Goal: Feedback & Contribution: Submit feedback/report problem

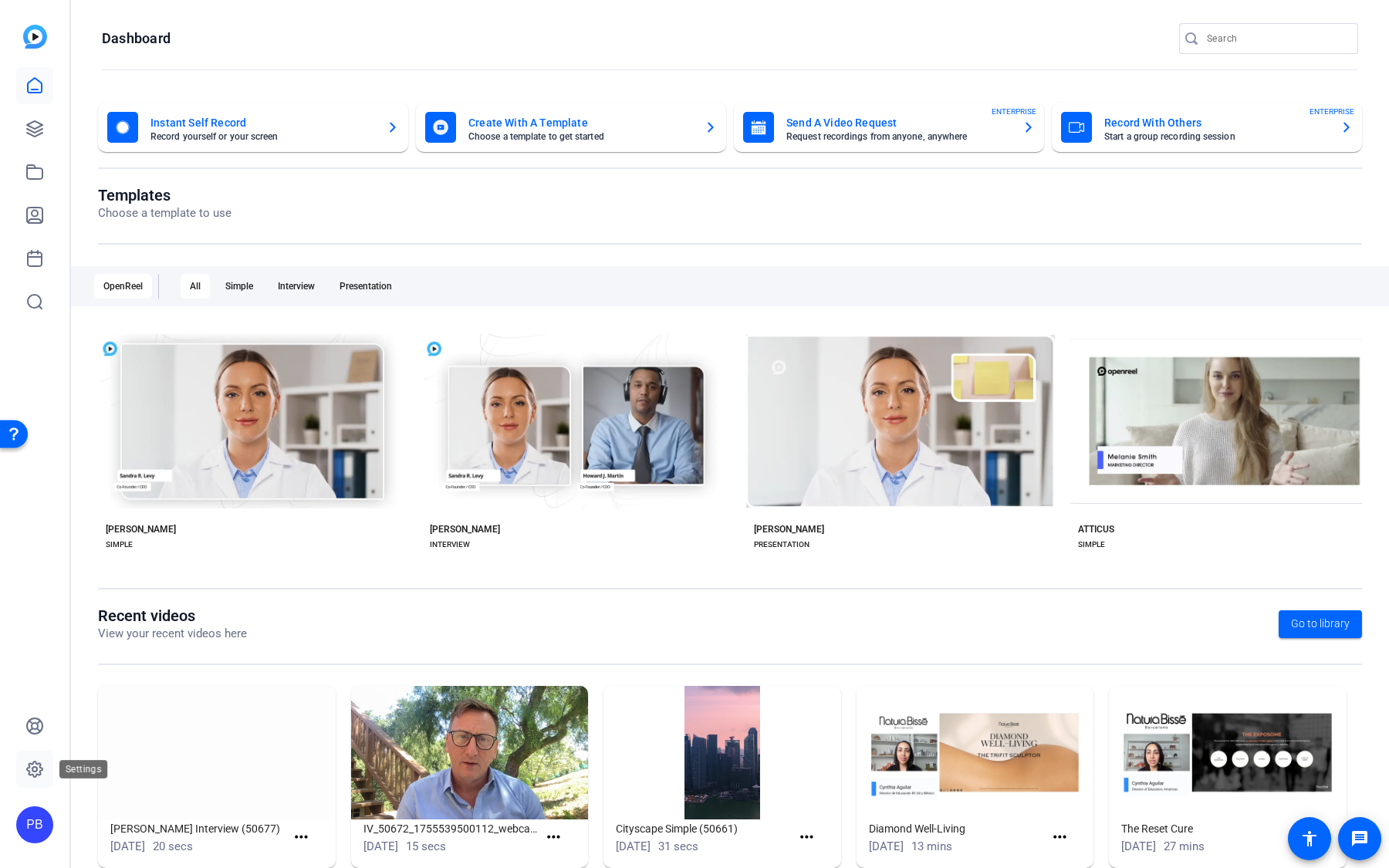
click at [39, 769] on icon at bounding box center [35, 768] width 19 height 19
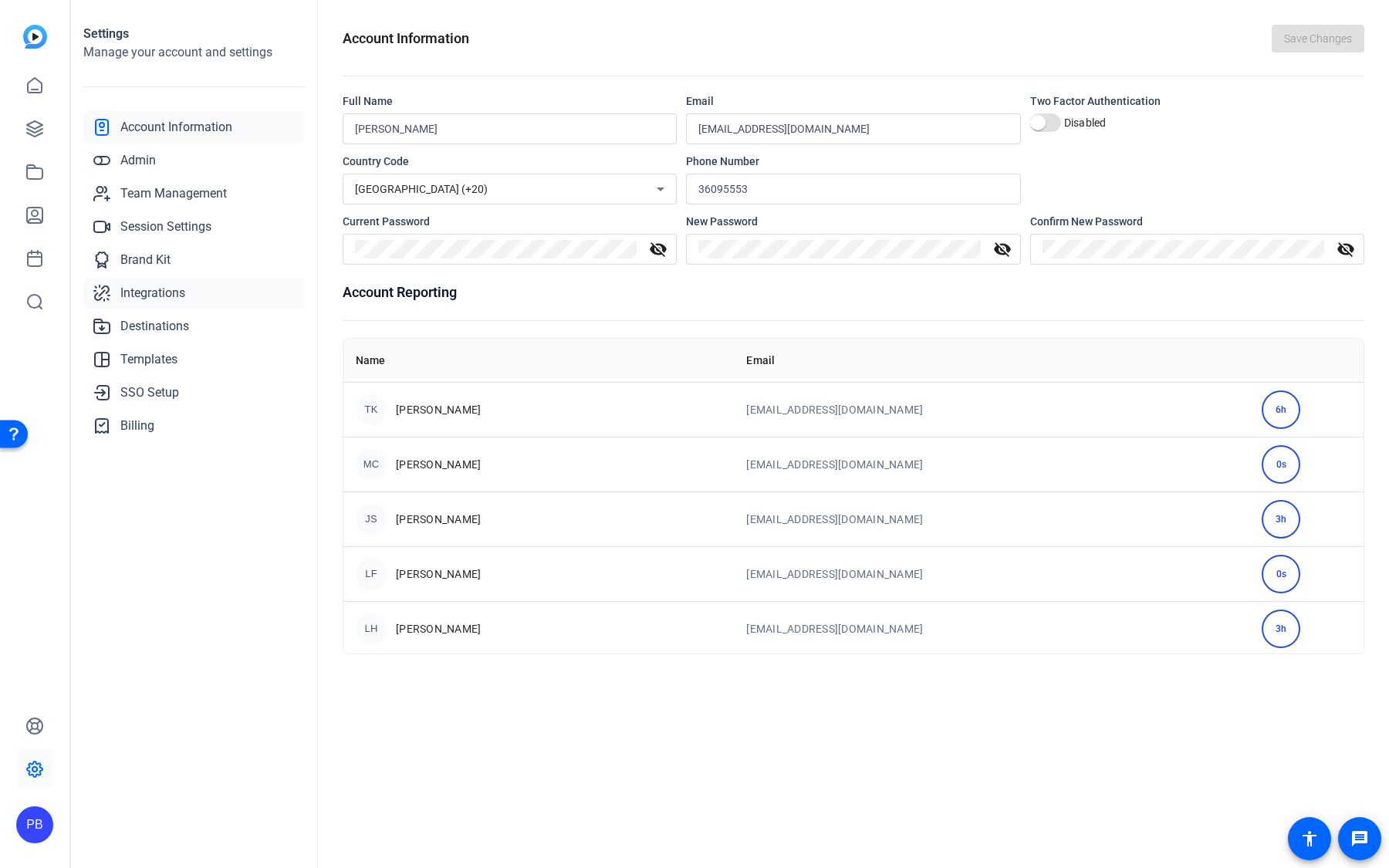
click at [206, 292] on link "Integrations" at bounding box center [194, 293] width 221 height 31
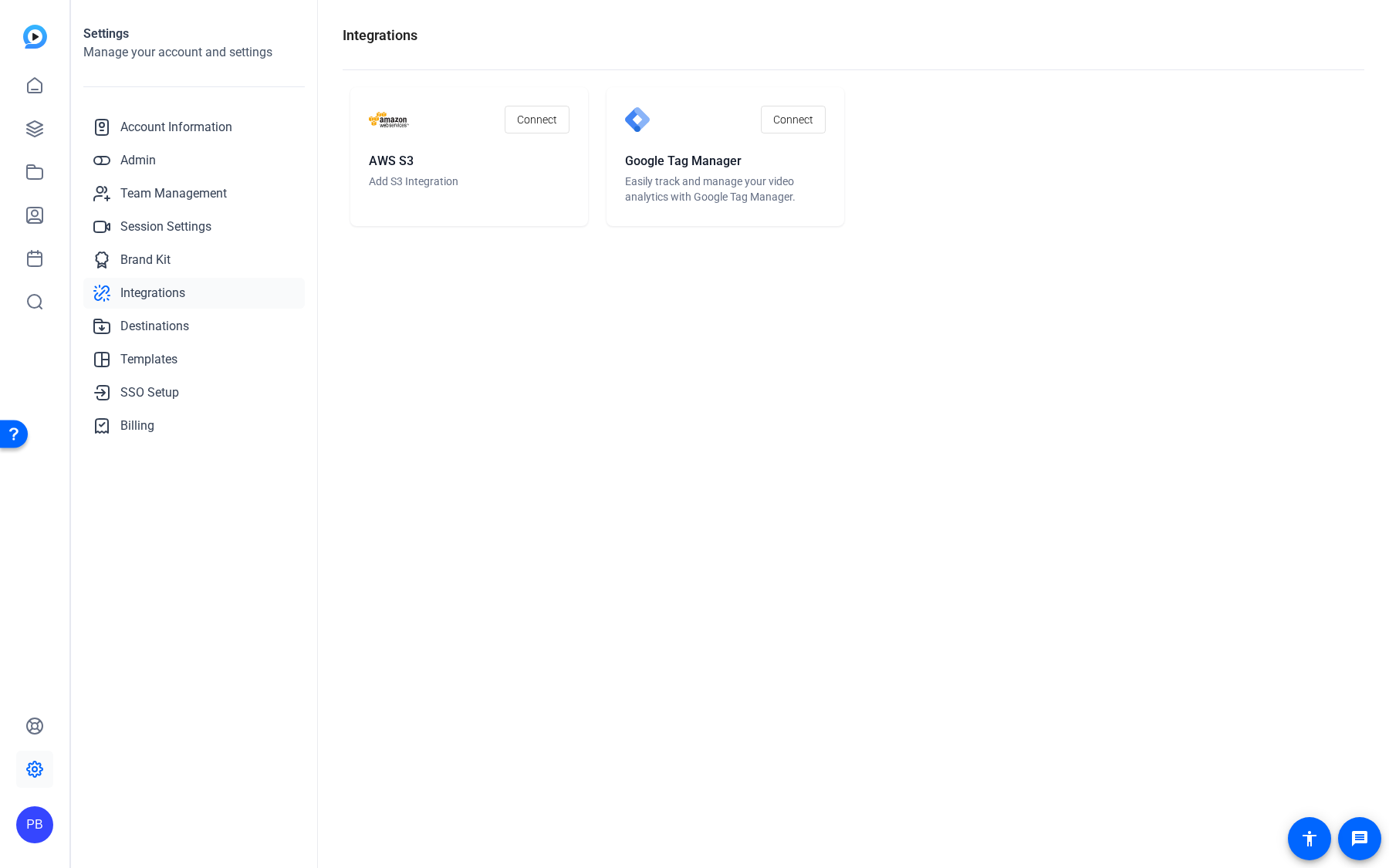
click at [182, 296] on span "Integrations" at bounding box center [153, 293] width 65 height 19
click at [39, 174] on icon at bounding box center [35, 171] width 19 height 19
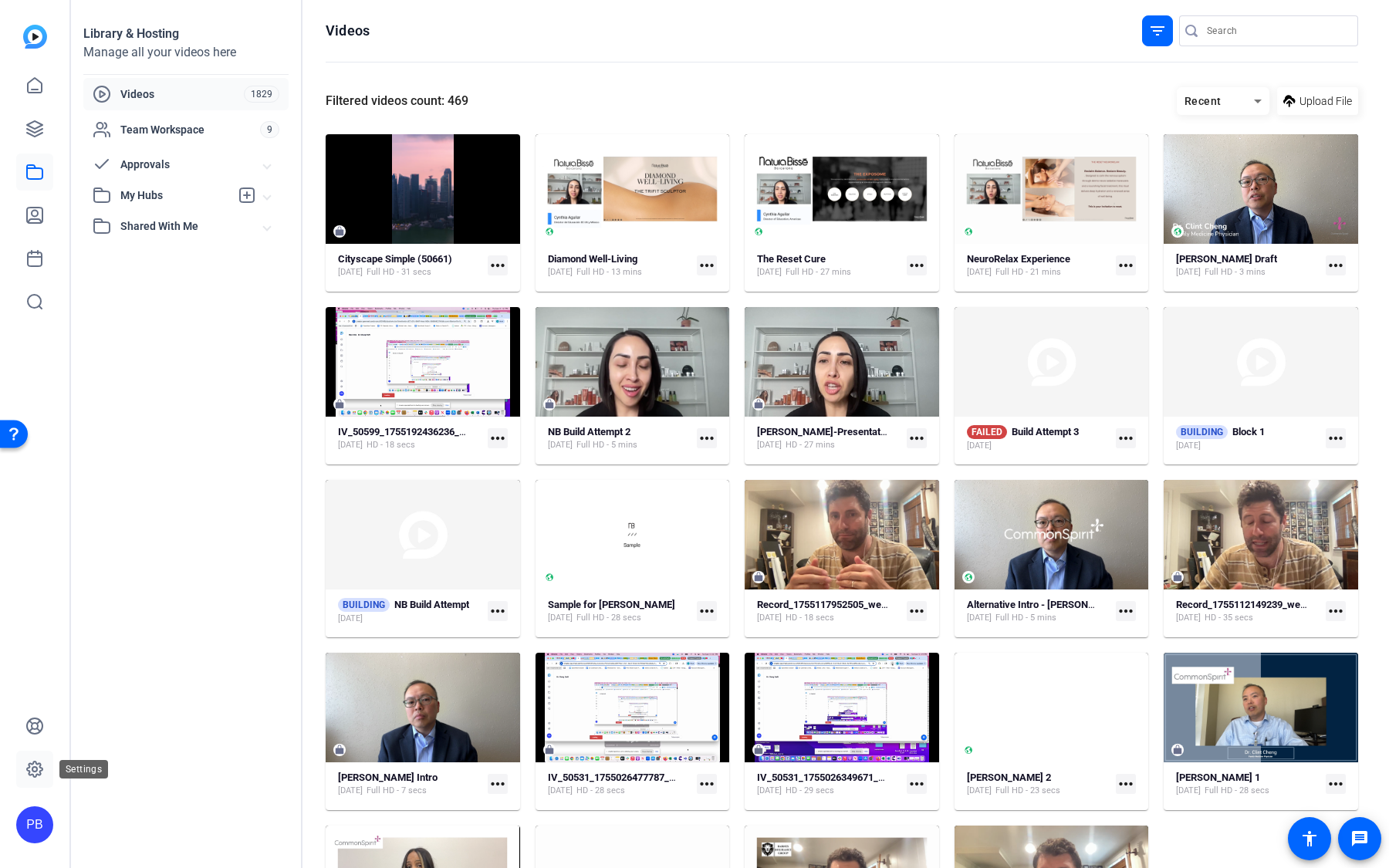
click at [31, 766] on icon at bounding box center [35, 768] width 19 height 19
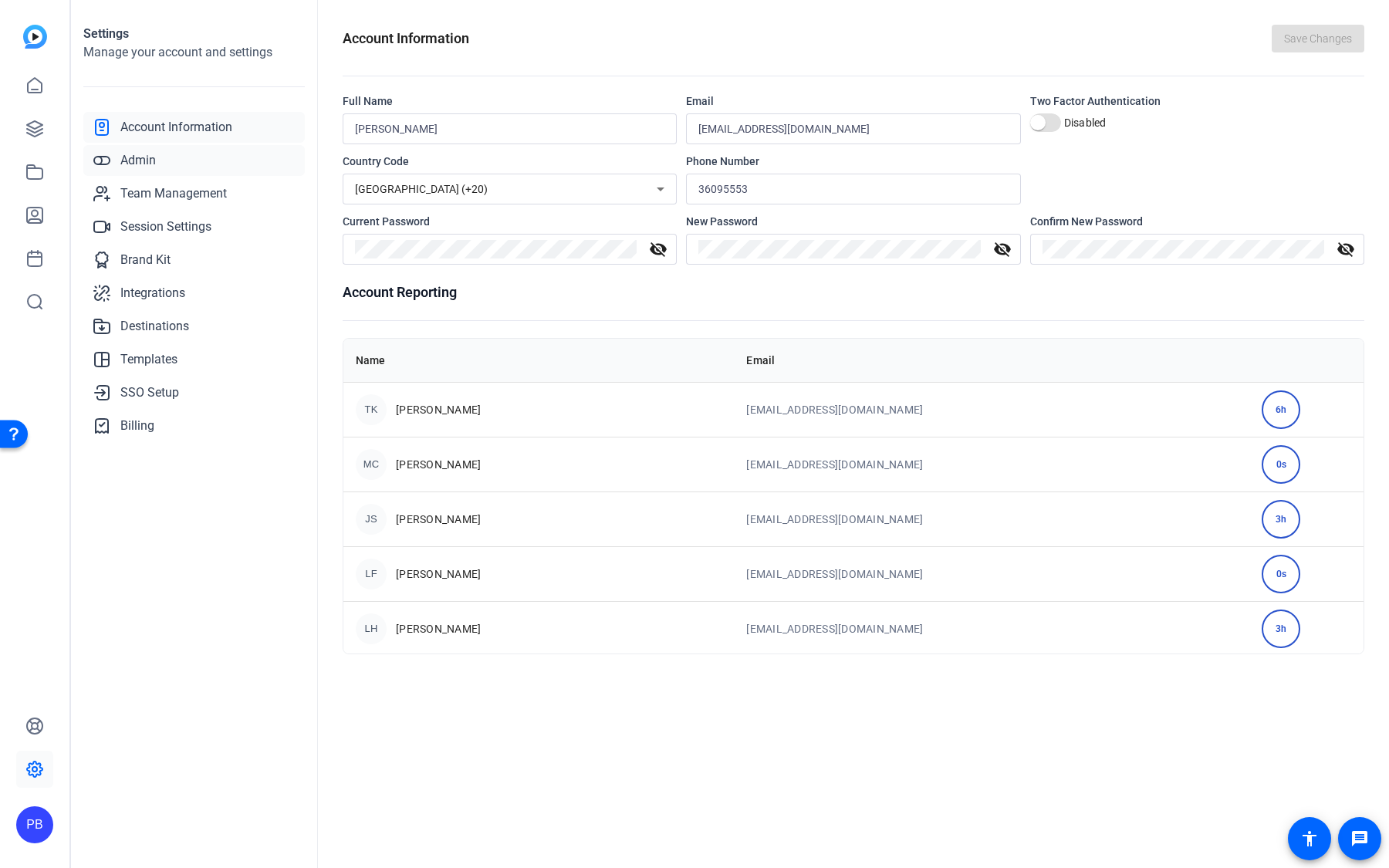
click at [190, 158] on link "Admin" at bounding box center [194, 160] width 221 height 31
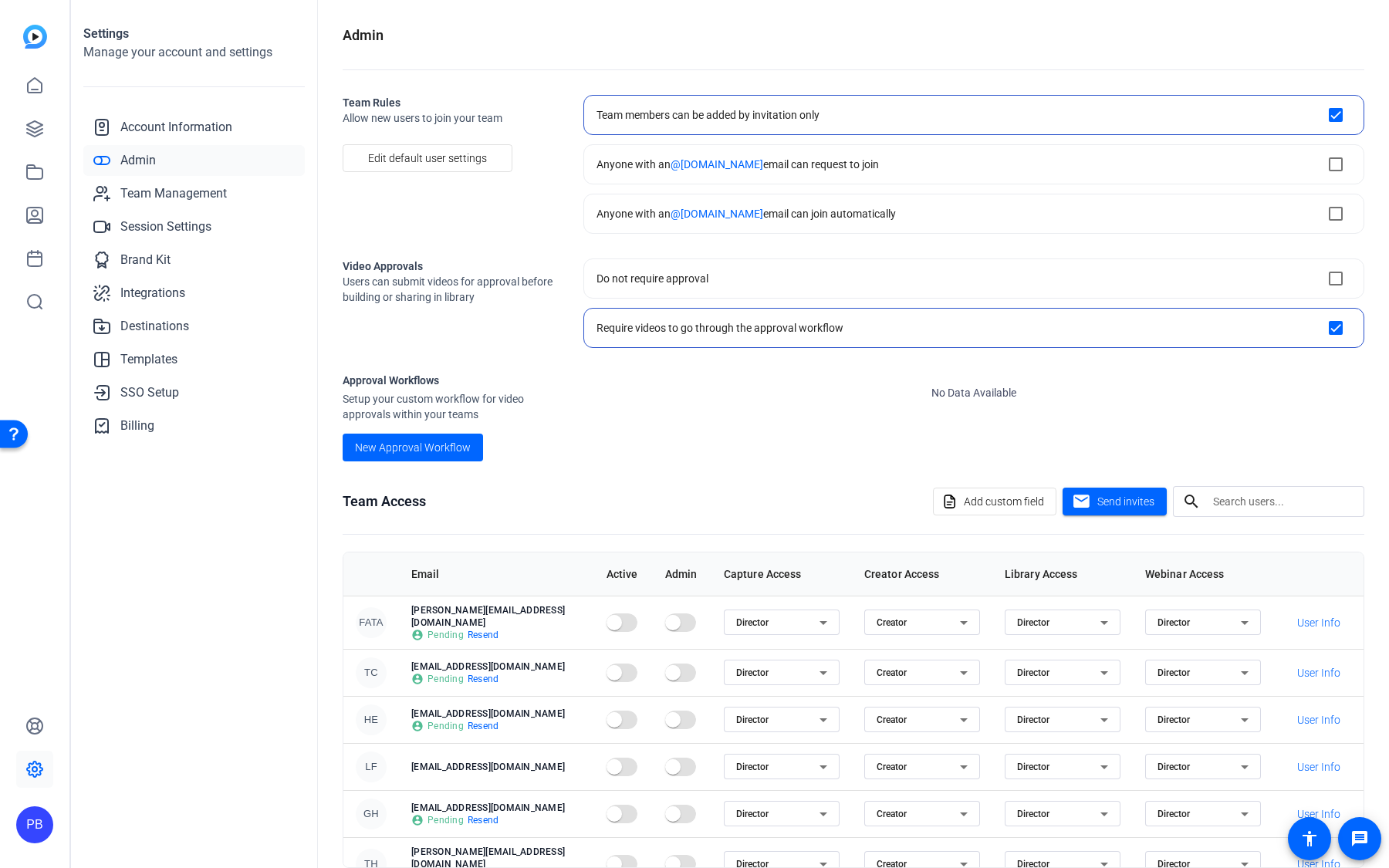
click at [189, 175] on link "Admin" at bounding box center [194, 160] width 221 height 31
click at [186, 194] on span "Team Management" at bounding box center [174, 193] width 107 height 19
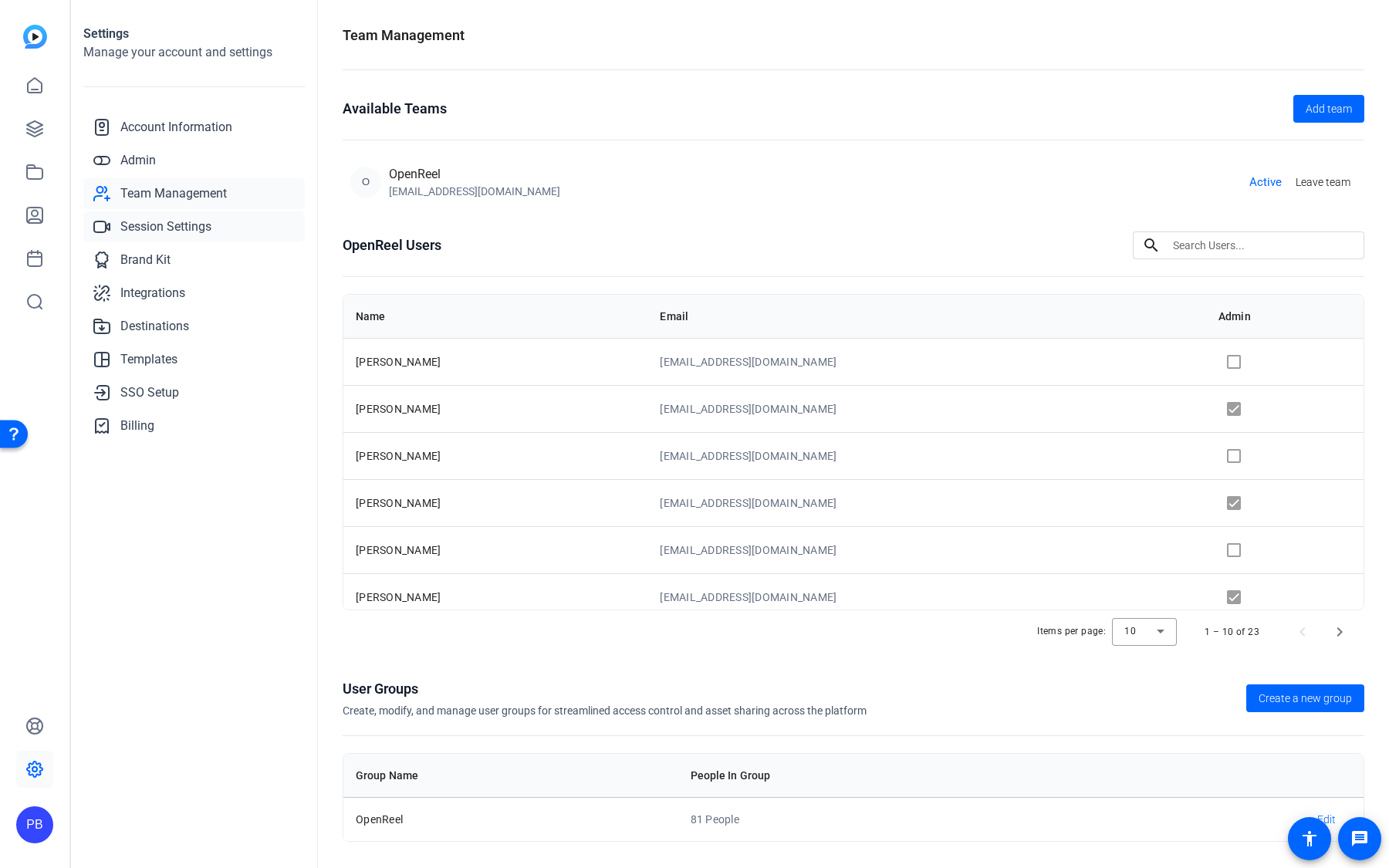
click at [183, 225] on span "Session Settings" at bounding box center [166, 226] width 91 height 19
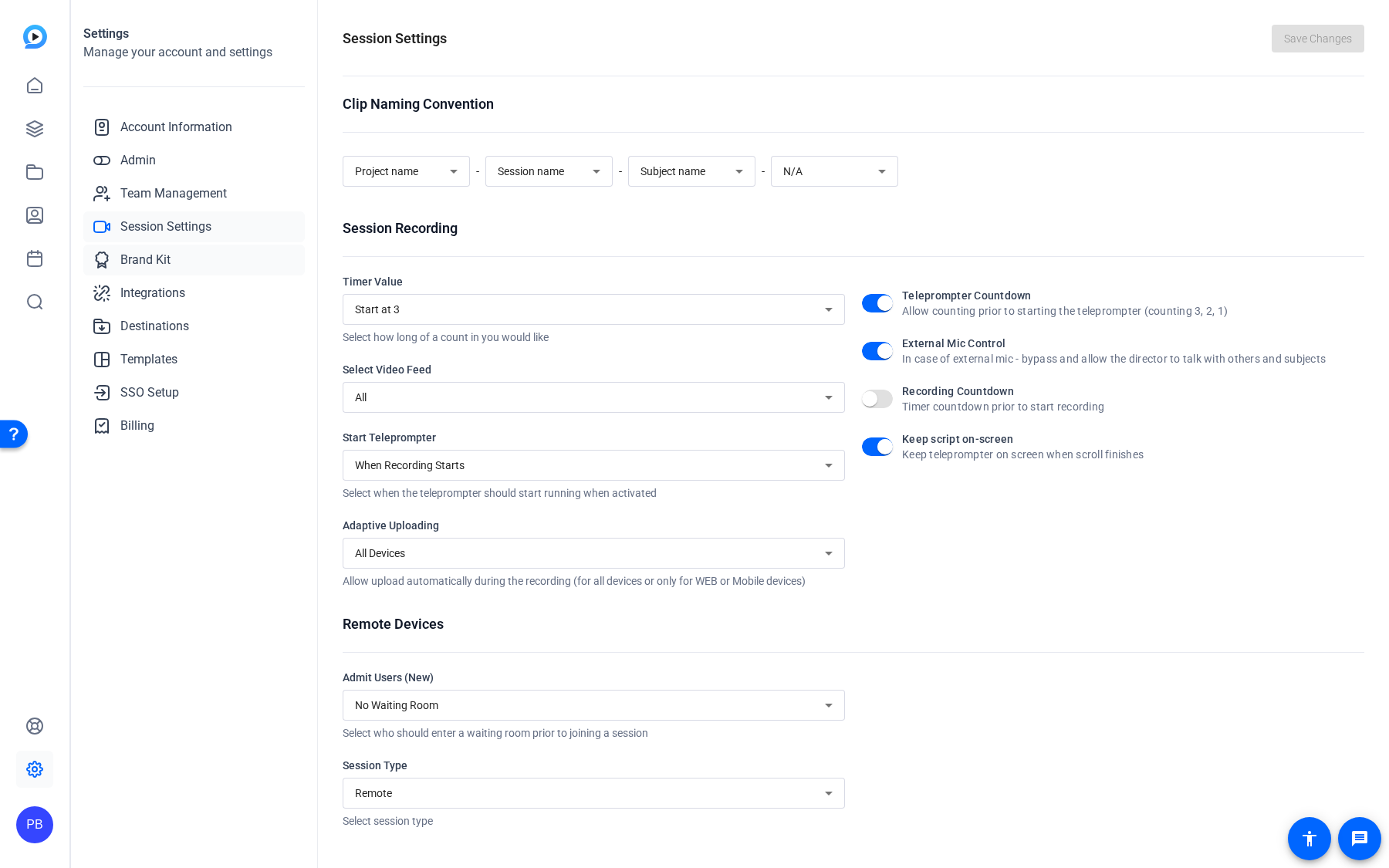
click at [179, 261] on link "Brand Kit" at bounding box center [194, 259] width 221 height 31
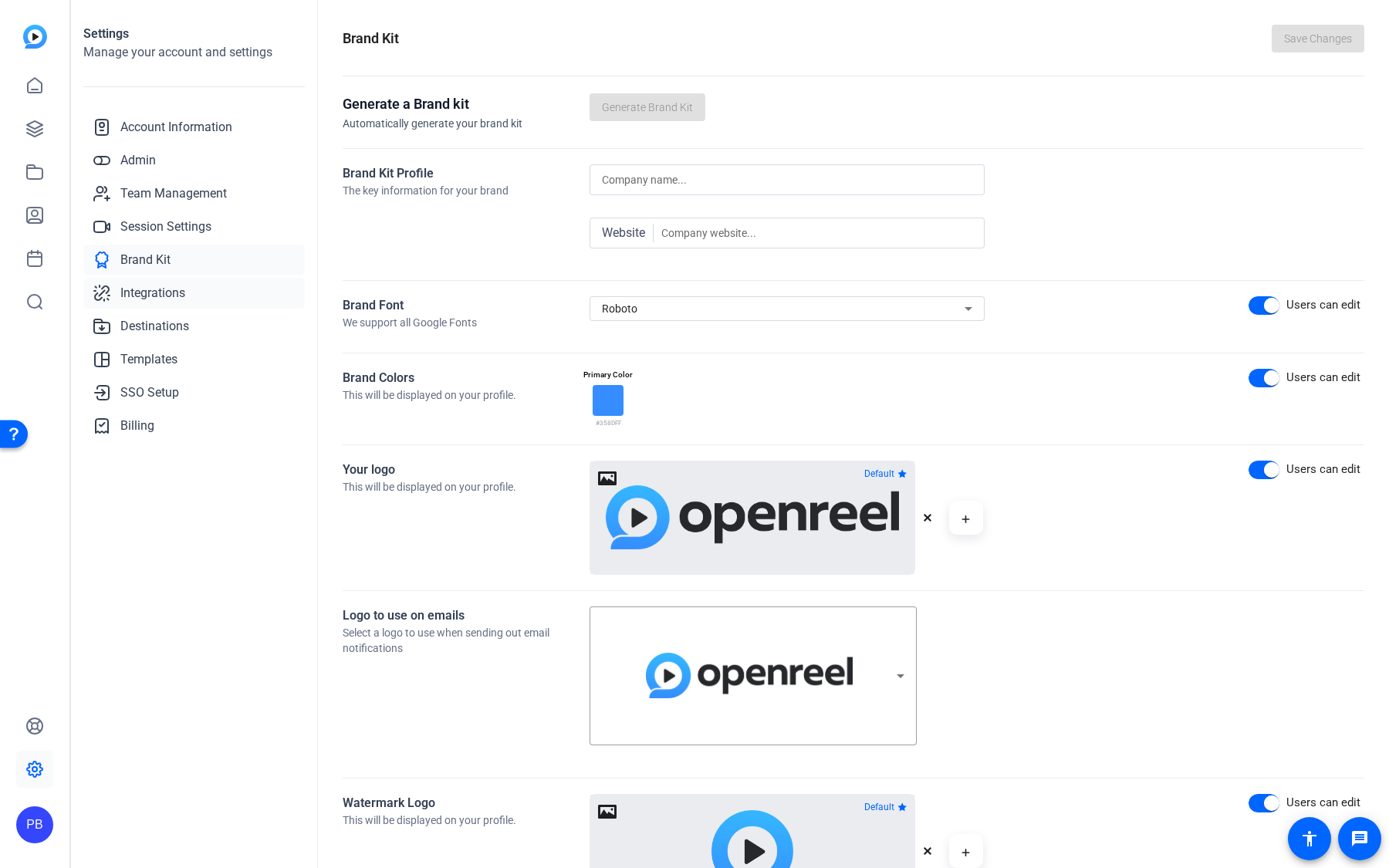
click at [179, 294] on span "Integrations" at bounding box center [153, 293] width 65 height 19
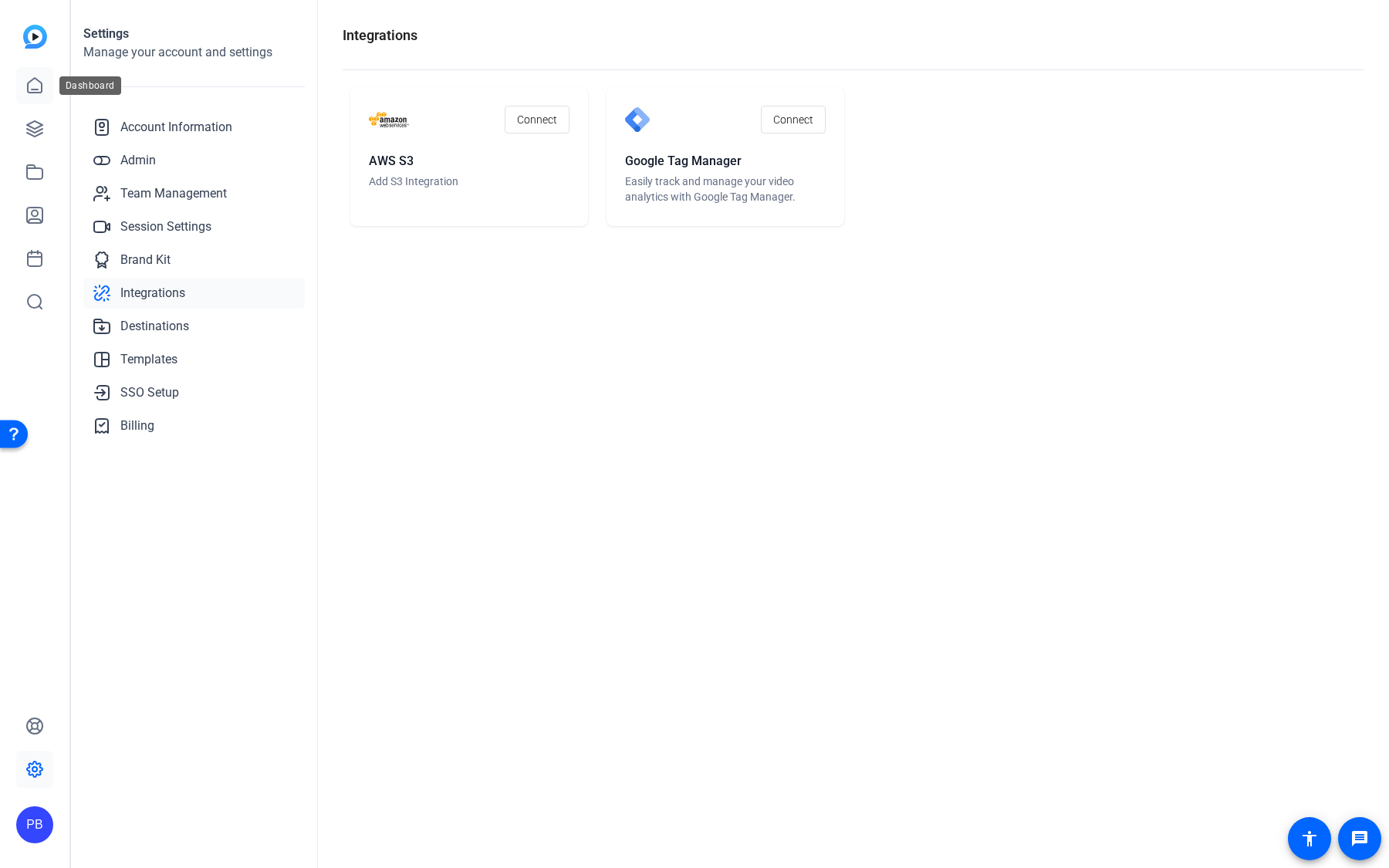
click at [36, 87] on icon at bounding box center [35, 86] width 19 height 19
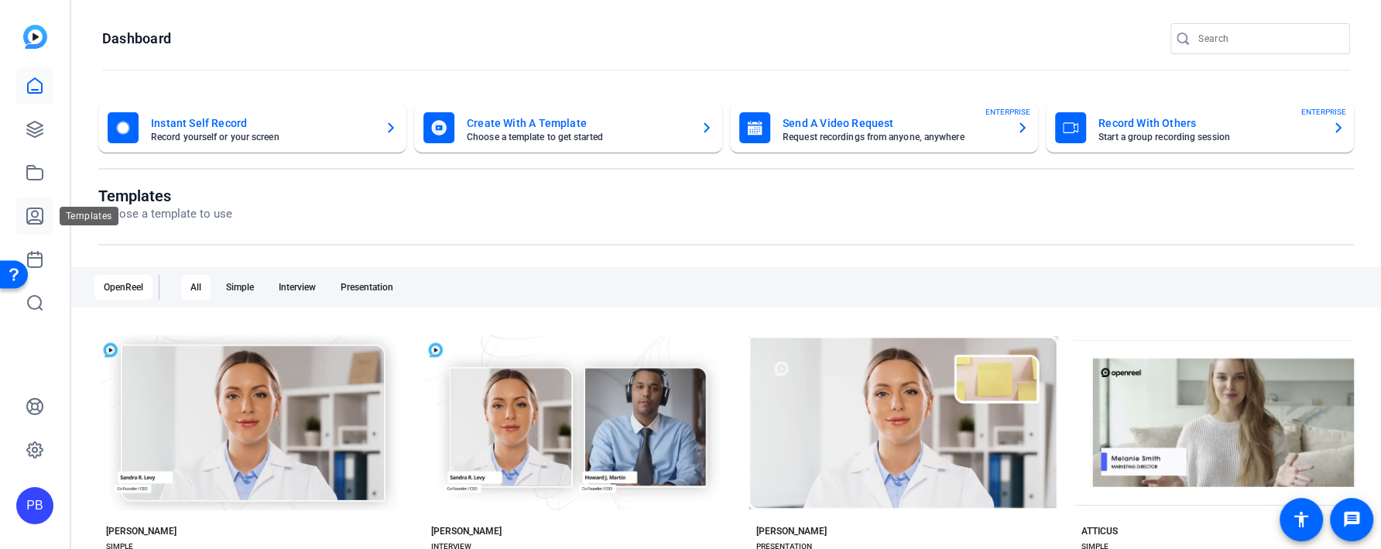
click at [34, 221] on icon at bounding box center [35, 216] width 19 height 19
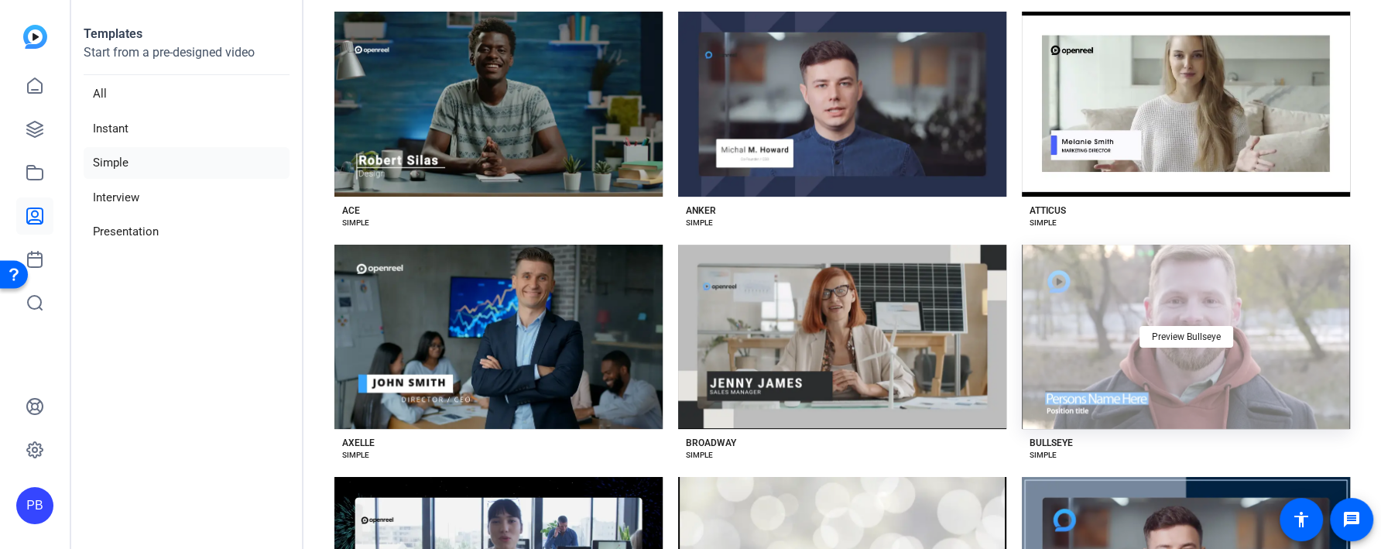
scroll to position [413, 0]
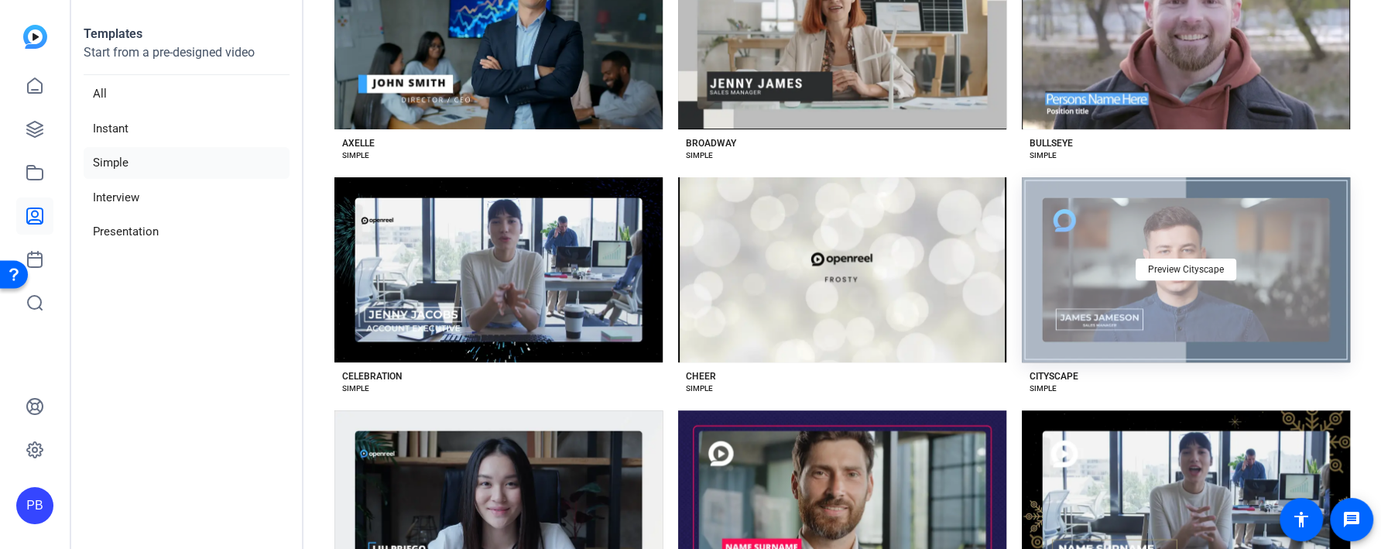
click at [1076, 332] on div "Preview Cityscape" at bounding box center [1186, 269] width 328 height 185
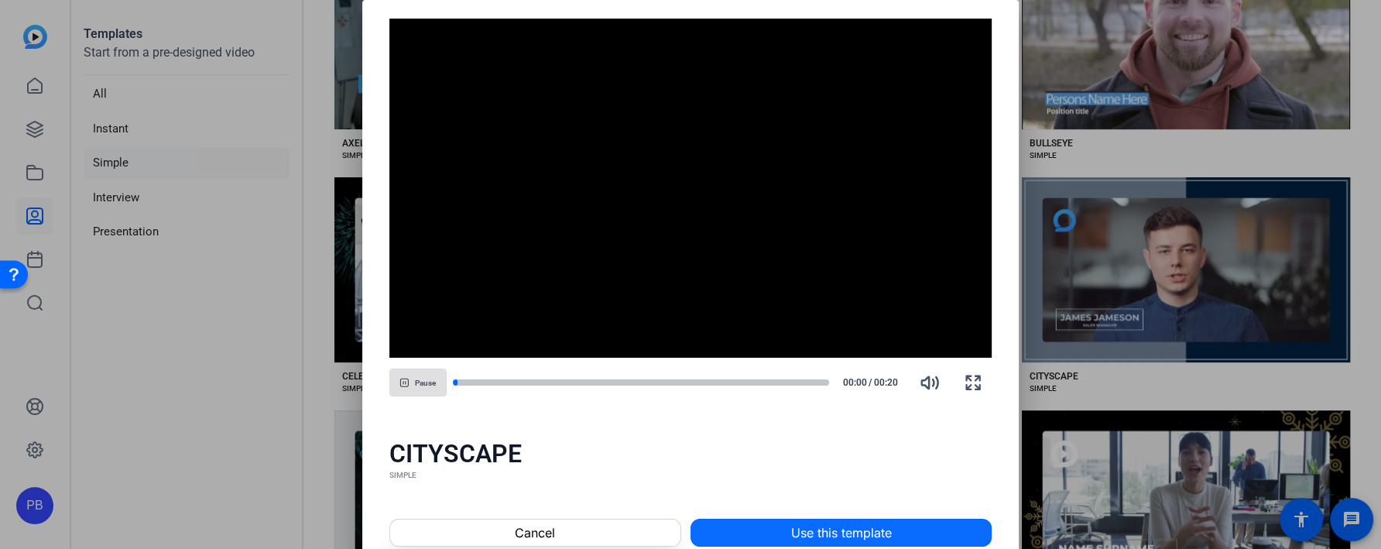
click at [844, 526] on span "Use this template" at bounding box center [841, 532] width 101 height 19
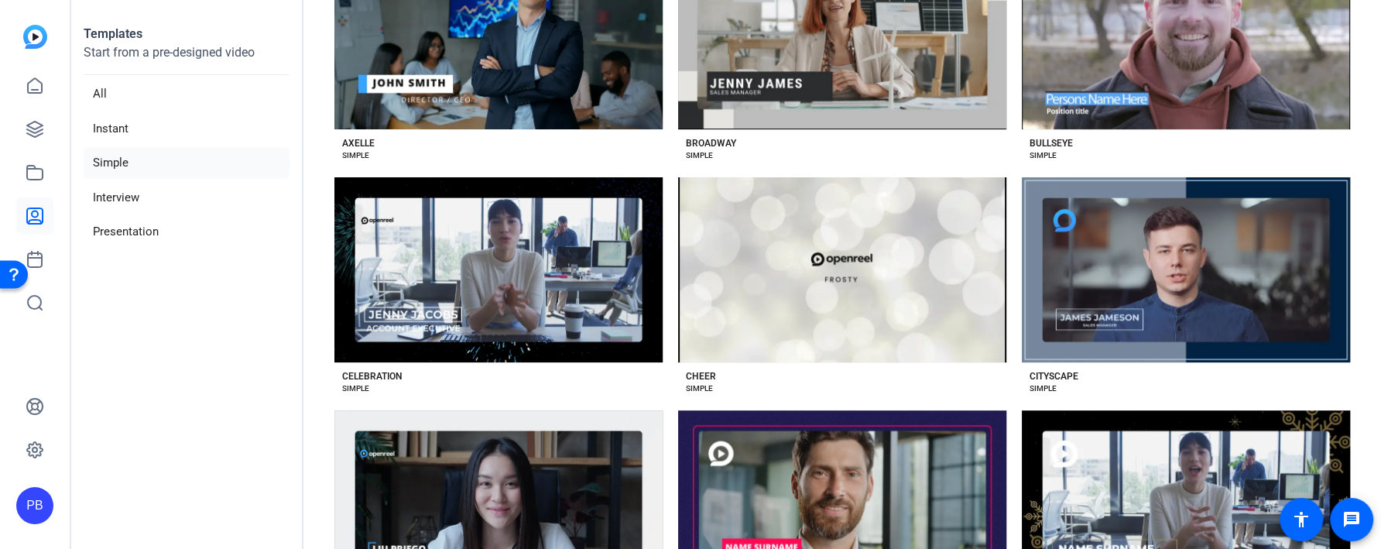
scroll to position [0, 0]
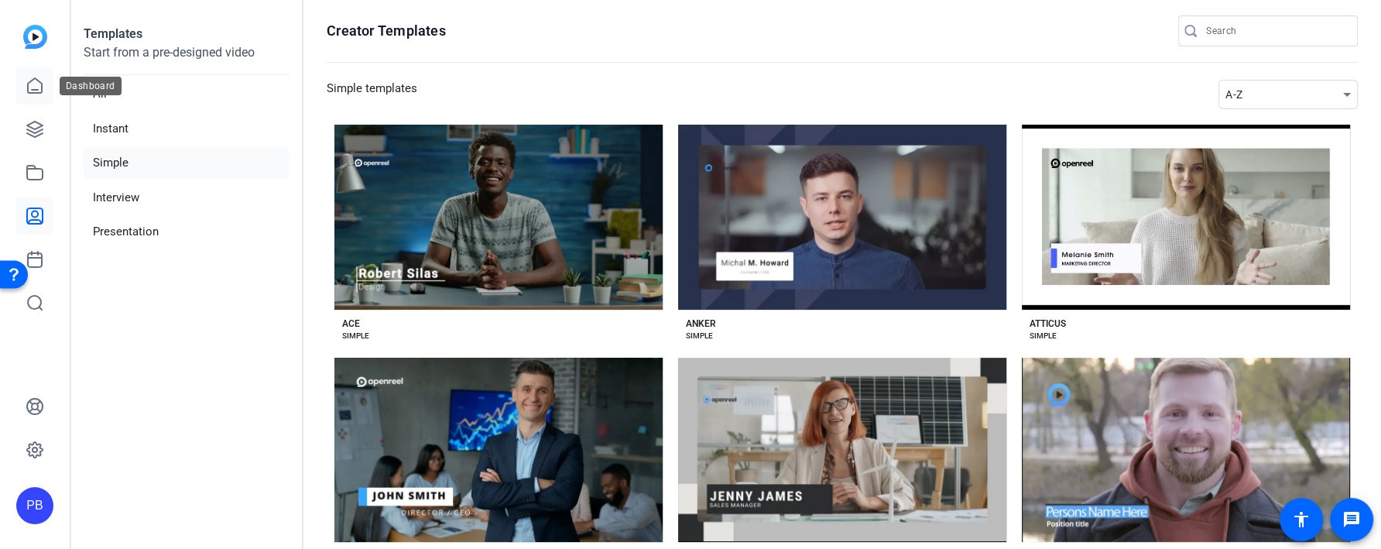
click at [32, 91] on icon at bounding box center [35, 86] width 19 height 19
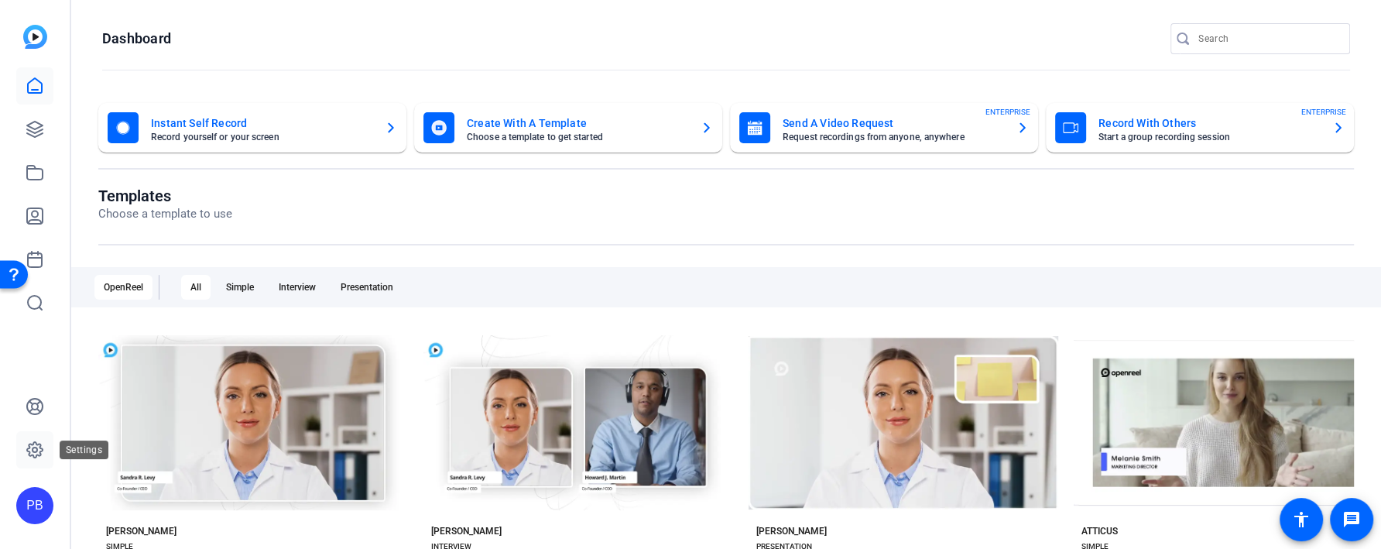
click at [39, 456] on icon at bounding box center [35, 449] width 19 height 19
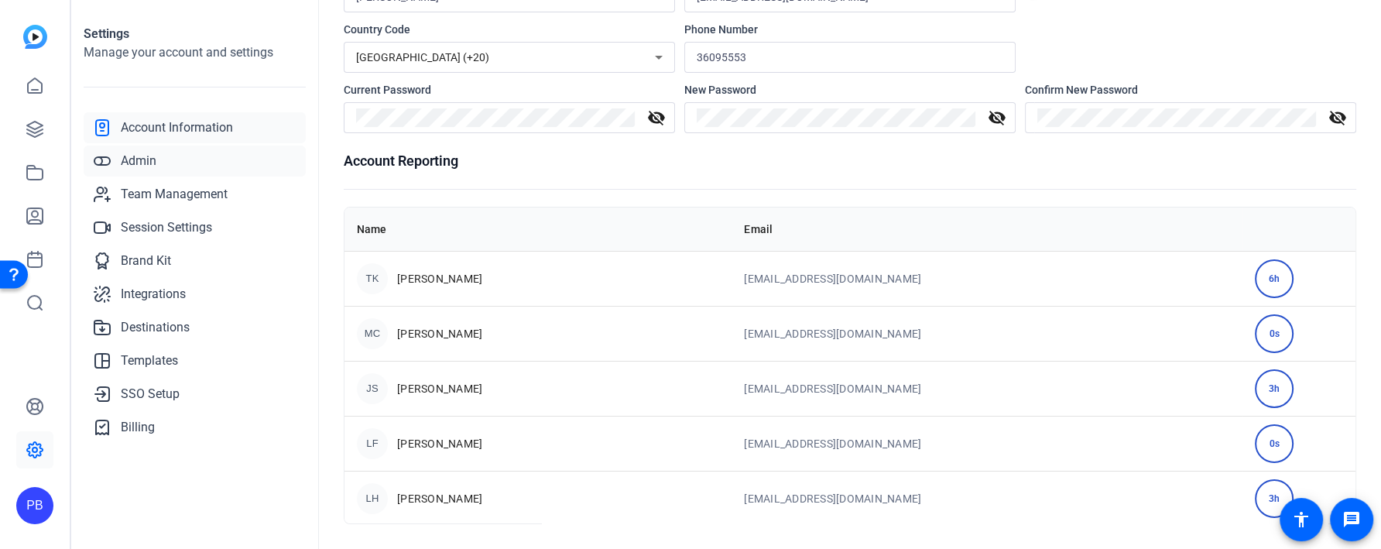
click at [211, 155] on link "Admin" at bounding box center [195, 161] width 222 height 31
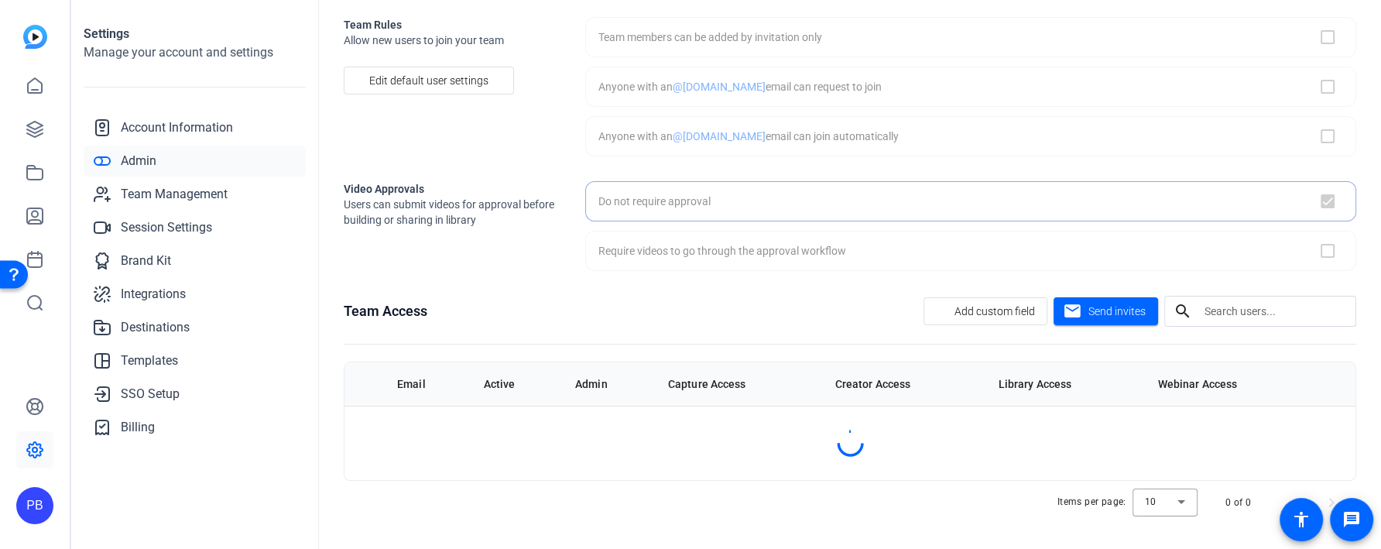
scroll to position [74, 0]
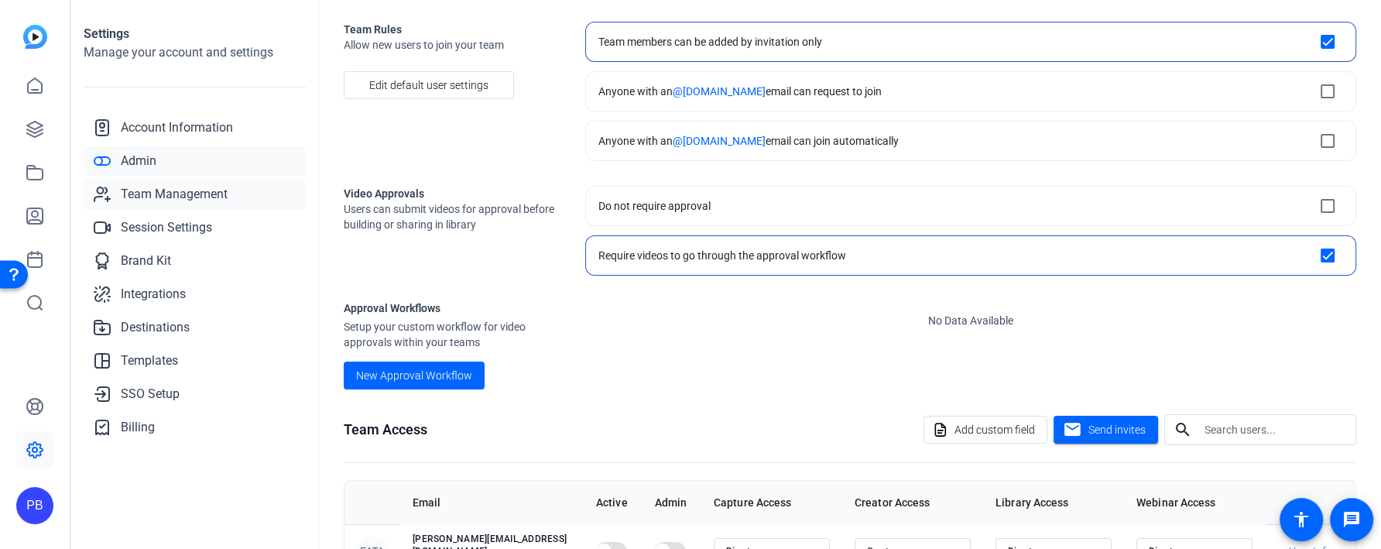
click at [212, 191] on span "Team Management" at bounding box center [174, 194] width 107 height 19
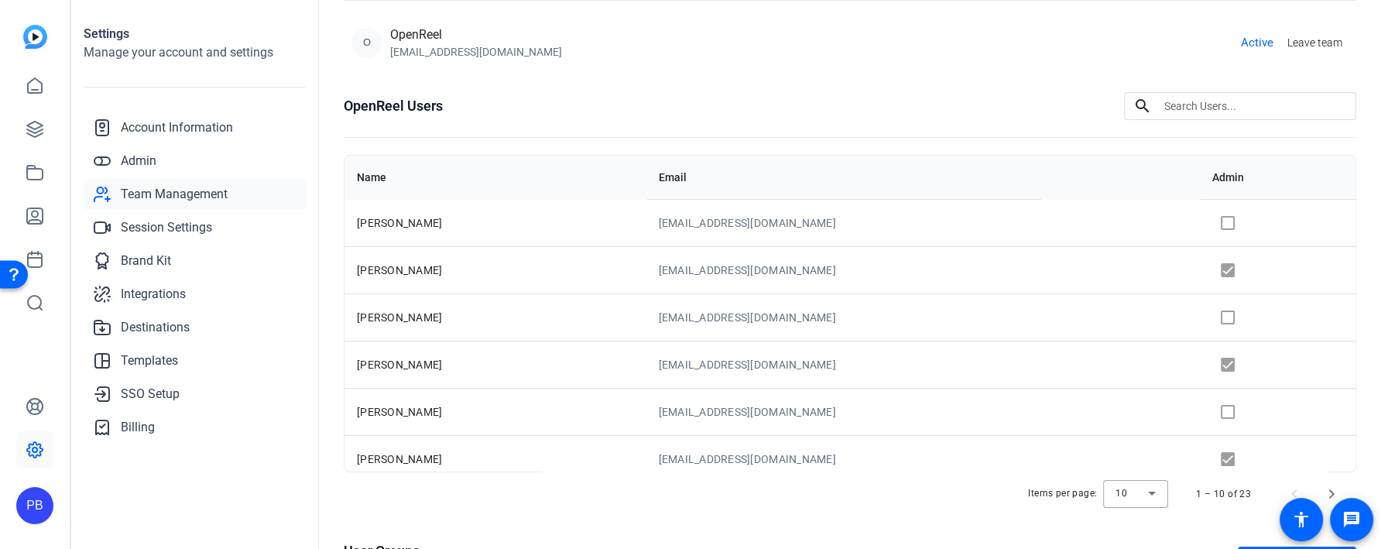
scroll to position [111, 0]
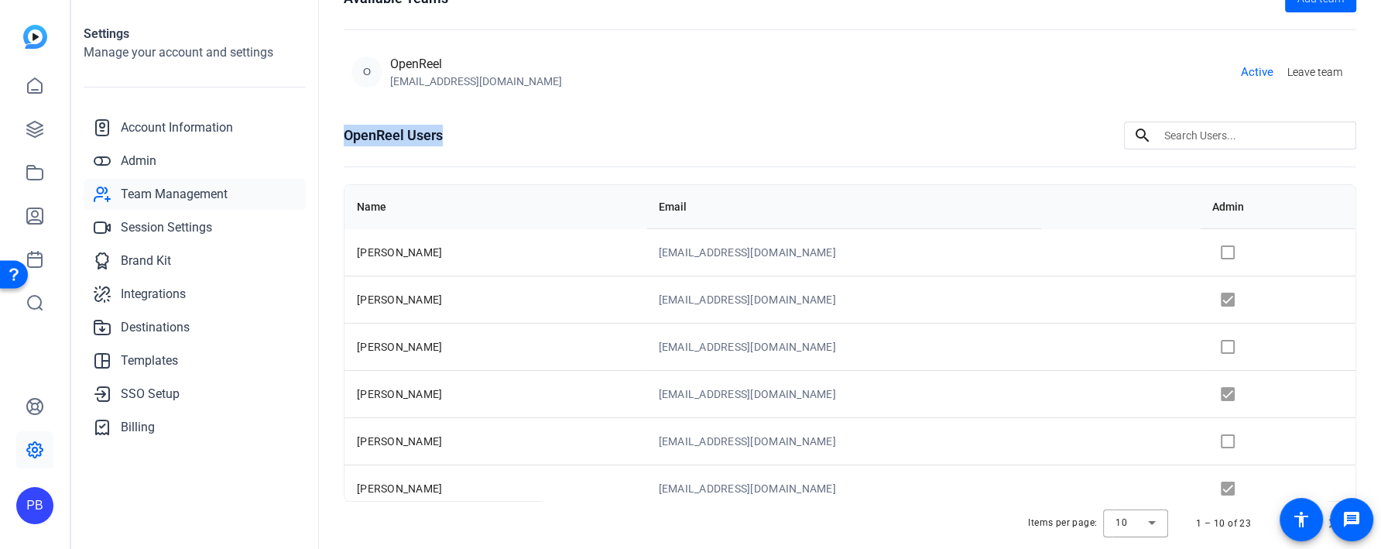
drag, startPoint x: 482, startPoint y: 132, endPoint x: 327, endPoint y: 134, distance: 155.6
click at [327, 134] on div "Team Management Available Teams Add team O OpenReel jm@openreel.com Active Leav…" at bounding box center [850, 274] width 1062 height 549
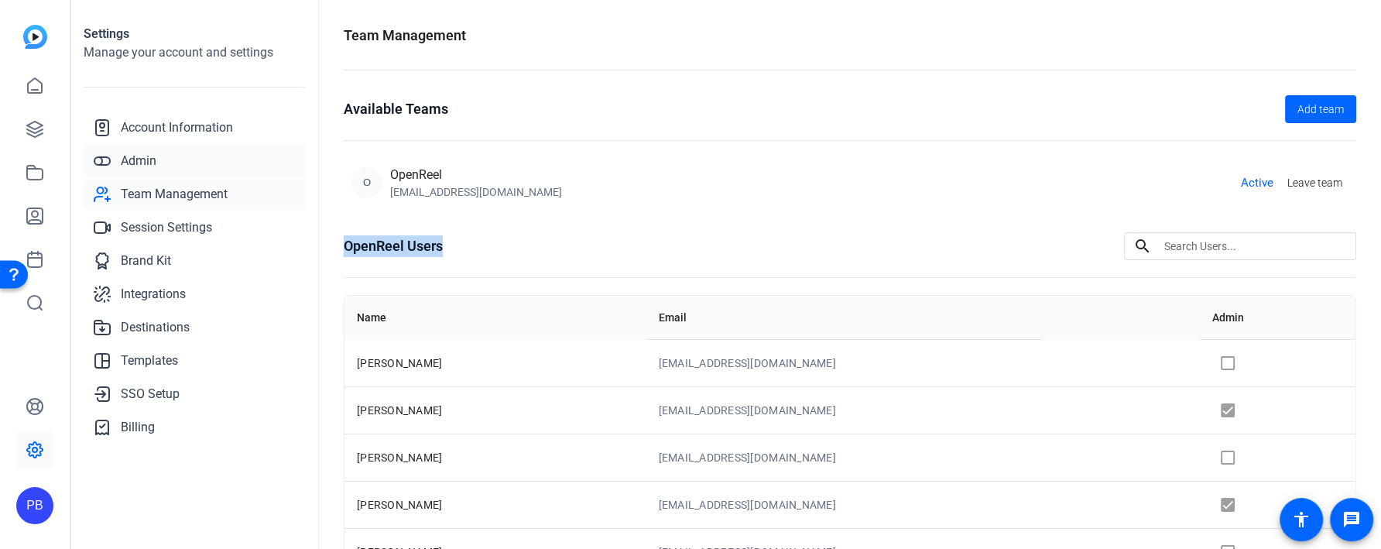
click at [196, 153] on link "Admin" at bounding box center [195, 161] width 222 height 31
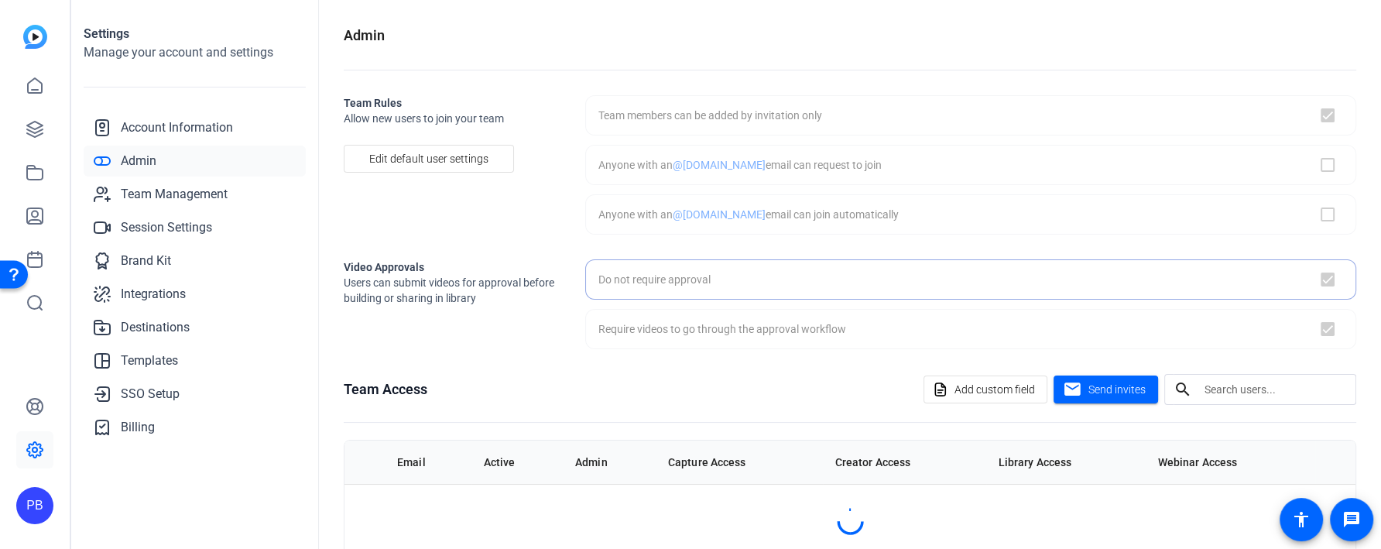
checkbox input "true"
checkbox input "false"
checkbox input "true"
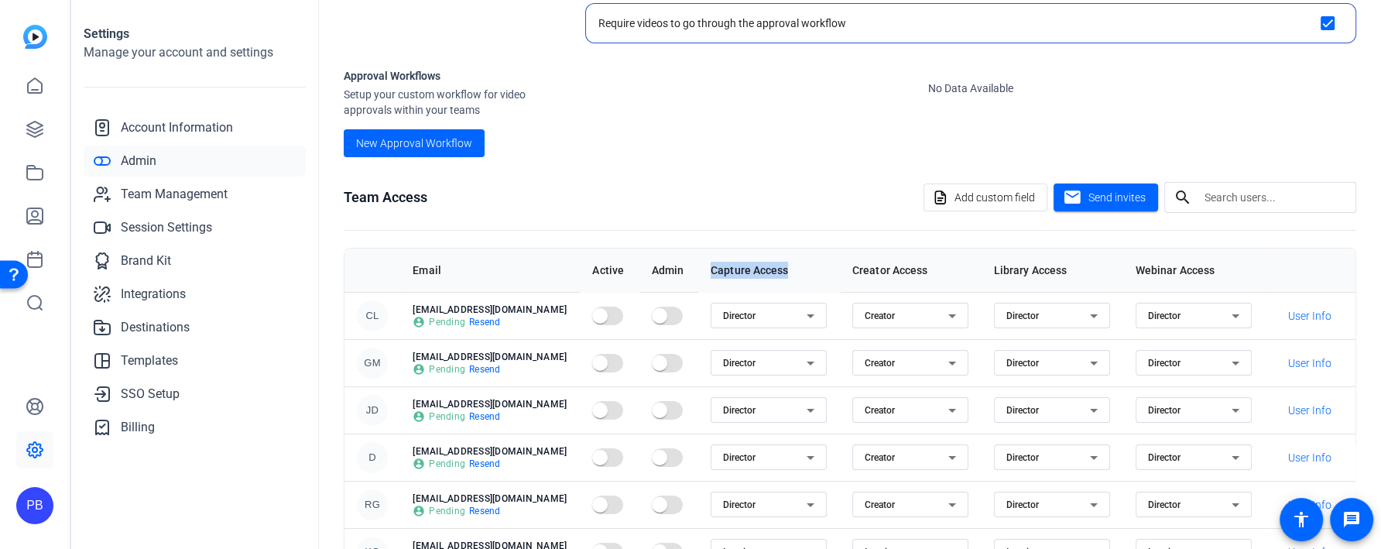
drag, startPoint x: 767, startPoint y: 267, endPoint x: 683, endPoint y: 267, distance: 84.4
click at [698, 267] on th "Capture Access" at bounding box center [769, 269] width 142 height 43
drag, startPoint x: 927, startPoint y: 272, endPoint x: 827, endPoint y: 270, distance: 100.6
click at [840, 270] on th "Creator Access" at bounding box center [911, 269] width 142 height 43
drag, startPoint x: 977, startPoint y: 267, endPoint x: 1052, endPoint y: 268, distance: 75.1
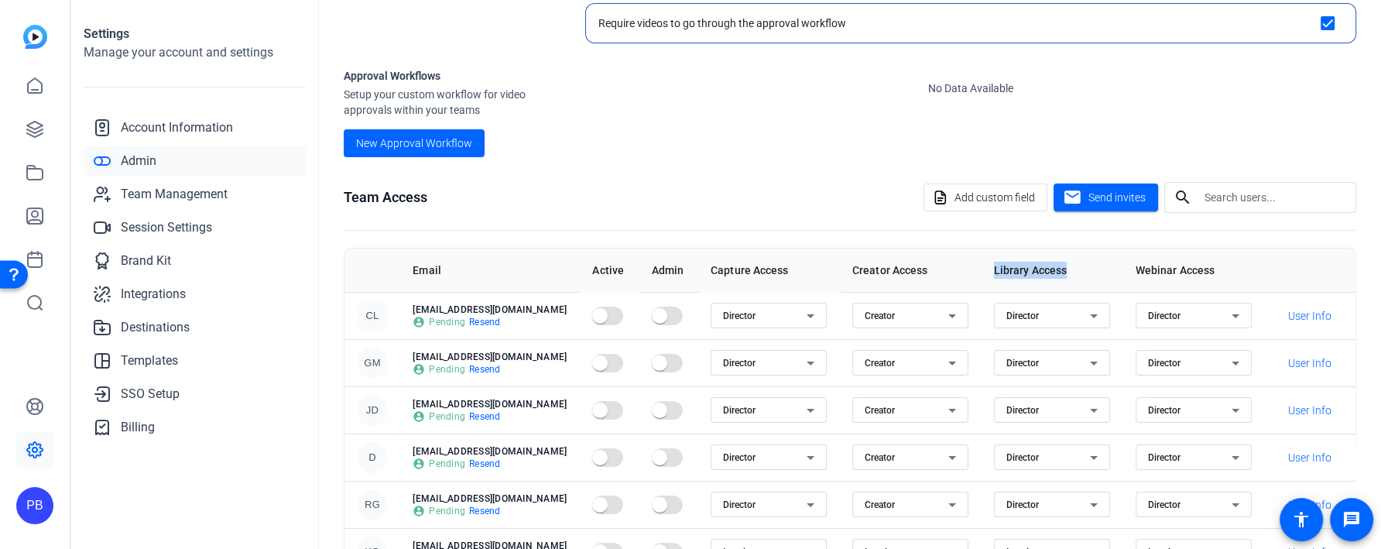
click at [1052, 268] on th "Library Access" at bounding box center [1052, 269] width 142 height 43
drag, startPoint x: 1125, startPoint y: 273, endPoint x: 1217, endPoint y: 272, distance: 92.9
click at [1217, 272] on th "Webinar Access" at bounding box center [1194, 269] width 142 height 43
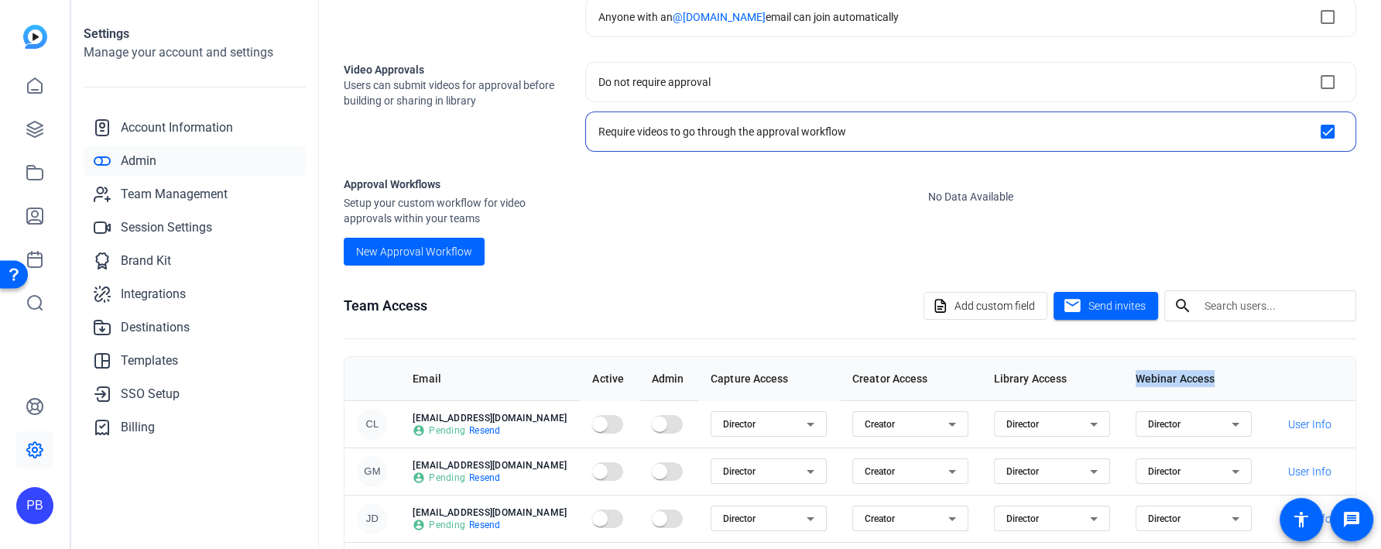
scroll to position [191, 0]
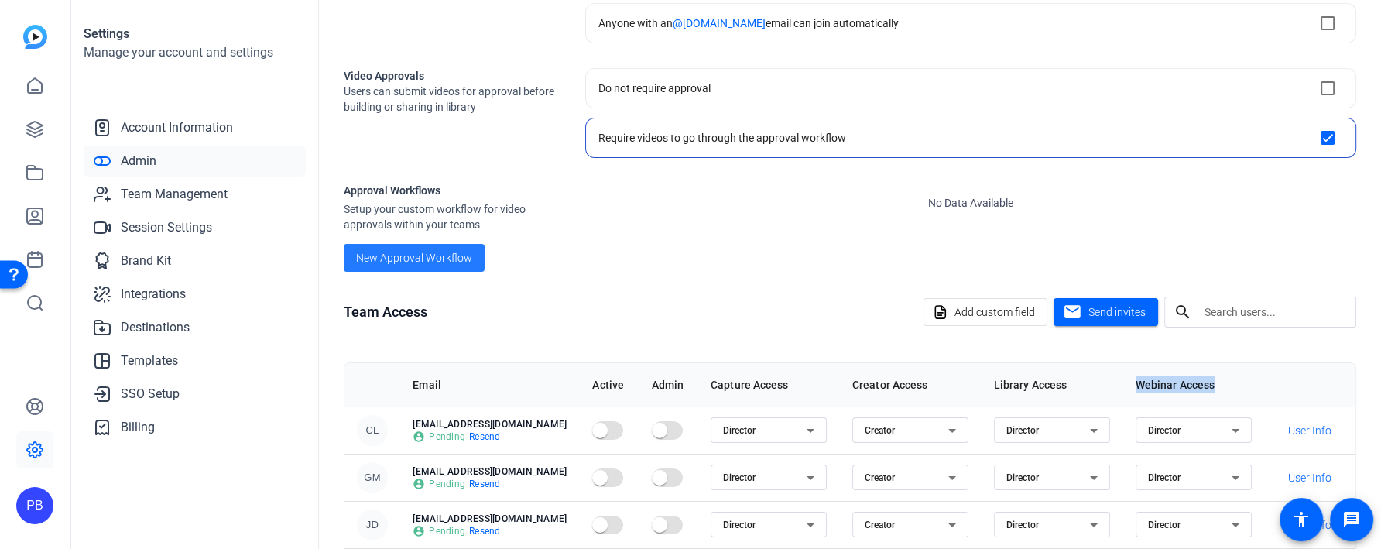
click at [457, 258] on span "New Approval Workflow" at bounding box center [414, 258] width 116 height 16
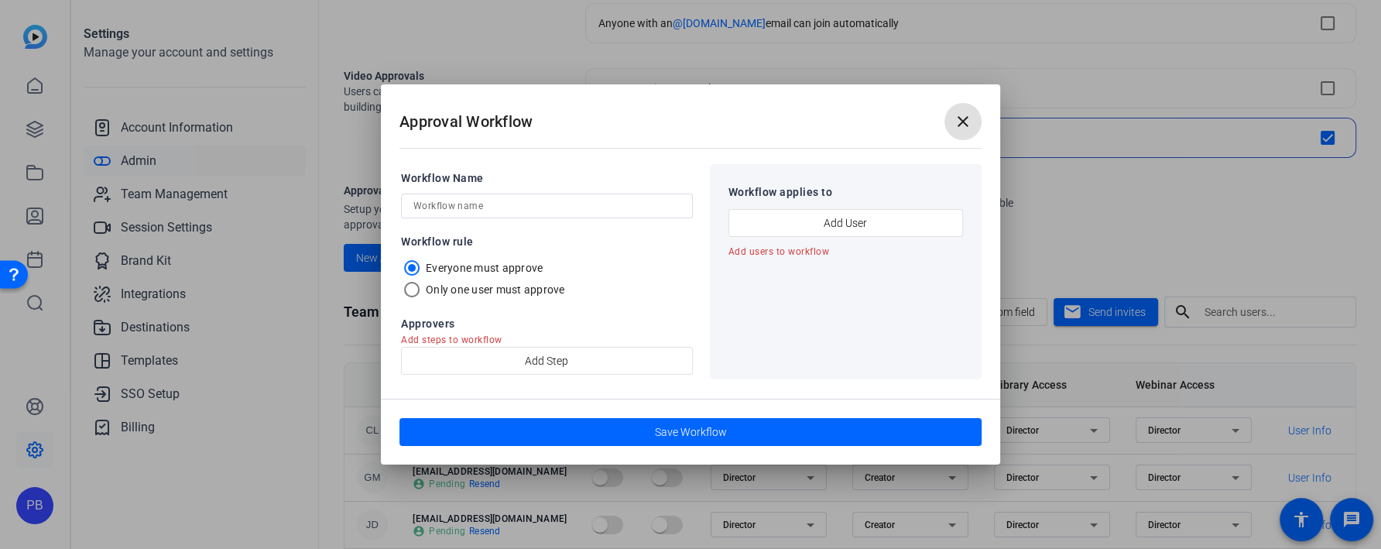
click at [489, 211] on input "text" at bounding box center [546, 206] width 267 height 19
type input "HR Workflow"
click at [495, 290] on label "Only one user must approve" at bounding box center [494, 289] width 142 height 15
click at [432, 290] on input "Only one user must approve" at bounding box center [416, 294] width 31 height 31
radio input "true"
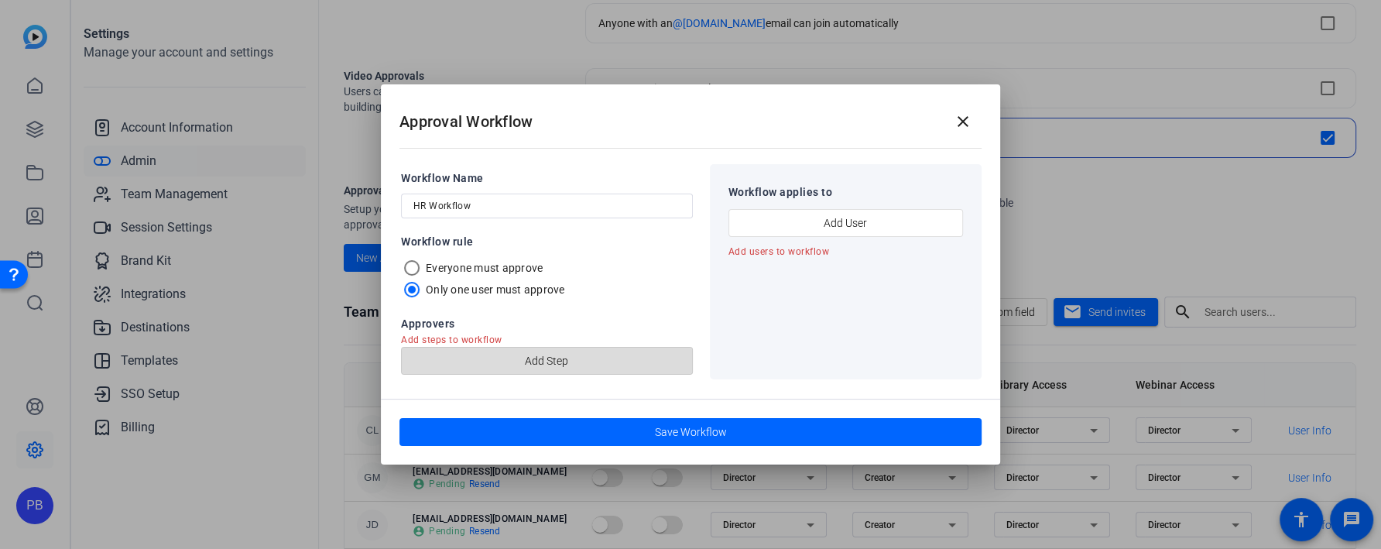
click at [567, 365] on span "Add Step" at bounding box center [546, 360] width 43 height 29
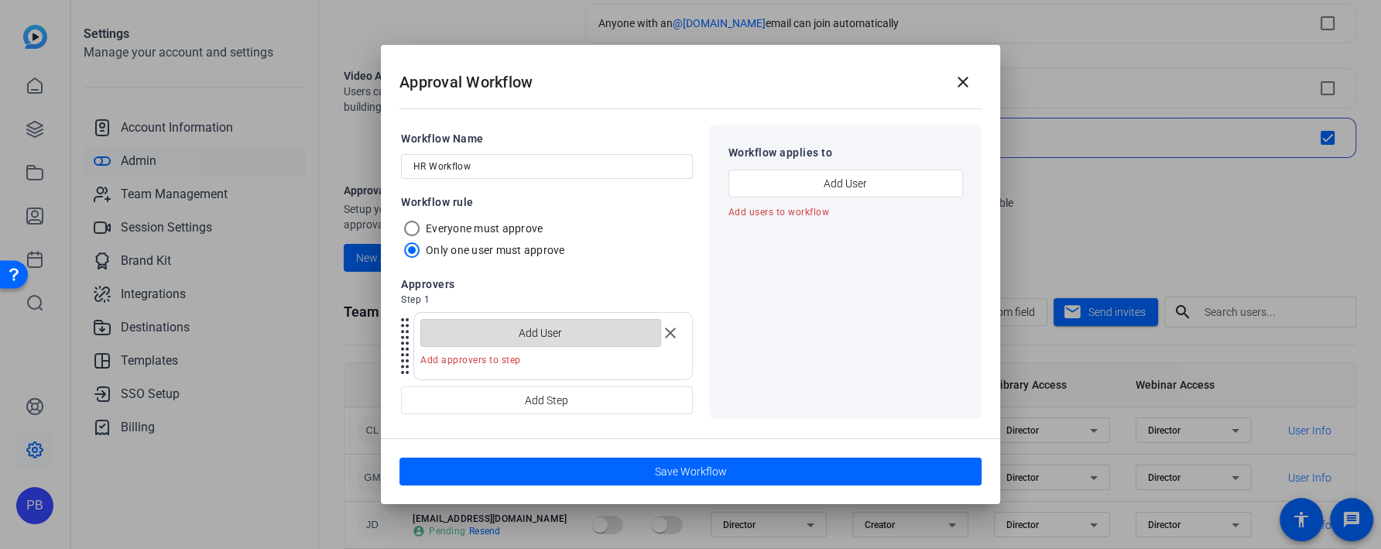
click at [580, 343] on span "button" at bounding box center [540, 332] width 239 height 37
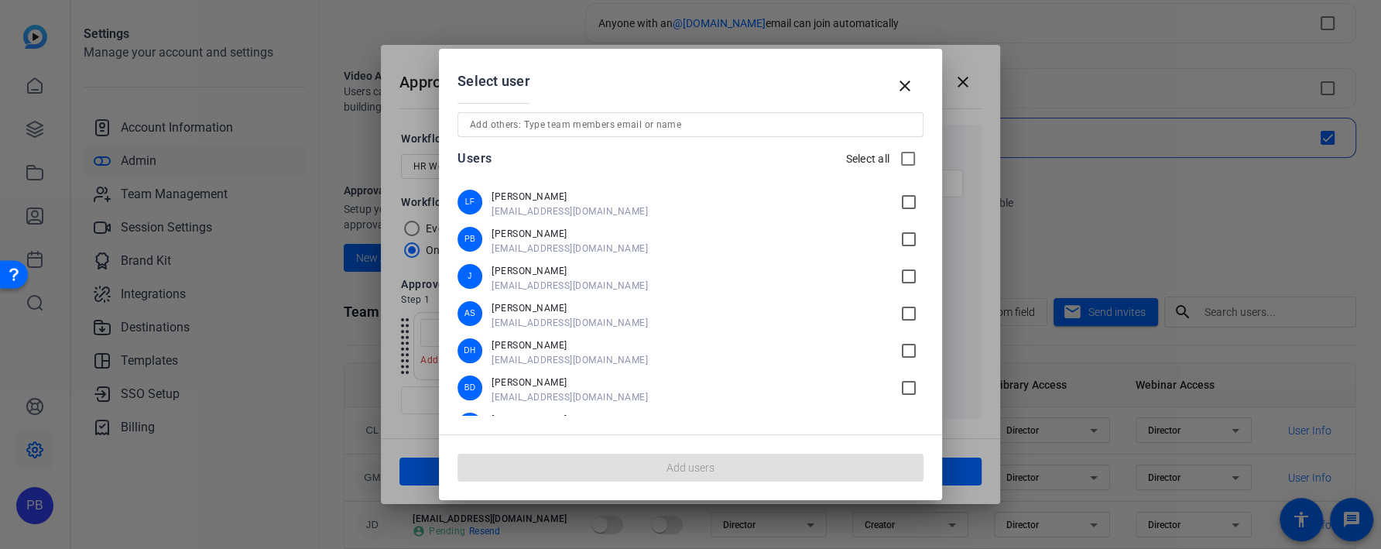
scroll to position [275, 0]
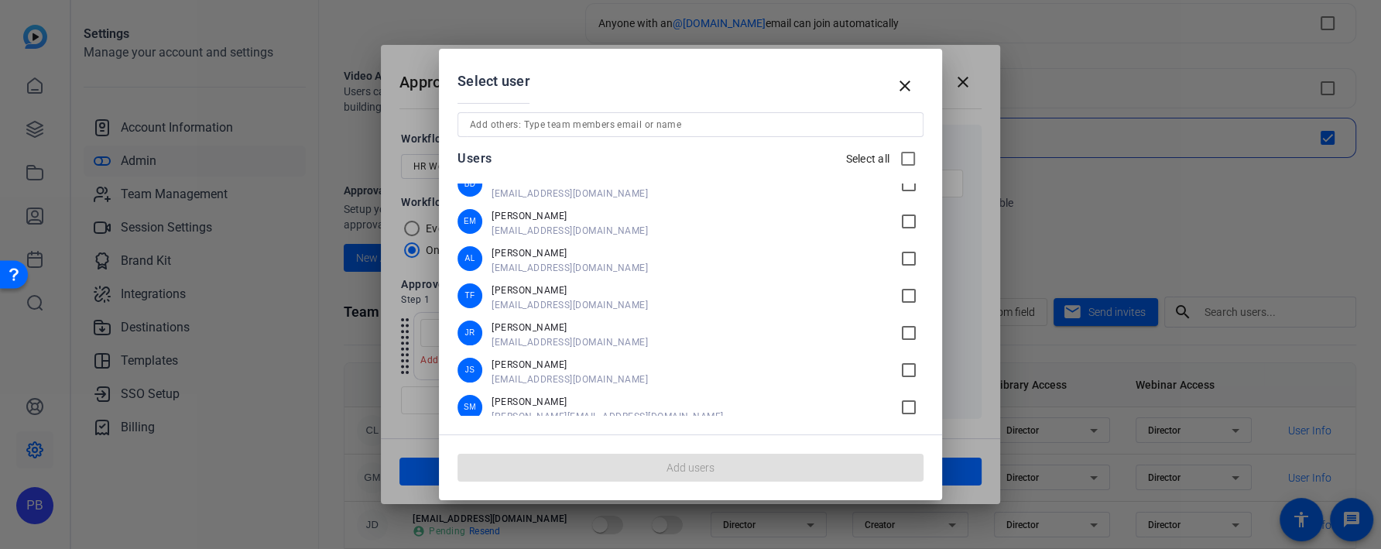
click at [902, 224] on mat-icon "check_box_outline_blank" at bounding box center [911, 221] width 24 height 19
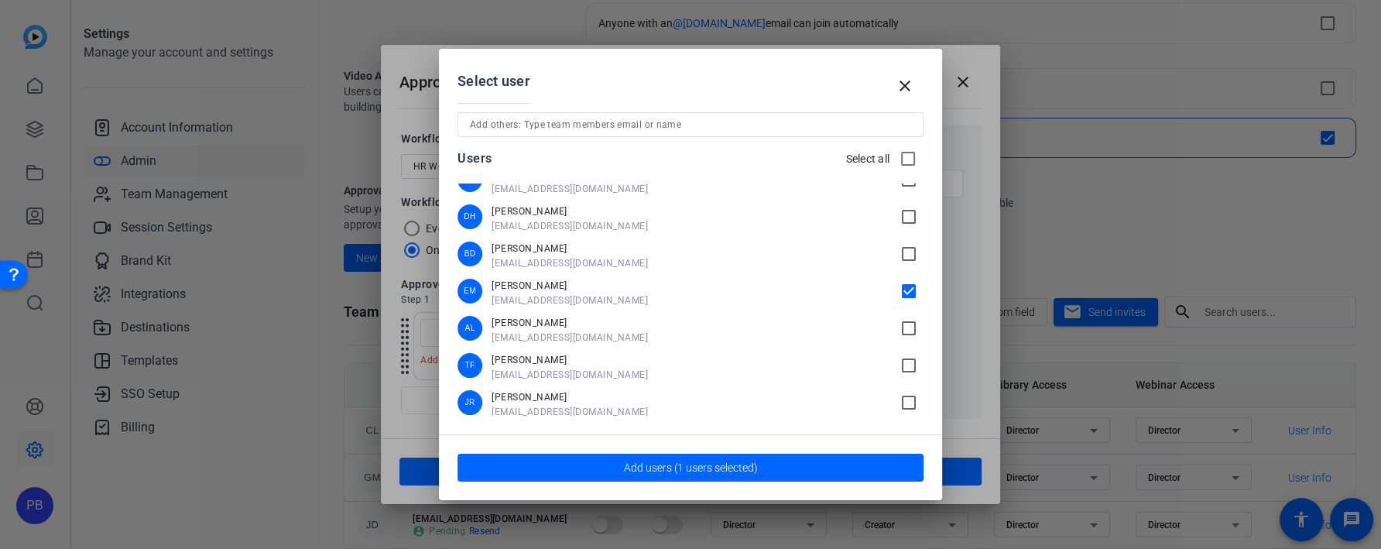
scroll to position [201, 0]
click at [903, 215] on mat-icon "check_box_outline_blank" at bounding box center [911, 220] width 24 height 19
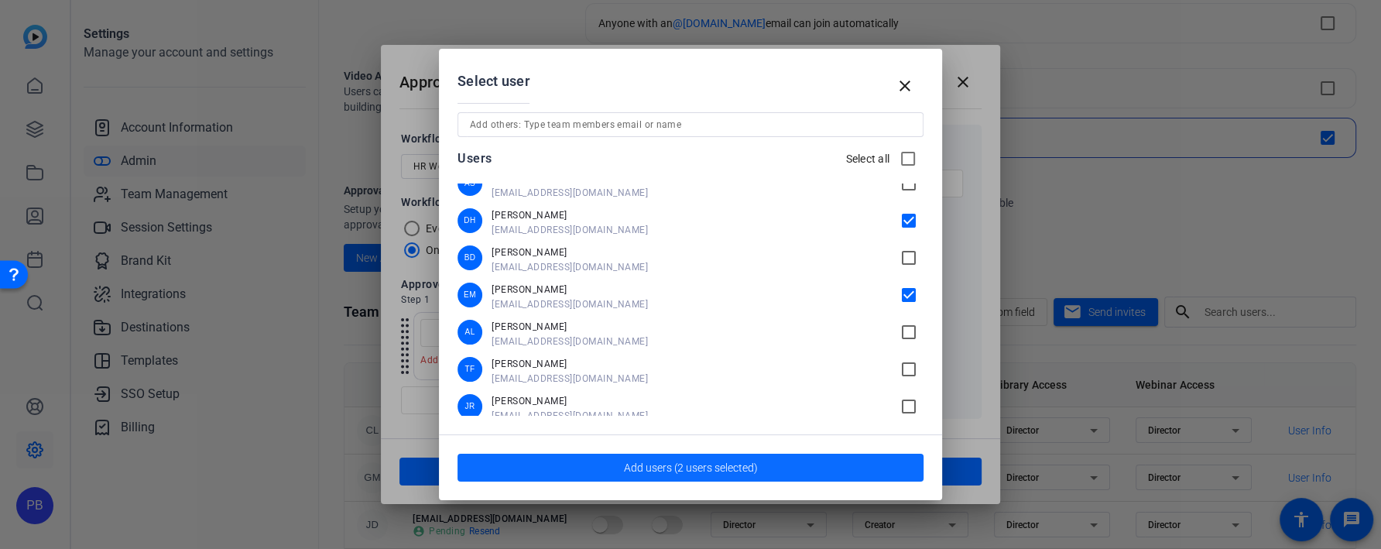
click at [764, 453] on span "button" at bounding box center [690, 467] width 466 height 37
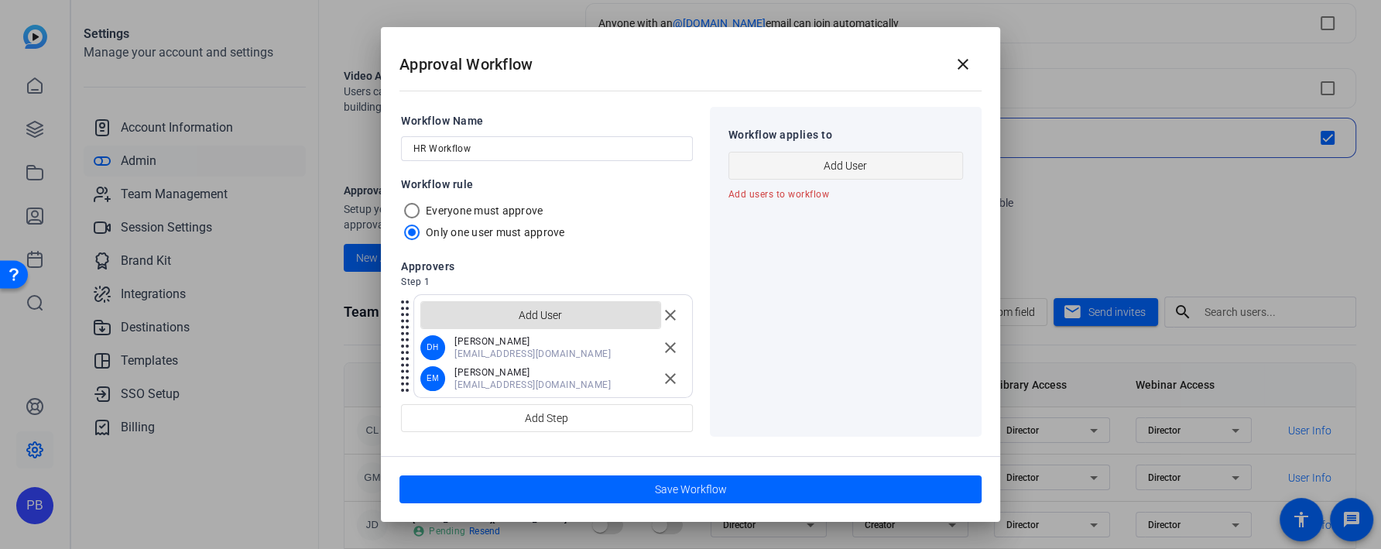
click at [930, 167] on span "button" at bounding box center [845, 165] width 233 height 37
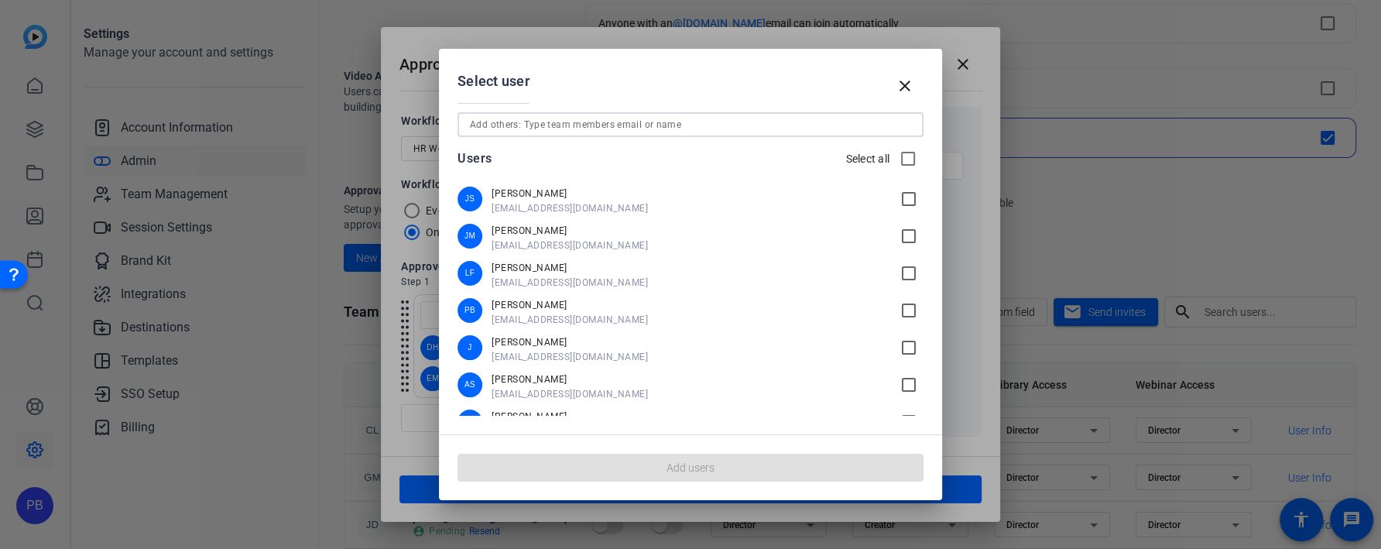
click at [550, 125] on input at bounding box center [690, 124] width 441 height 19
click at [900, 93] on mat-icon "close" at bounding box center [904, 86] width 19 height 19
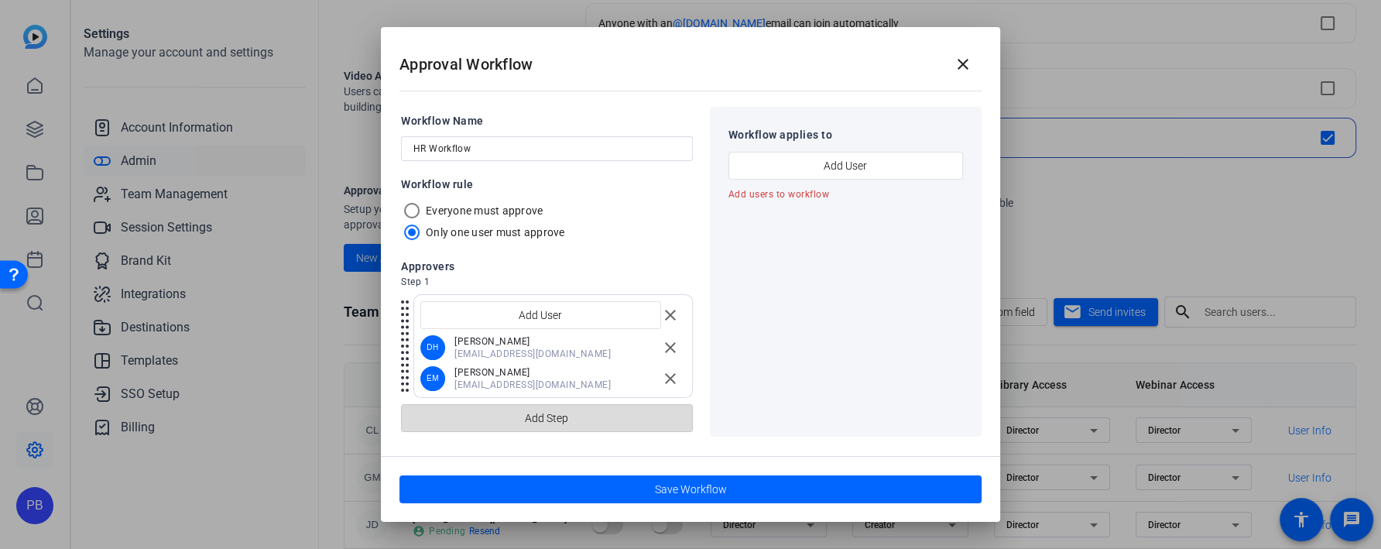
click at [614, 426] on span "button" at bounding box center [547, 417] width 290 height 37
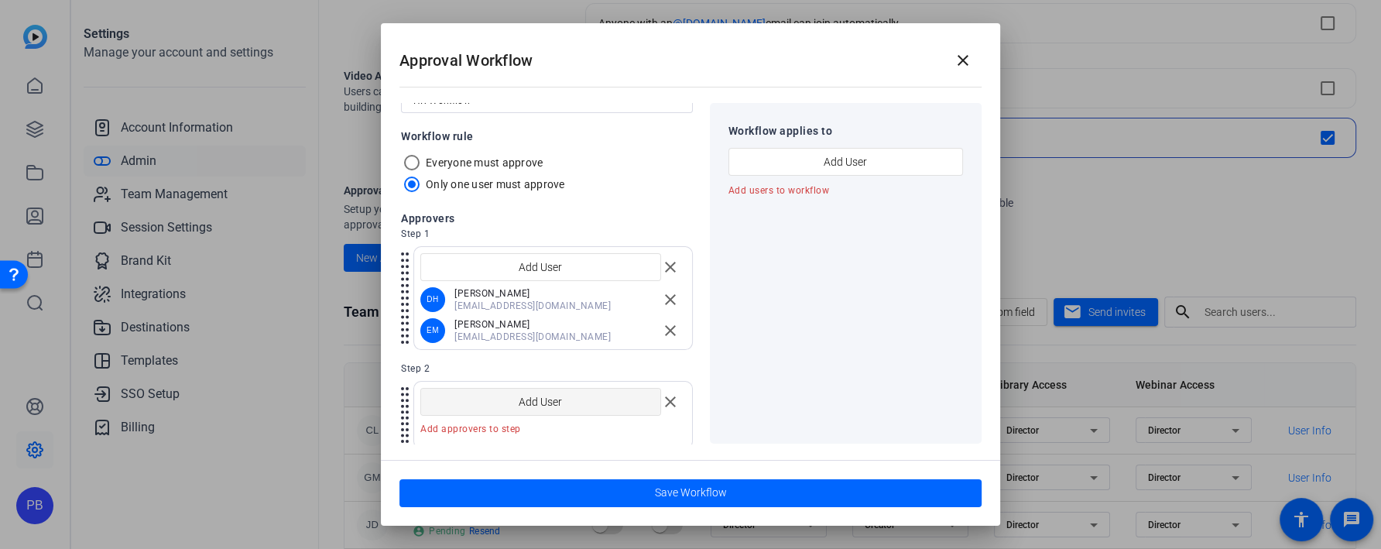
scroll to position [29, 0]
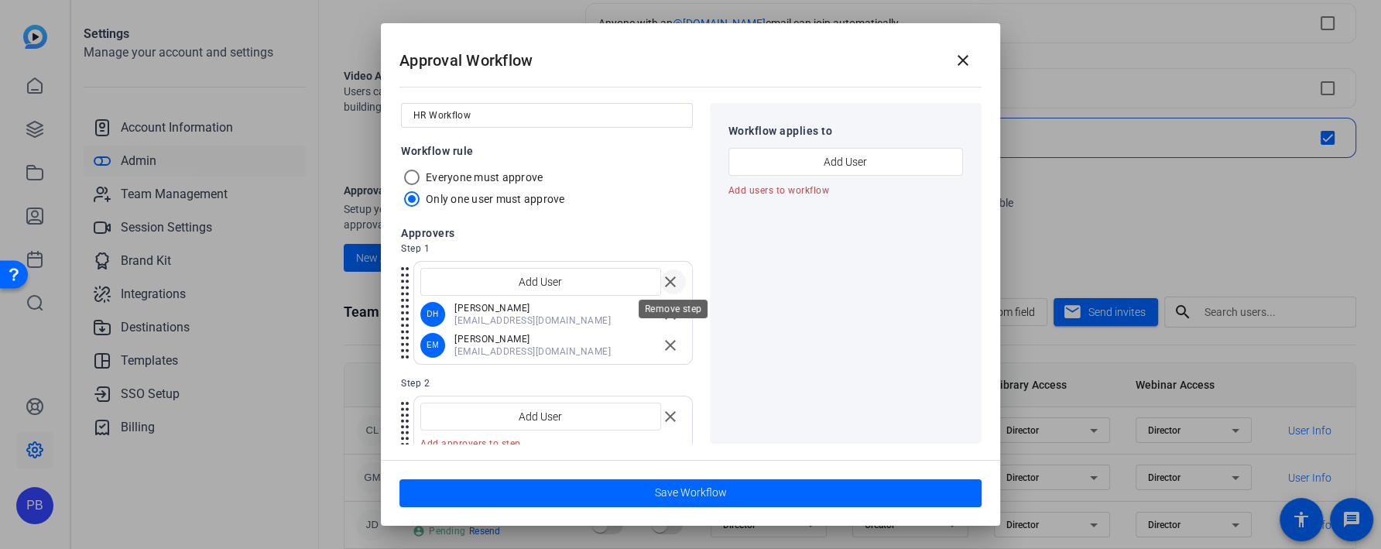
click at [675, 279] on mat-icon "close" at bounding box center [670, 281] width 19 height 19
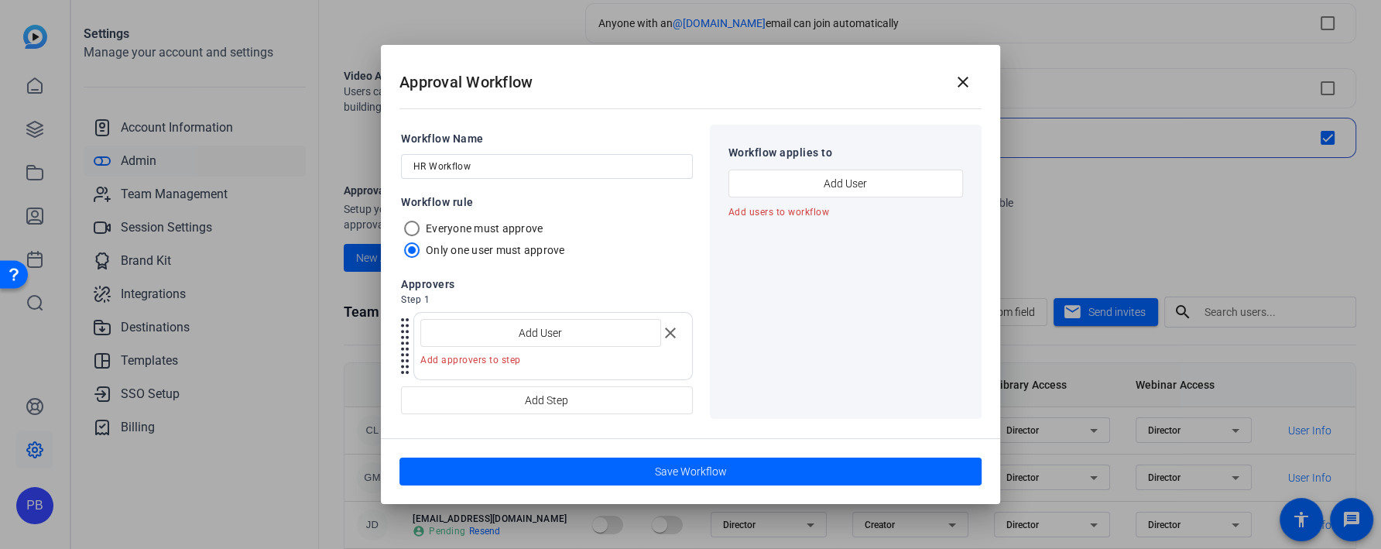
scroll to position [0, 0]
click at [667, 334] on mat-icon "close" at bounding box center [670, 333] width 19 height 19
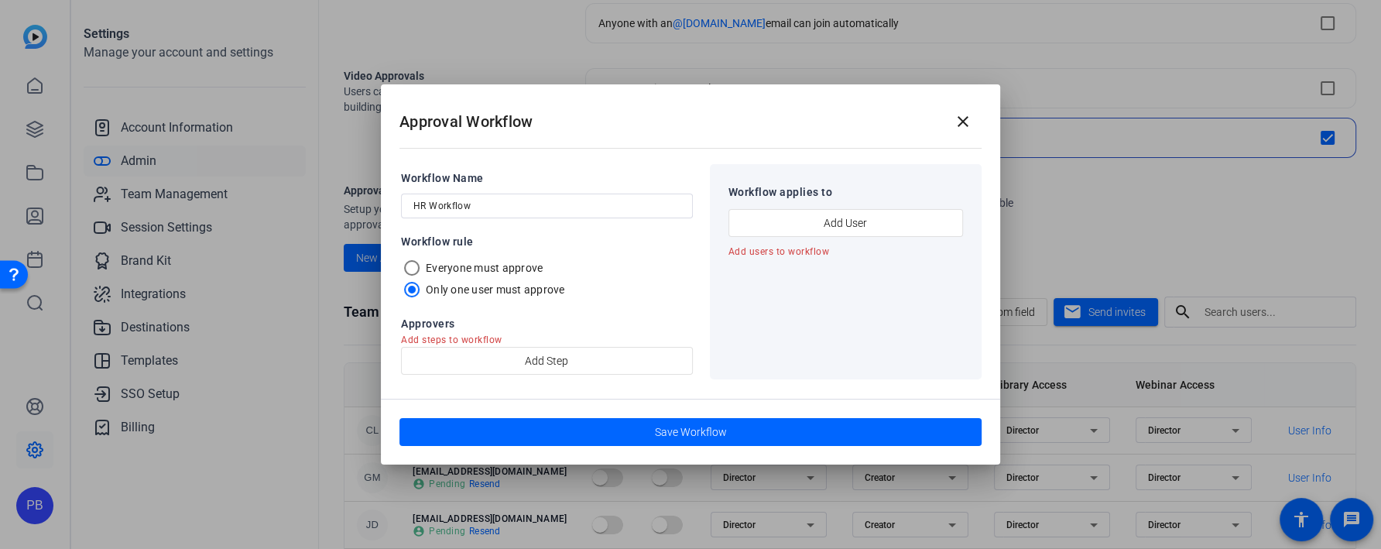
click at [544, 211] on input "HR Workflow" at bounding box center [546, 206] width 267 height 19
click at [588, 355] on span "button" at bounding box center [547, 360] width 290 height 37
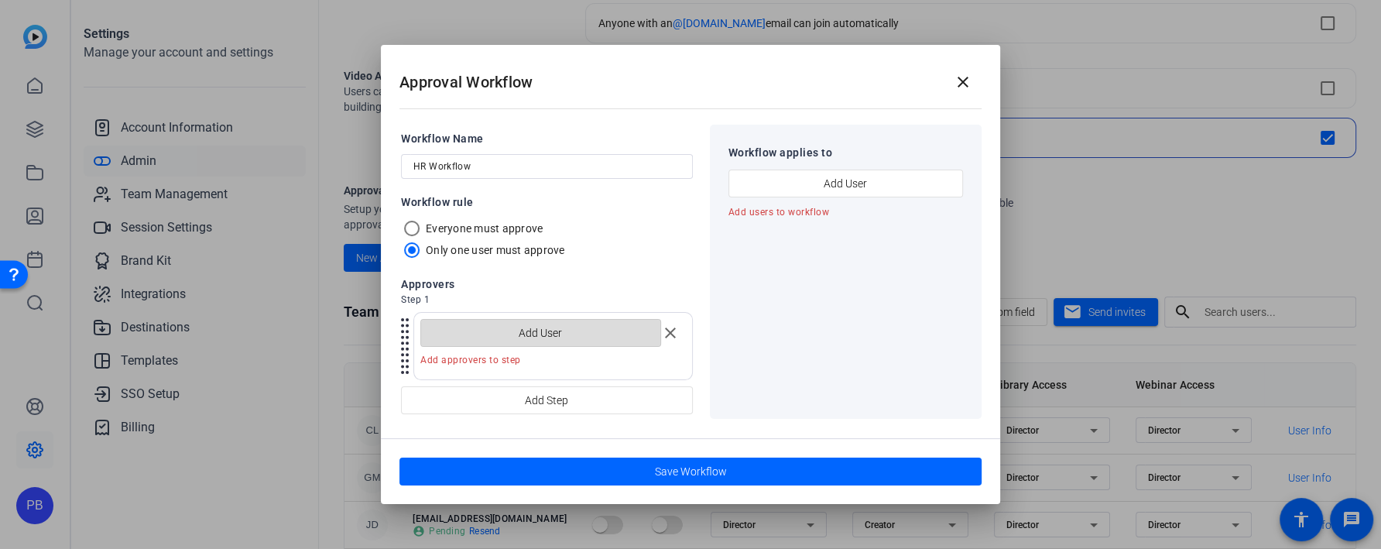
click at [570, 337] on span "button" at bounding box center [540, 332] width 239 height 37
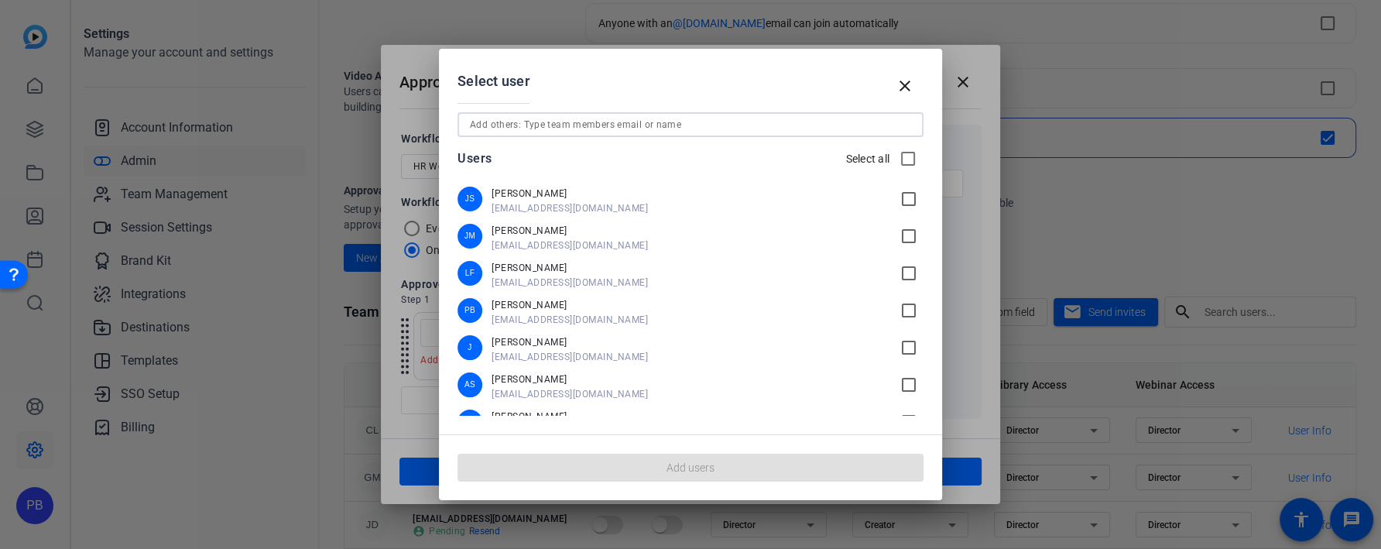
click at [580, 126] on input at bounding box center [690, 124] width 441 height 19
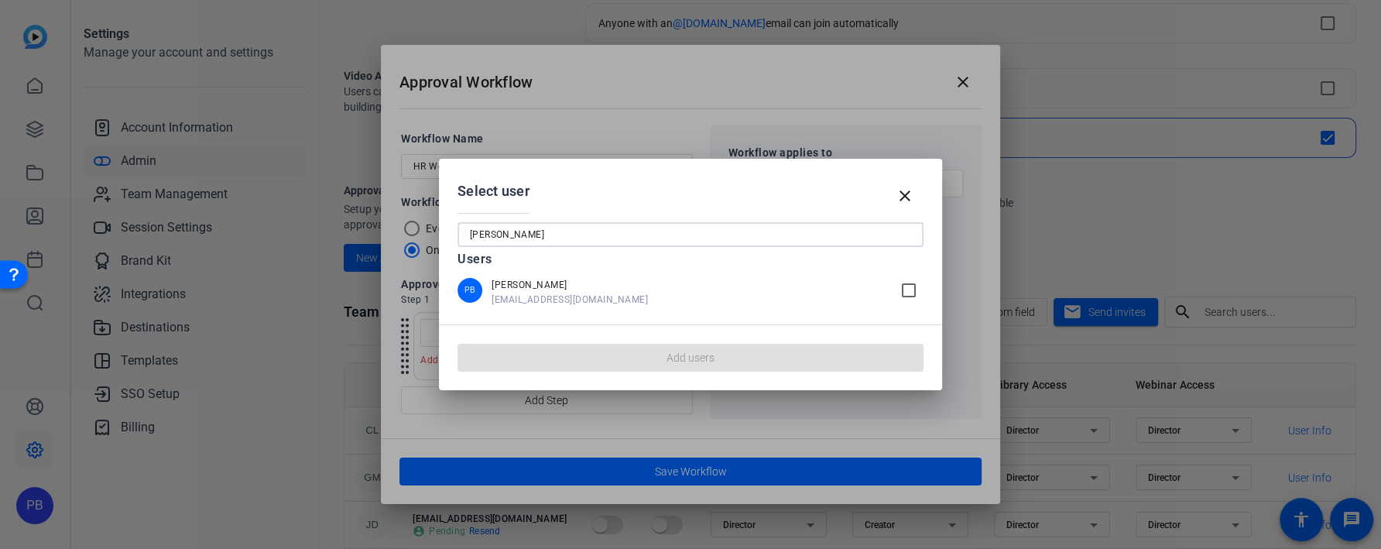
type input "pete"
click at [546, 300] on span "pbradt@openreel.com" at bounding box center [690, 299] width 399 height 12
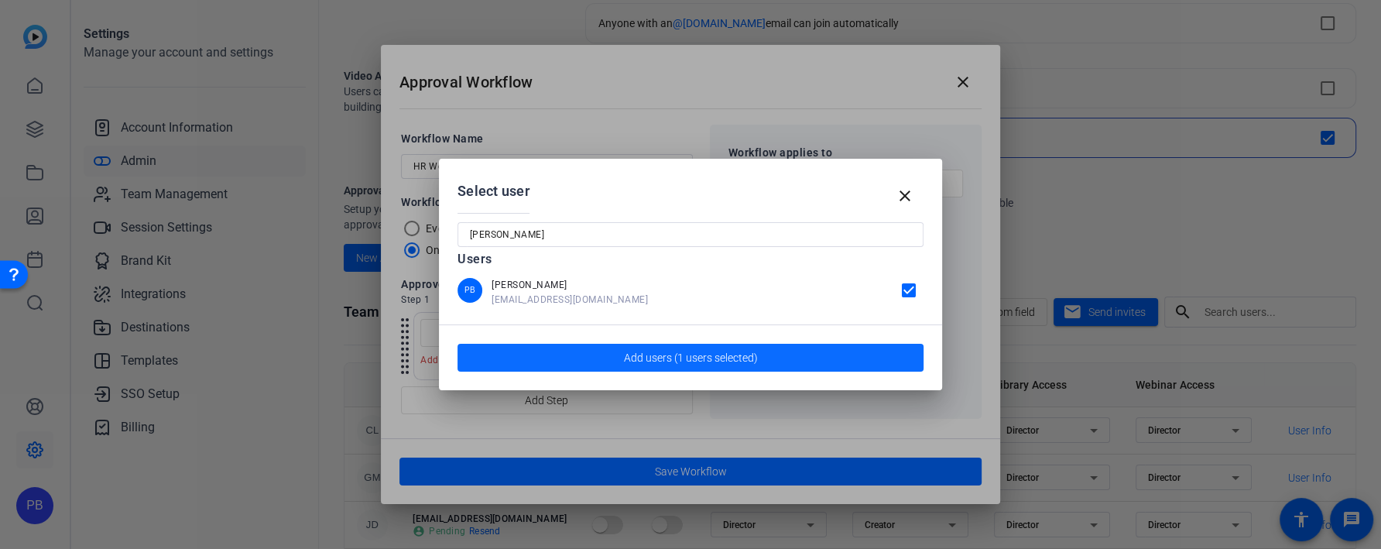
click at [724, 369] on span "button" at bounding box center [690, 357] width 466 height 37
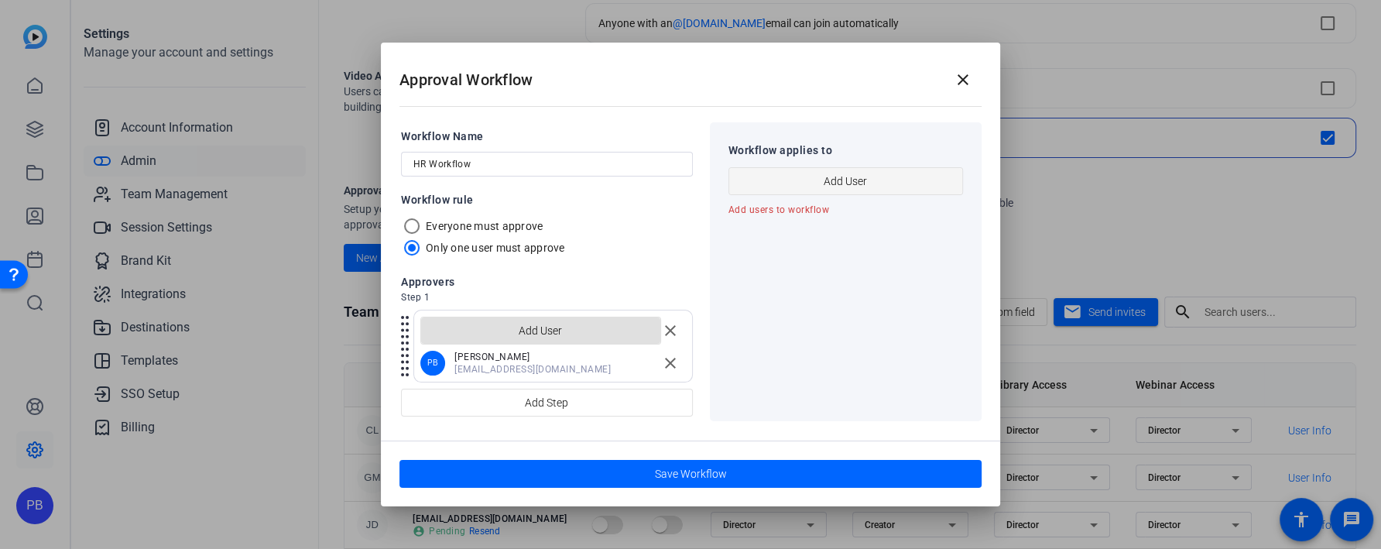
click at [828, 176] on span "Add User" at bounding box center [844, 180] width 43 height 29
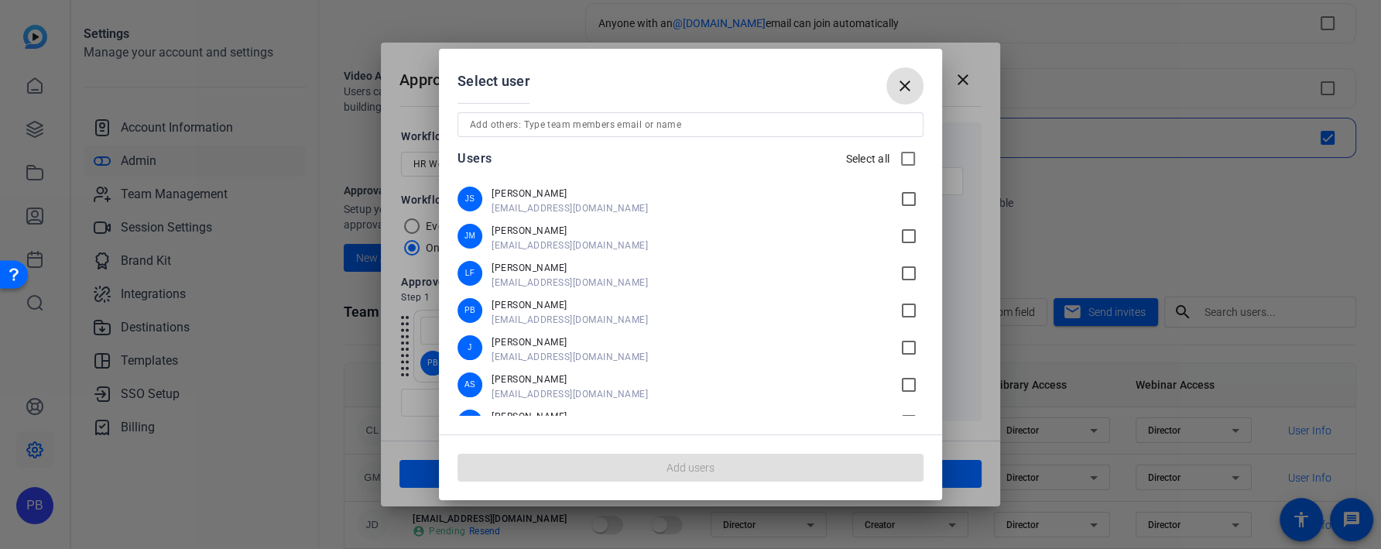
click at [604, 129] on input at bounding box center [690, 124] width 441 height 19
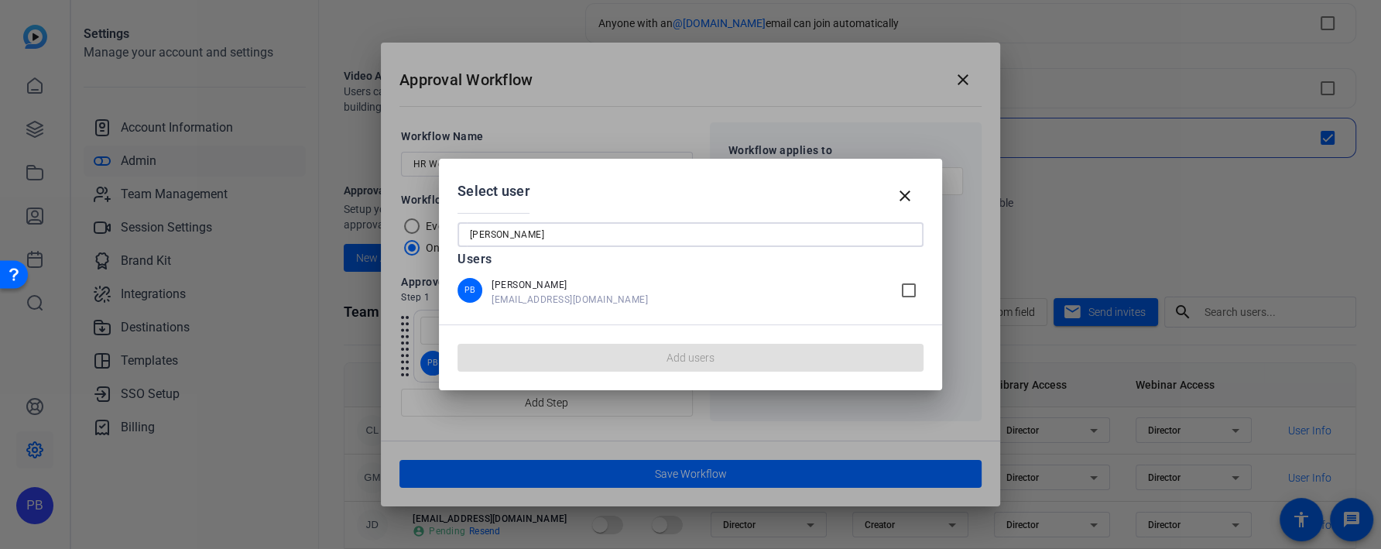
type input "pete"
click at [577, 293] on span "pbradt@openreel.com" at bounding box center [690, 299] width 399 height 12
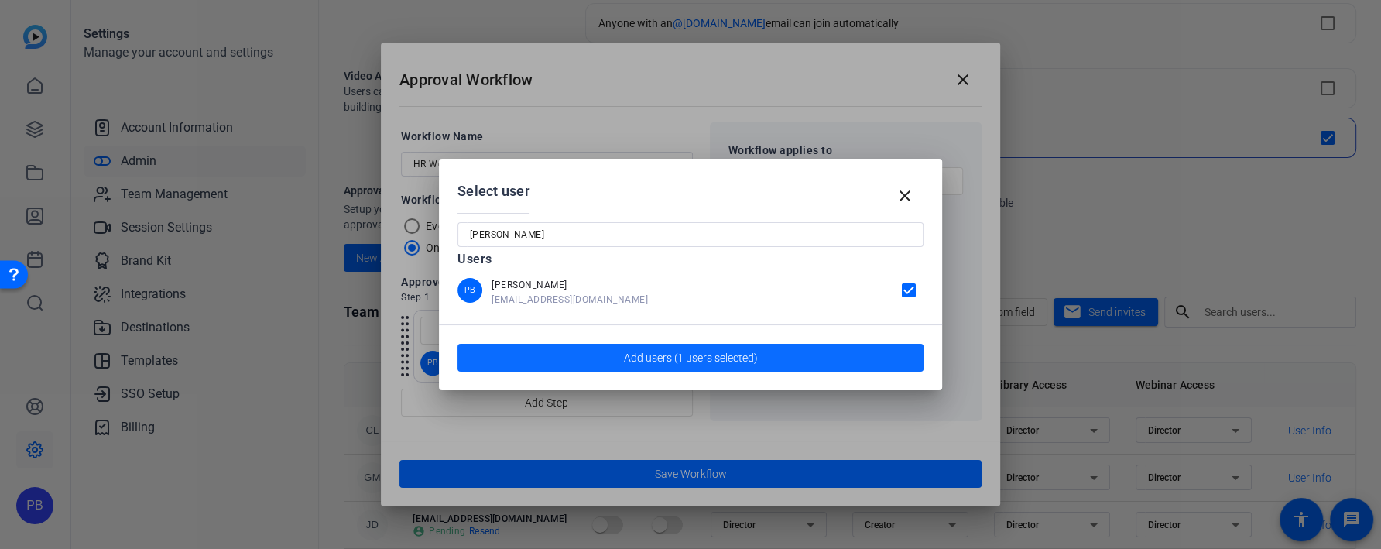
click at [680, 359] on span "Add users (1 users selected)" at bounding box center [691, 358] width 134 height 16
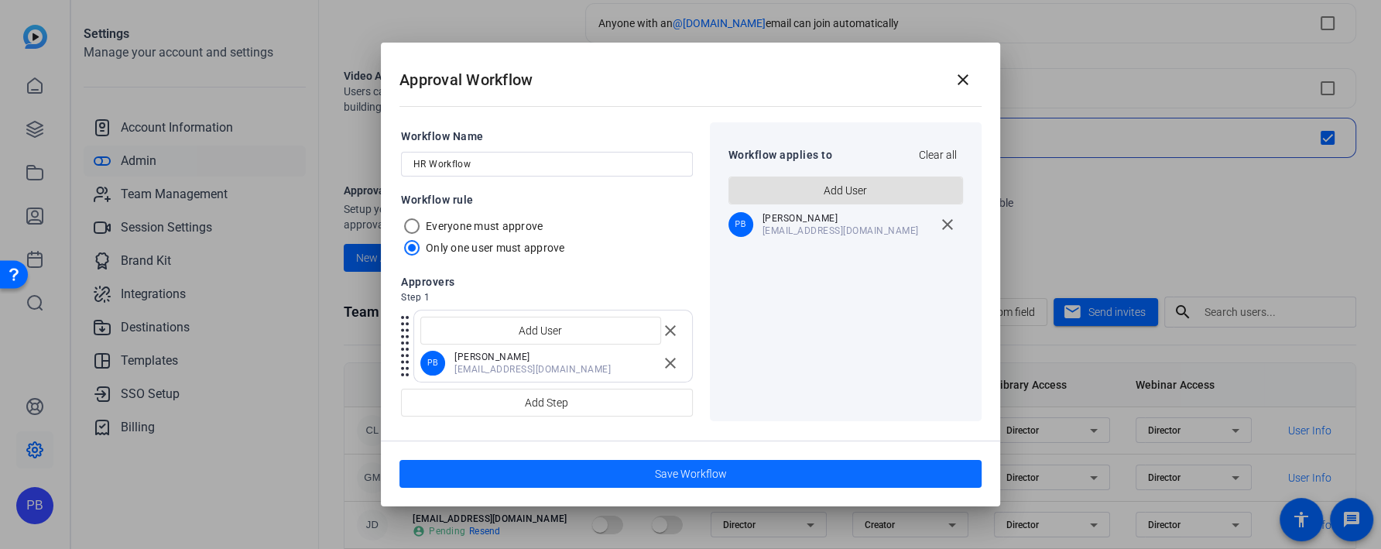
click at [731, 472] on span "submit" at bounding box center [690, 473] width 582 height 37
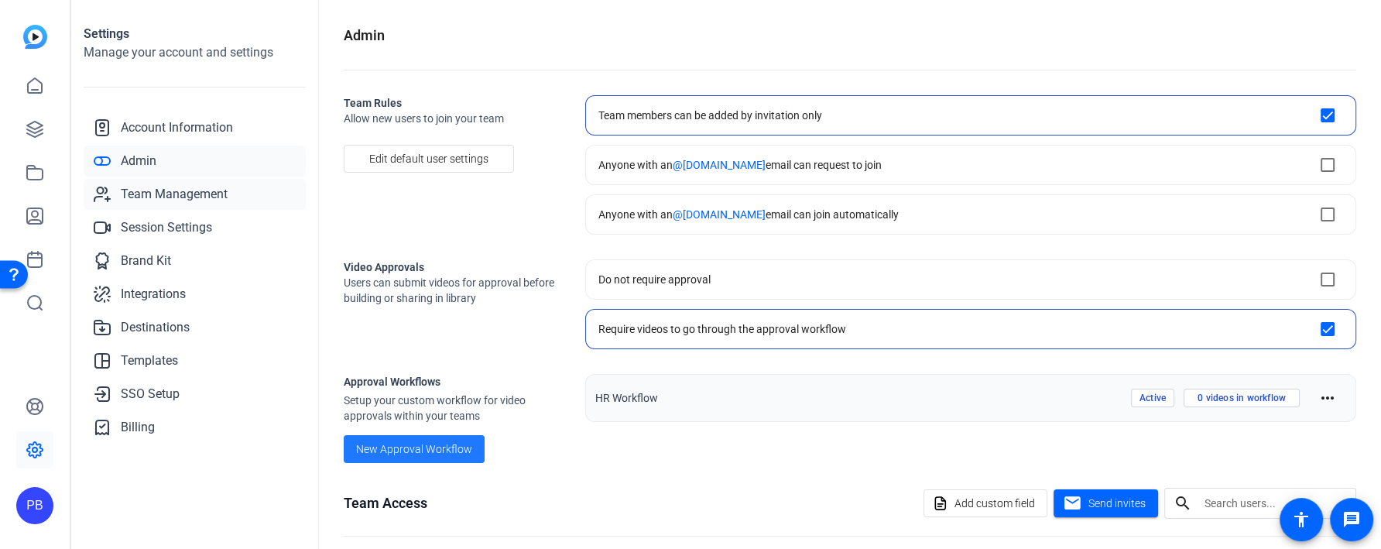
click at [210, 198] on span "Team Management" at bounding box center [174, 194] width 107 height 19
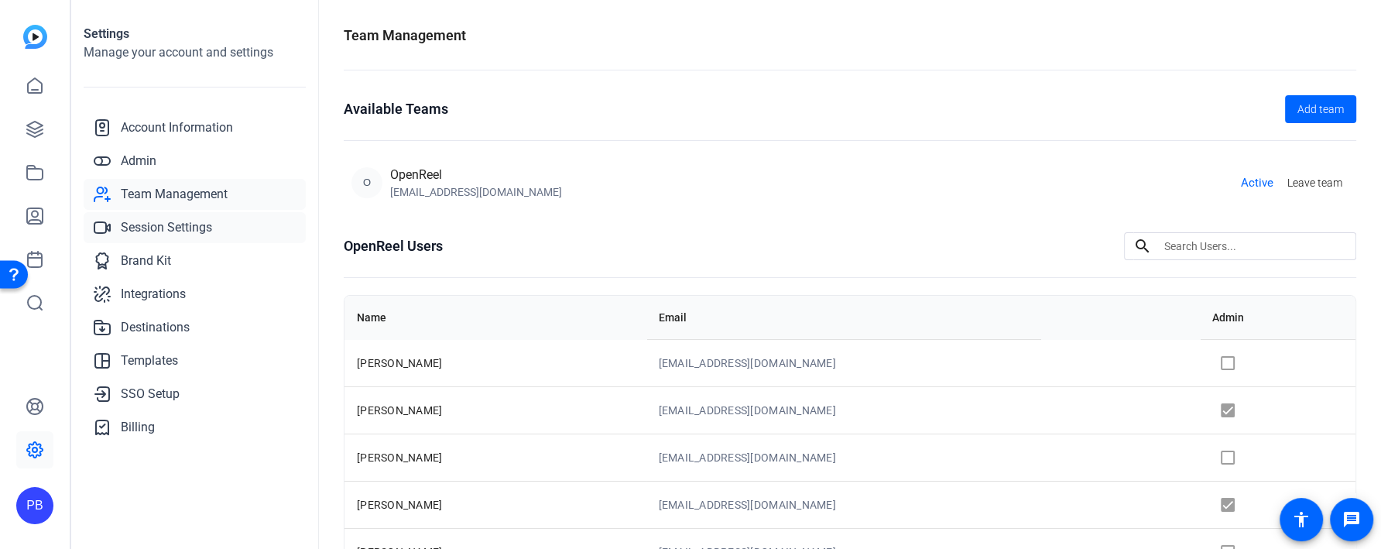
click at [202, 226] on span "Session Settings" at bounding box center [166, 227] width 91 height 19
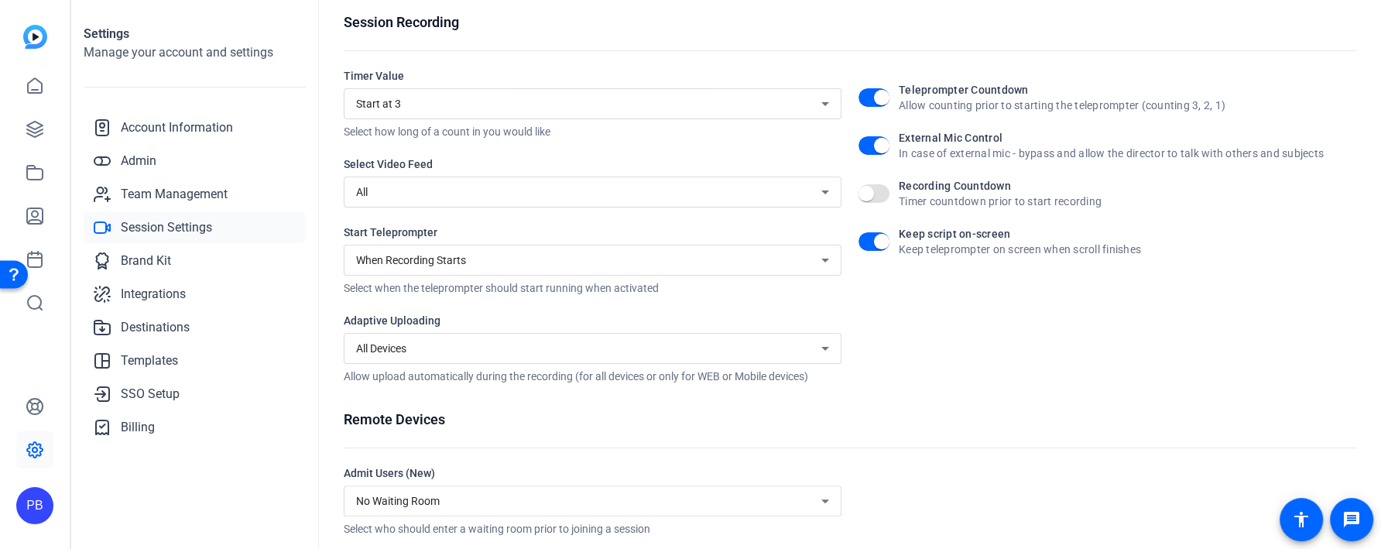
scroll to position [306, 0]
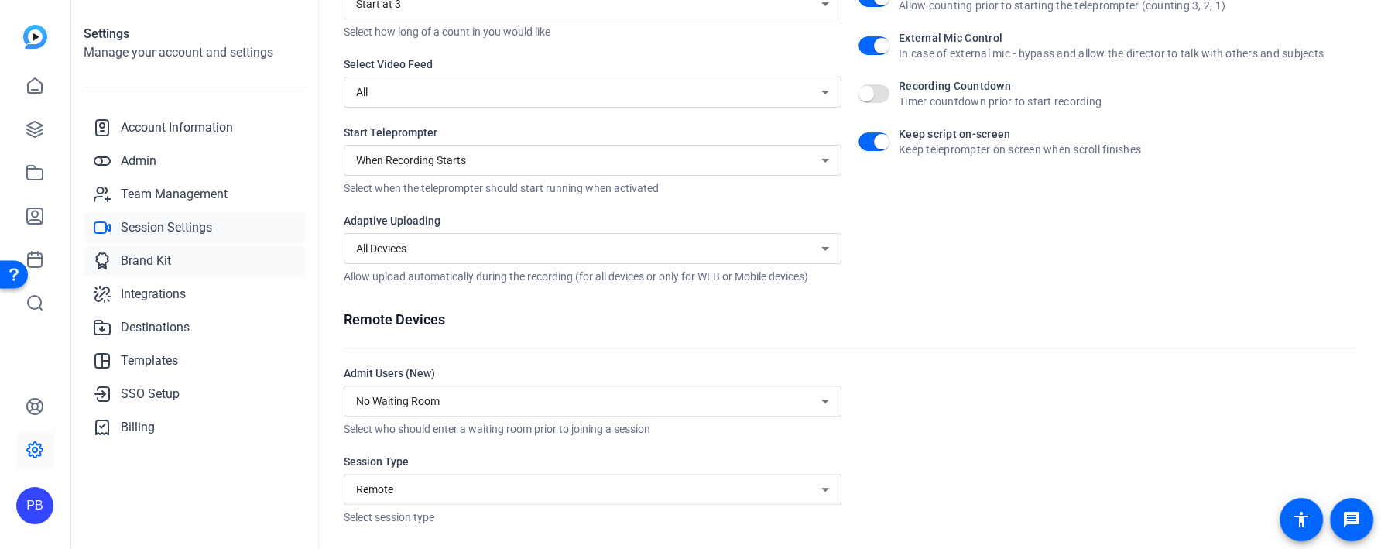
click at [207, 261] on link "Brand Kit" at bounding box center [195, 260] width 222 height 31
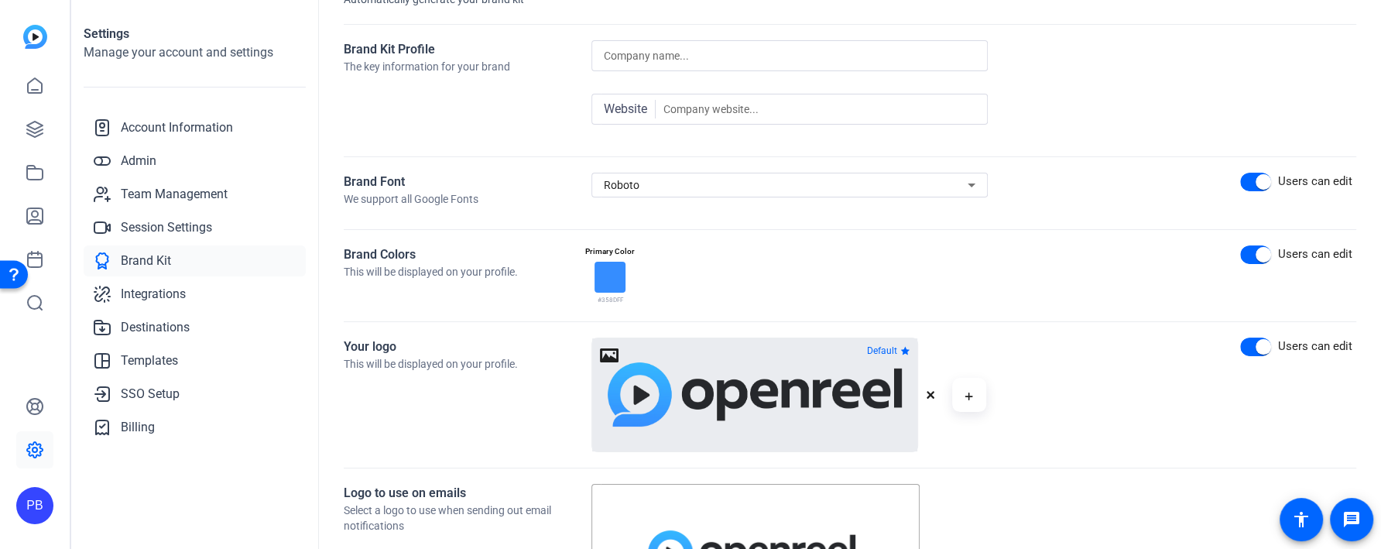
scroll to position [133, 0]
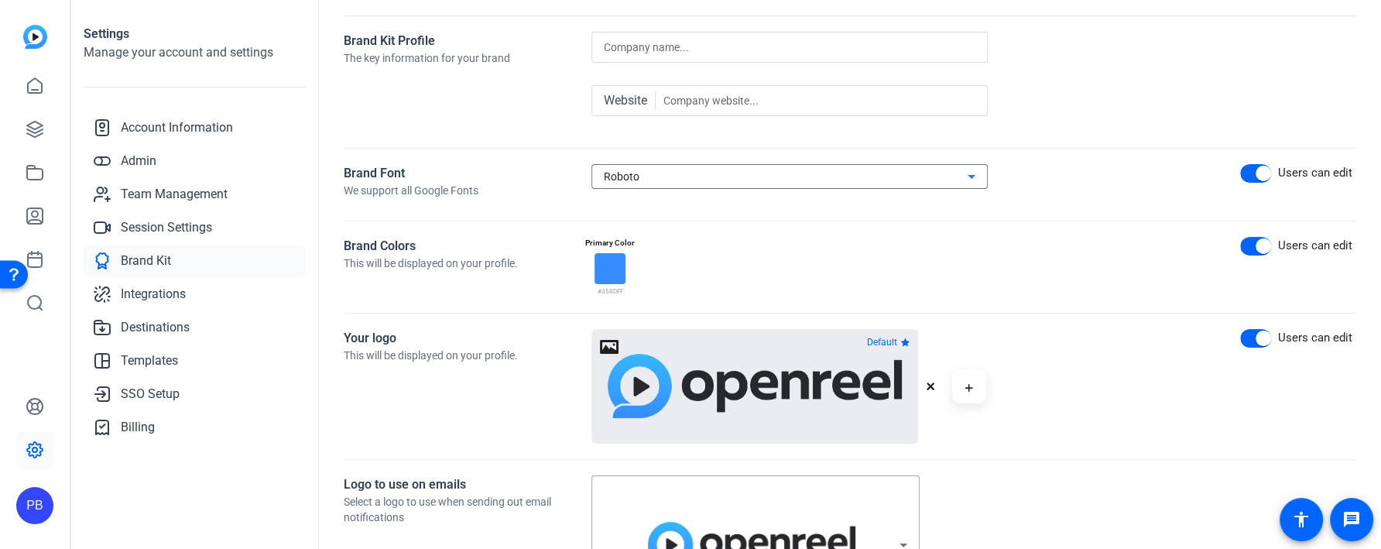
click at [717, 178] on div "Roboto" at bounding box center [786, 176] width 364 height 19
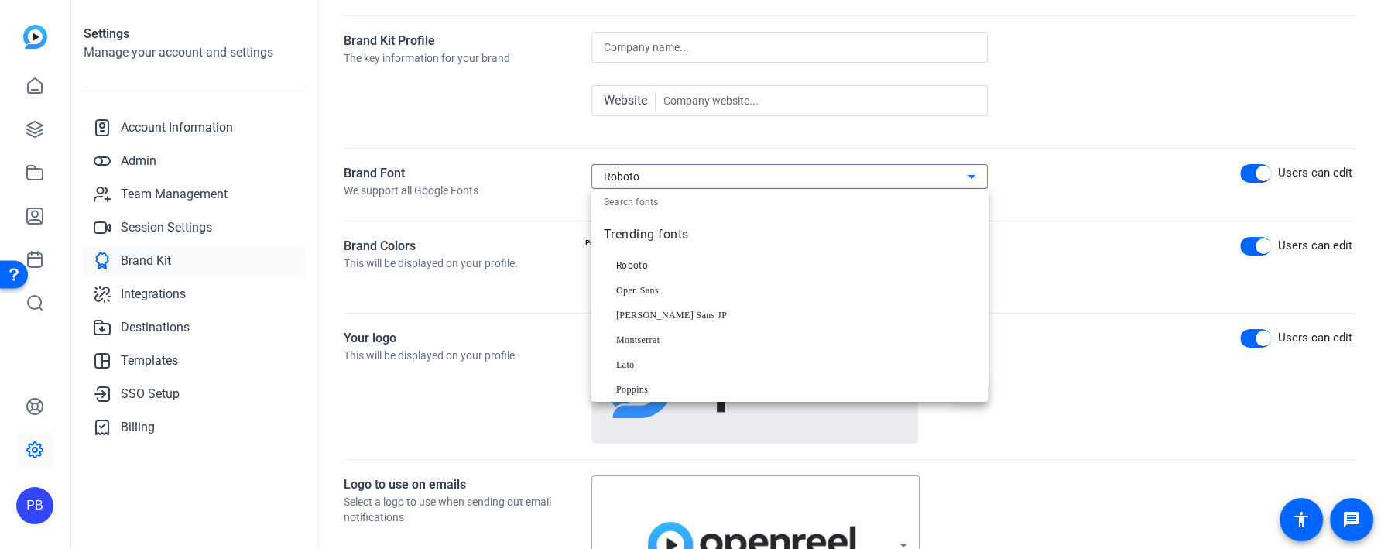
click at [1149, 411] on div at bounding box center [690, 274] width 1381 height 549
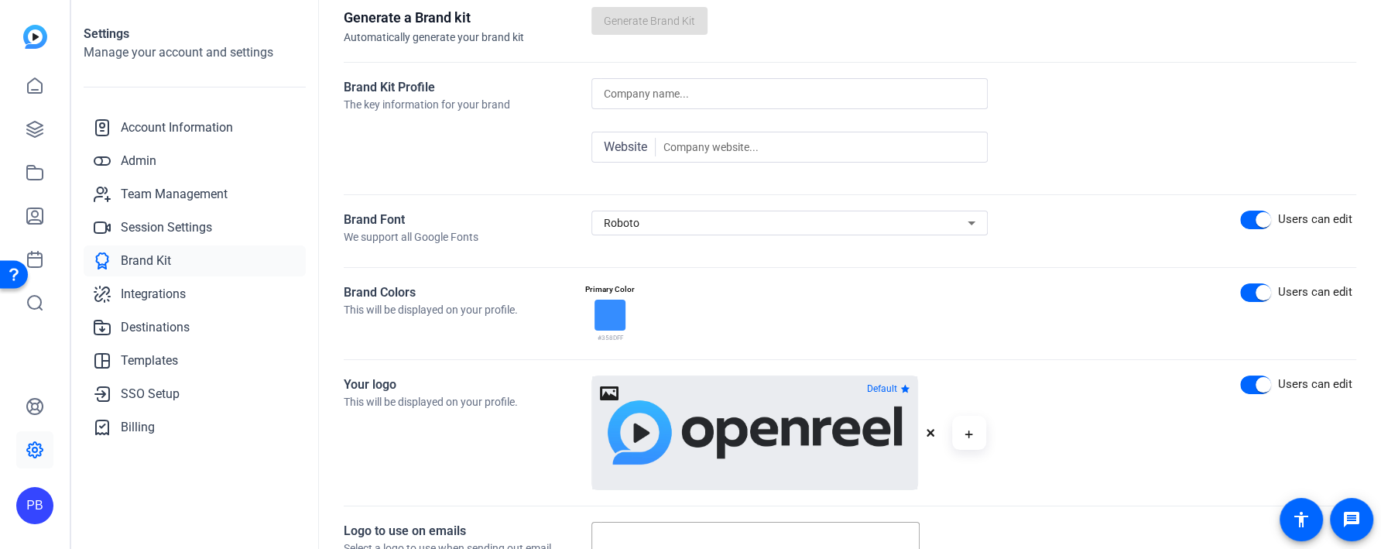
scroll to position [101, 0]
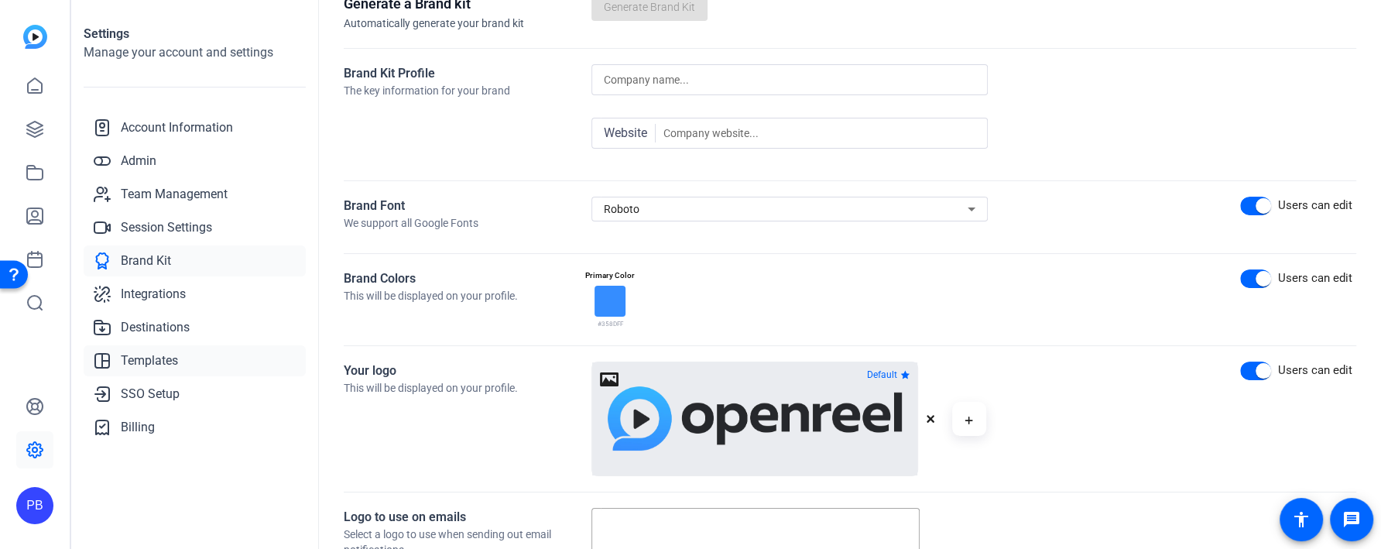
click at [159, 365] on span "Templates" at bounding box center [149, 360] width 57 height 19
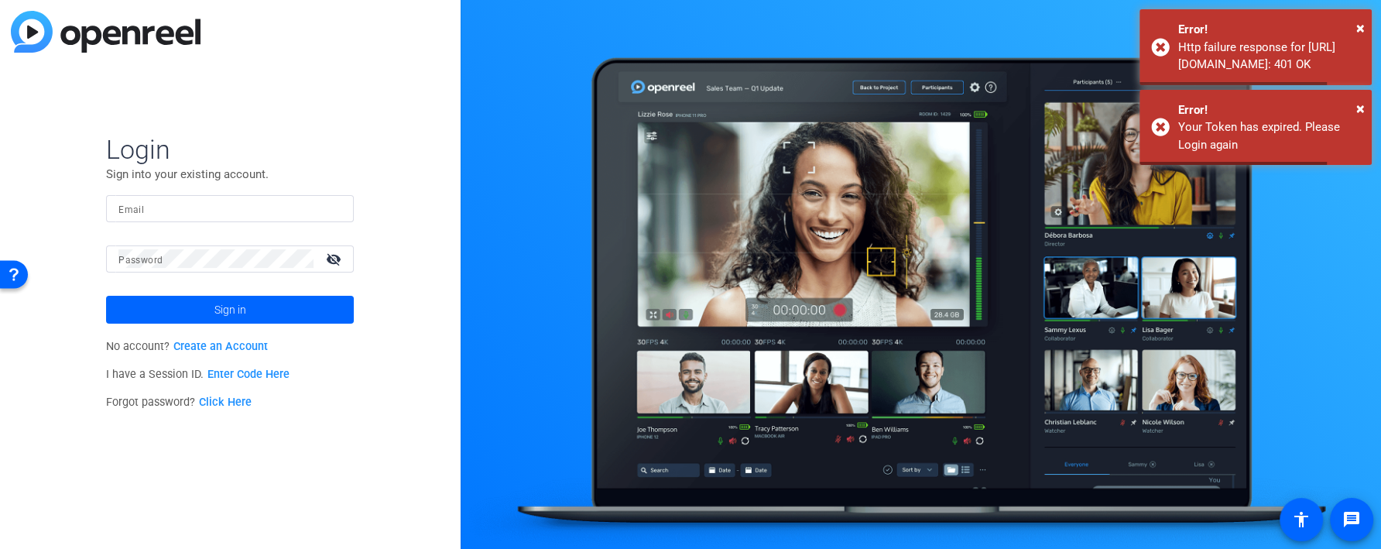
type input "pbradt@openreel.com"
click at [284, 310] on span at bounding box center [230, 309] width 248 height 37
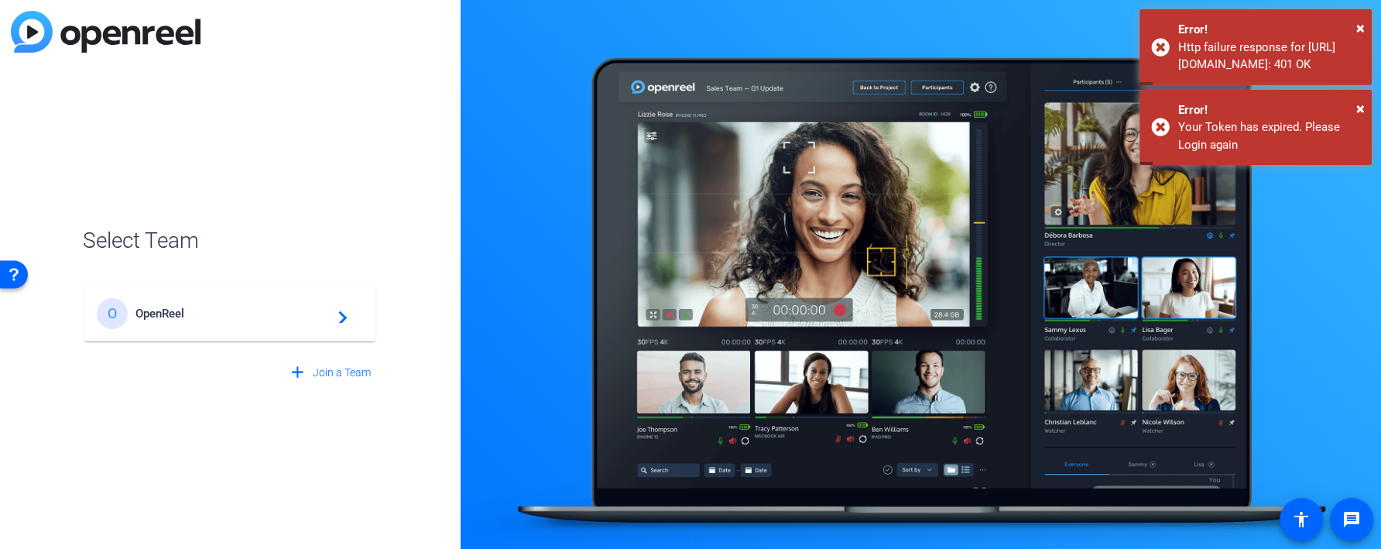
click at [284, 310] on span "OpenReel" at bounding box center [231, 313] width 193 height 14
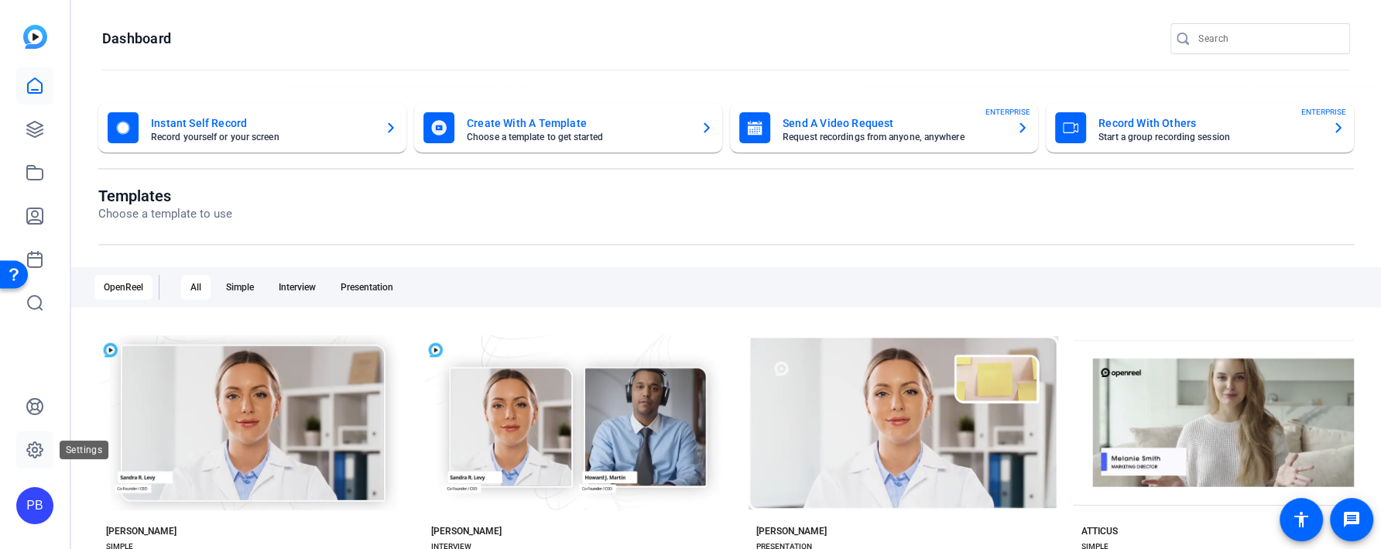
click at [36, 435] on link at bounding box center [34, 449] width 37 height 37
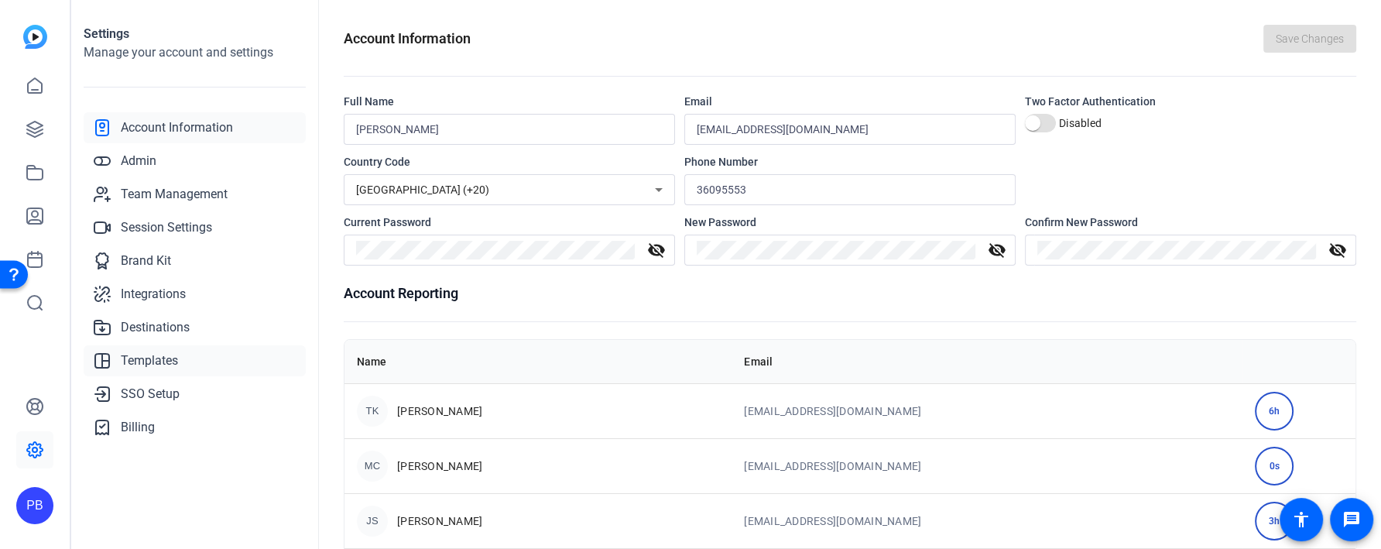
click at [195, 365] on link "Templates" at bounding box center [195, 360] width 222 height 31
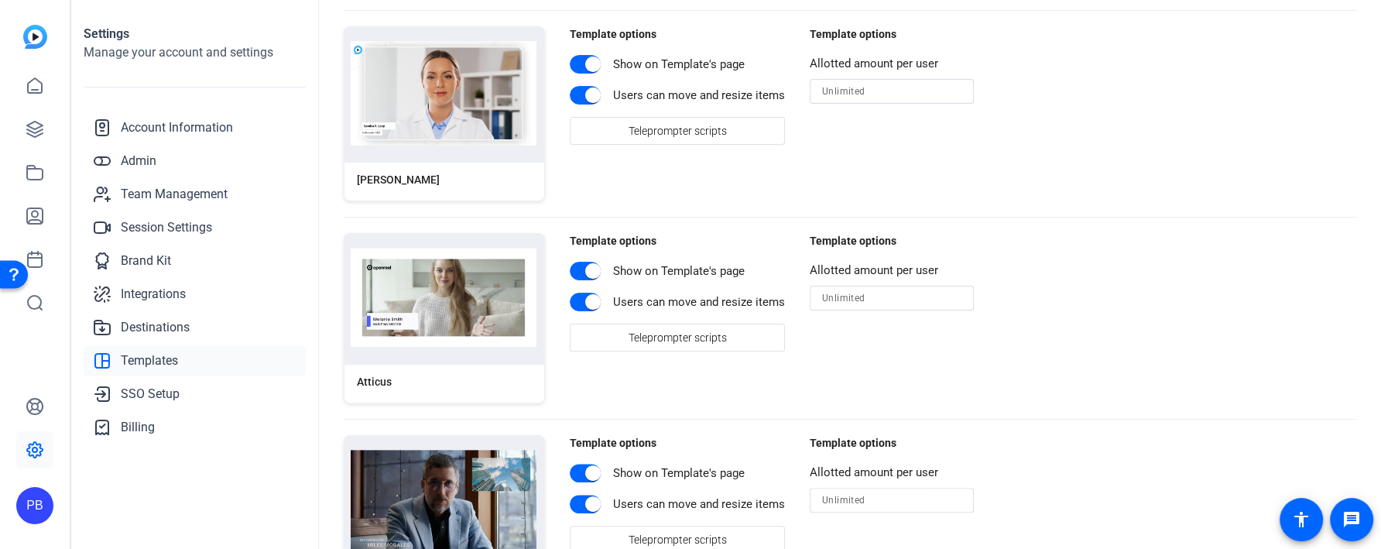
scroll to position [378, 0]
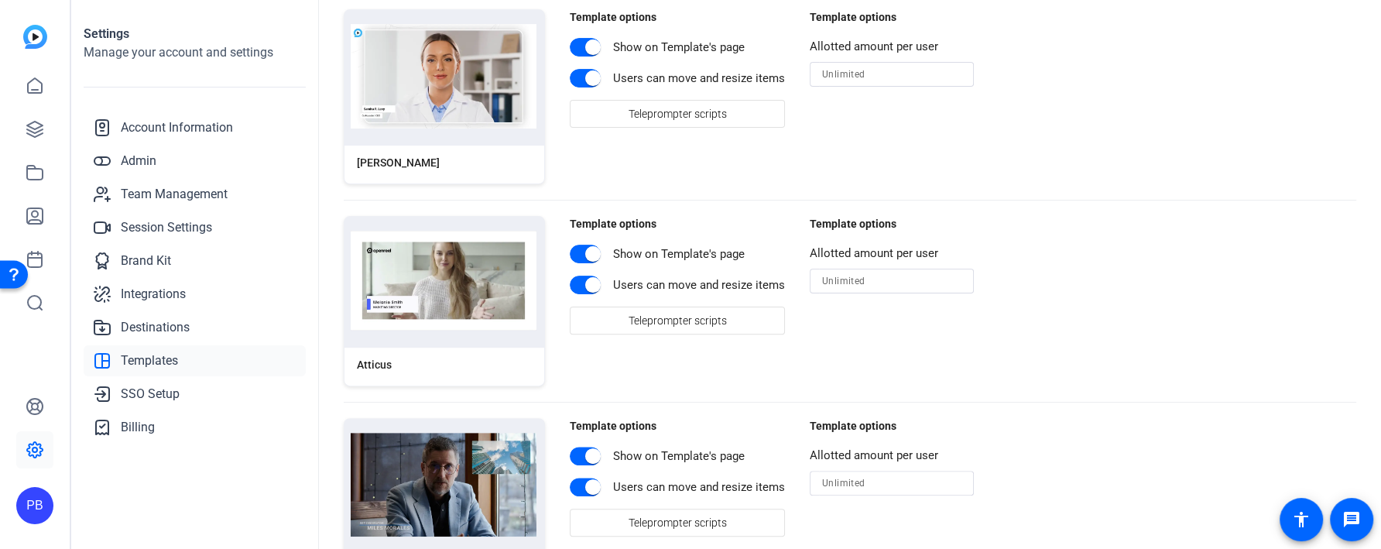
click at [495, 317] on img at bounding box center [444, 281] width 186 height 100
click at [652, 311] on span "Teleprompter scripts" at bounding box center [677, 320] width 98 height 29
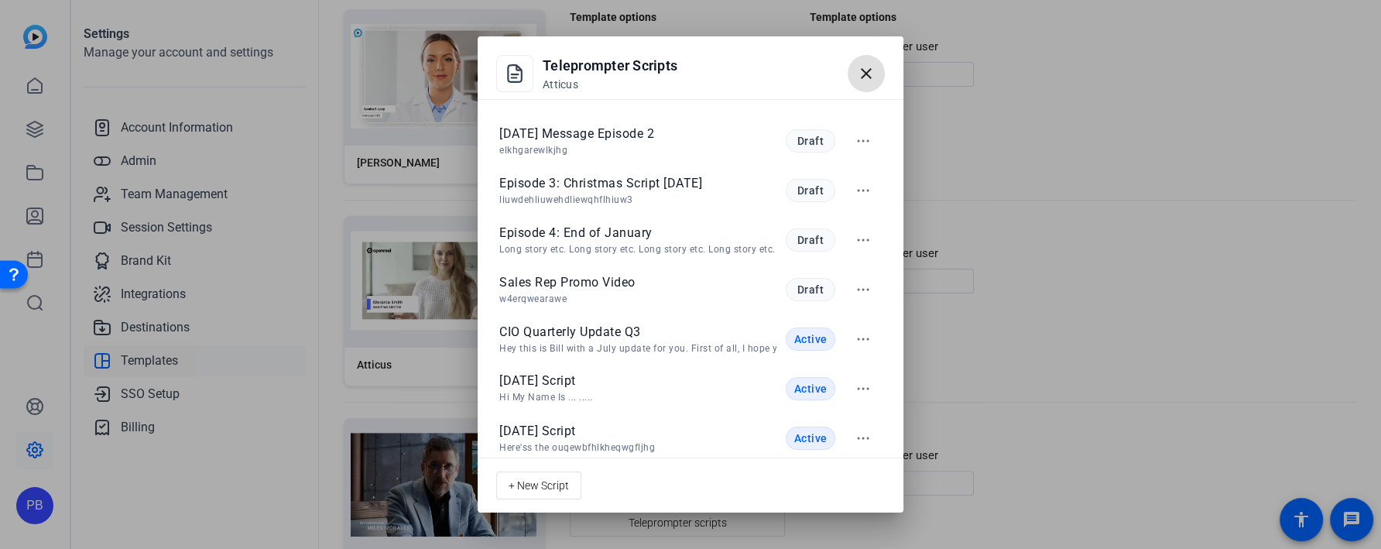
scroll to position [117, 0]
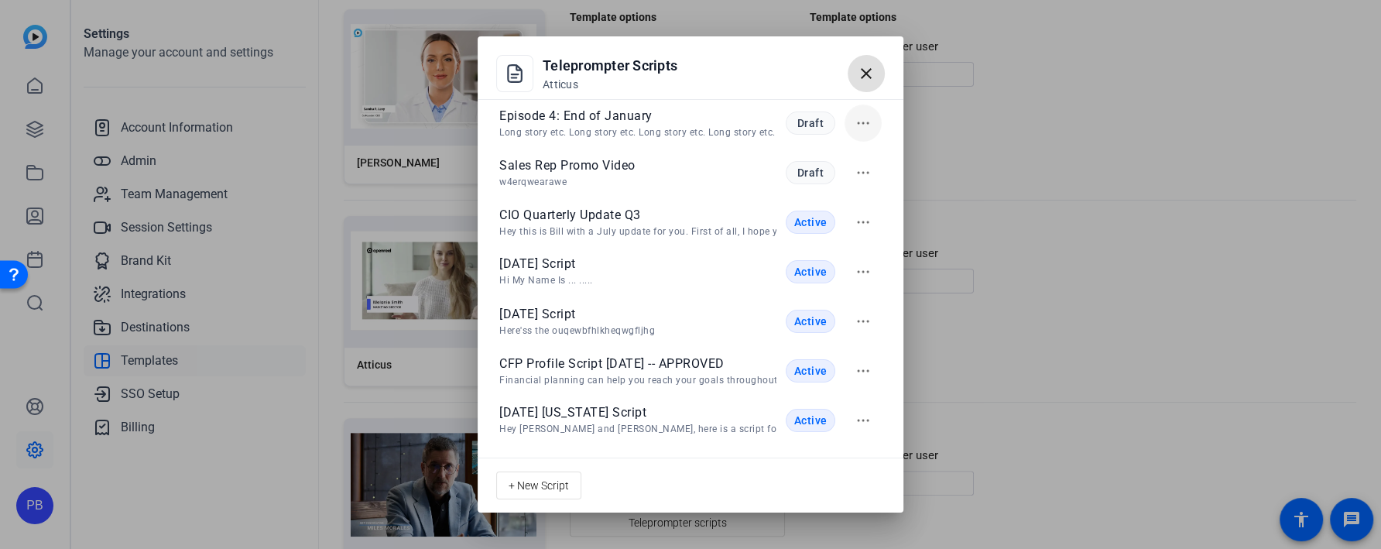
click at [866, 122] on icon "button" at bounding box center [863, 123] width 19 height 19
click at [881, 157] on span "Edit" at bounding box center [884, 159] width 18 height 11
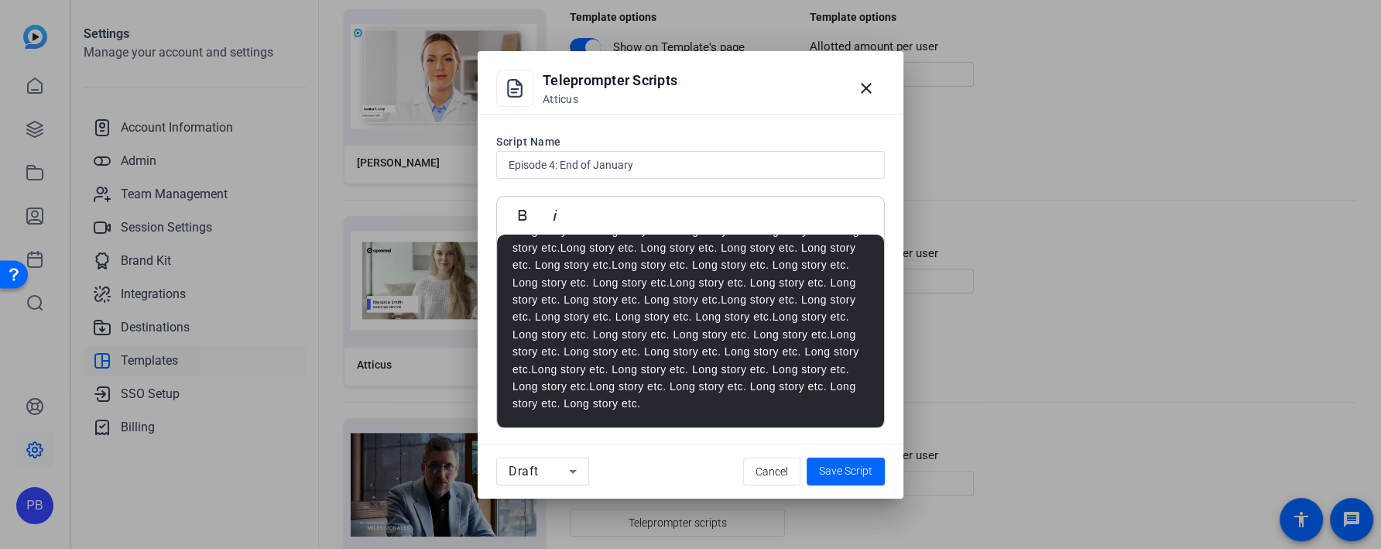
scroll to position [0, 0]
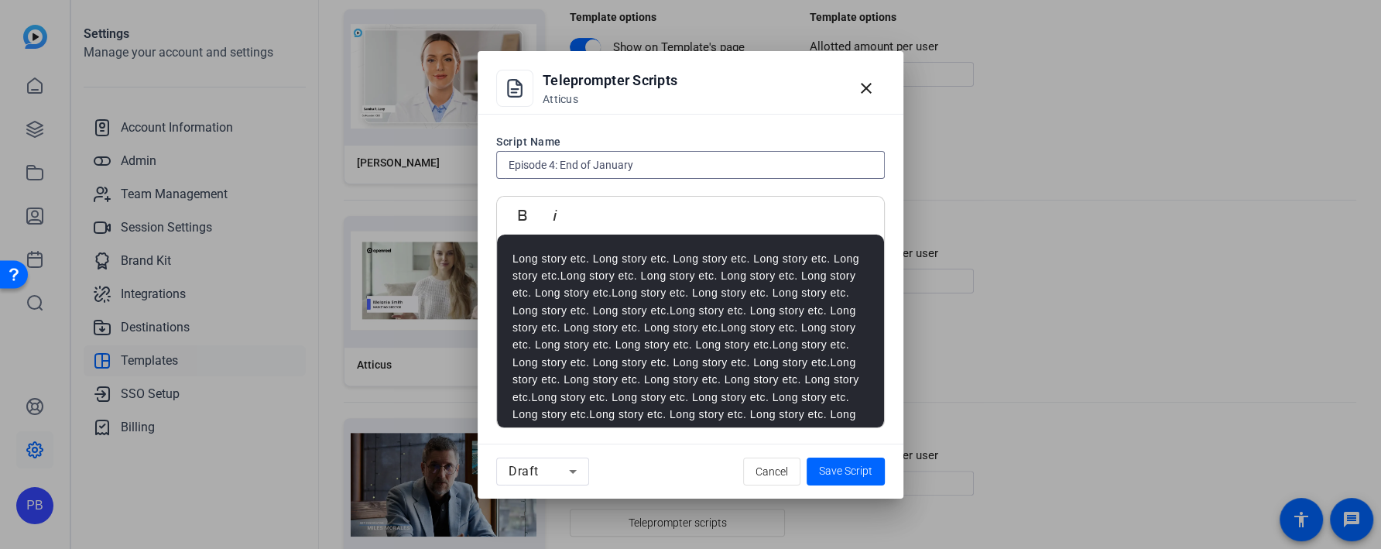
click at [670, 168] on input "Episode 4: End of January" at bounding box center [690, 165] width 364 height 19
click at [557, 473] on div "Draft" at bounding box center [538, 471] width 60 height 19
click at [552, 502] on mat-option "Active" at bounding box center [542, 503] width 93 height 25
click at [851, 479] on span "submit" at bounding box center [845, 471] width 78 height 37
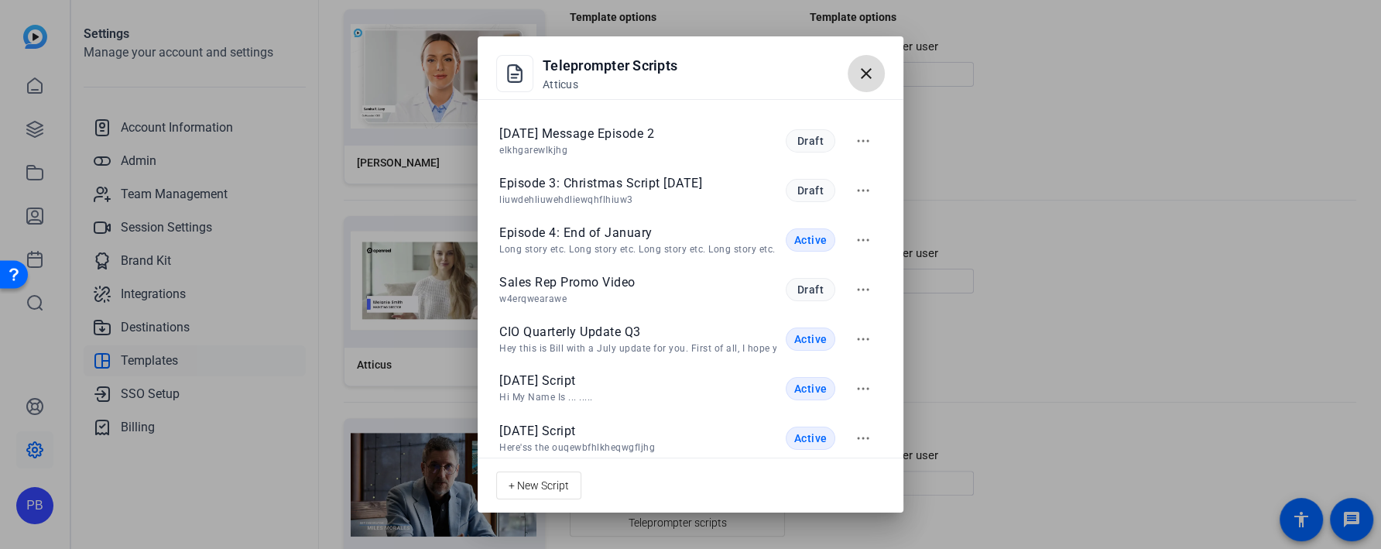
click at [871, 78] on mat-icon "close" at bounding box center [866, 73] width 19 height 19
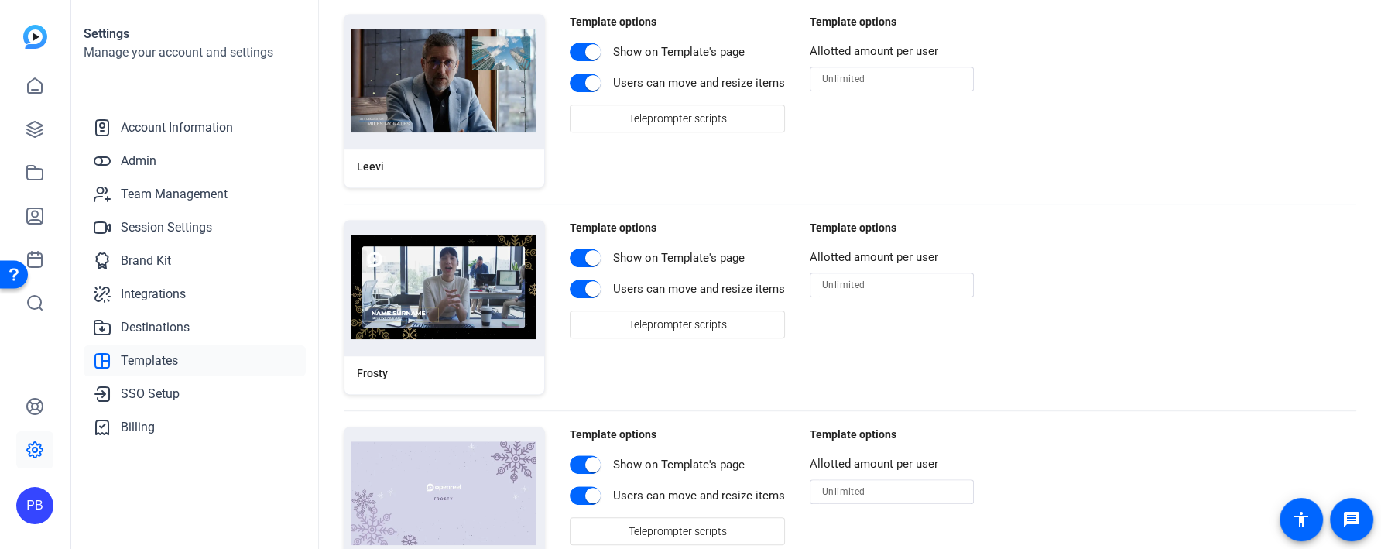
scroll to position [775, 0]
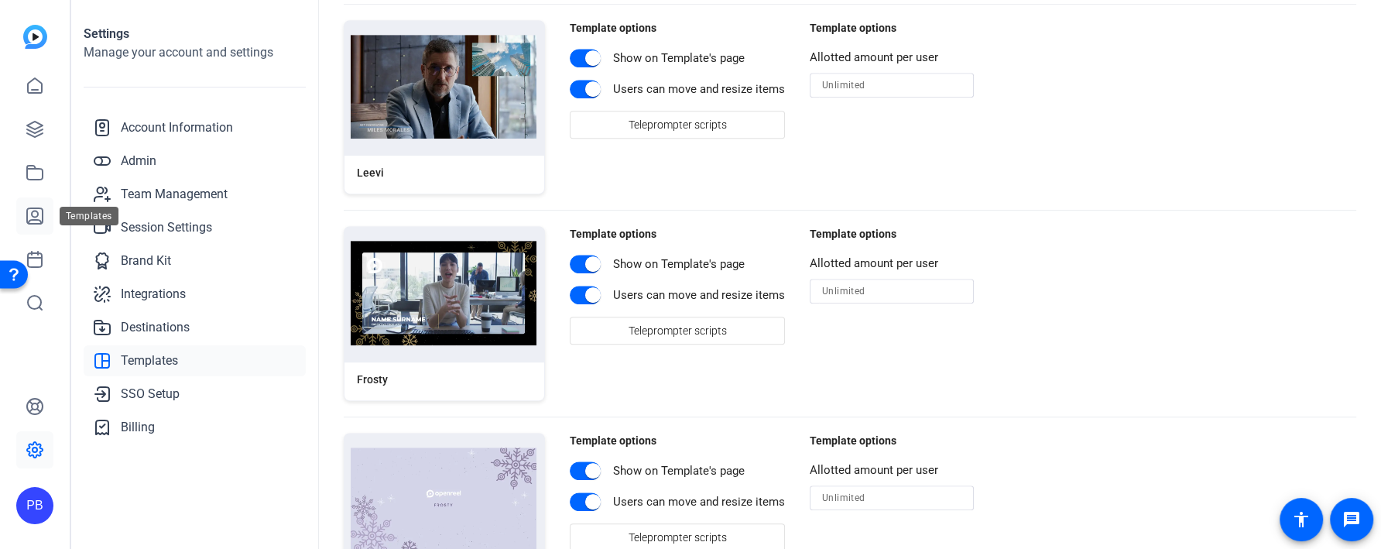
click at [36, 200] on link at bounding box center [34, 215] width 37 height 37
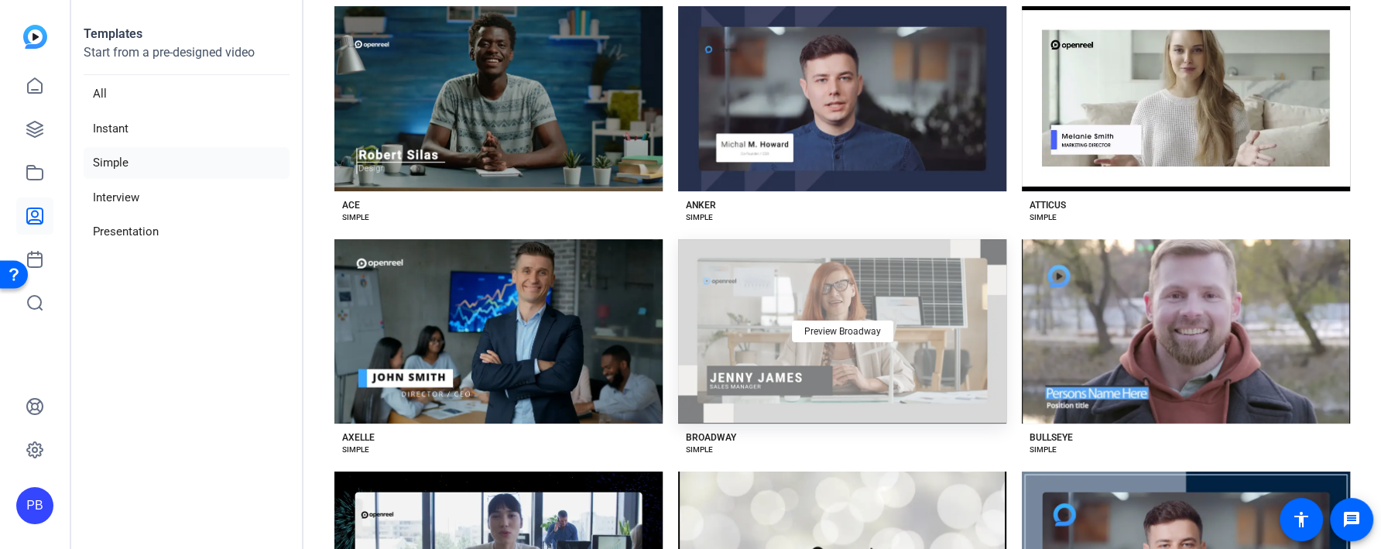
scroll to position [265, 0]
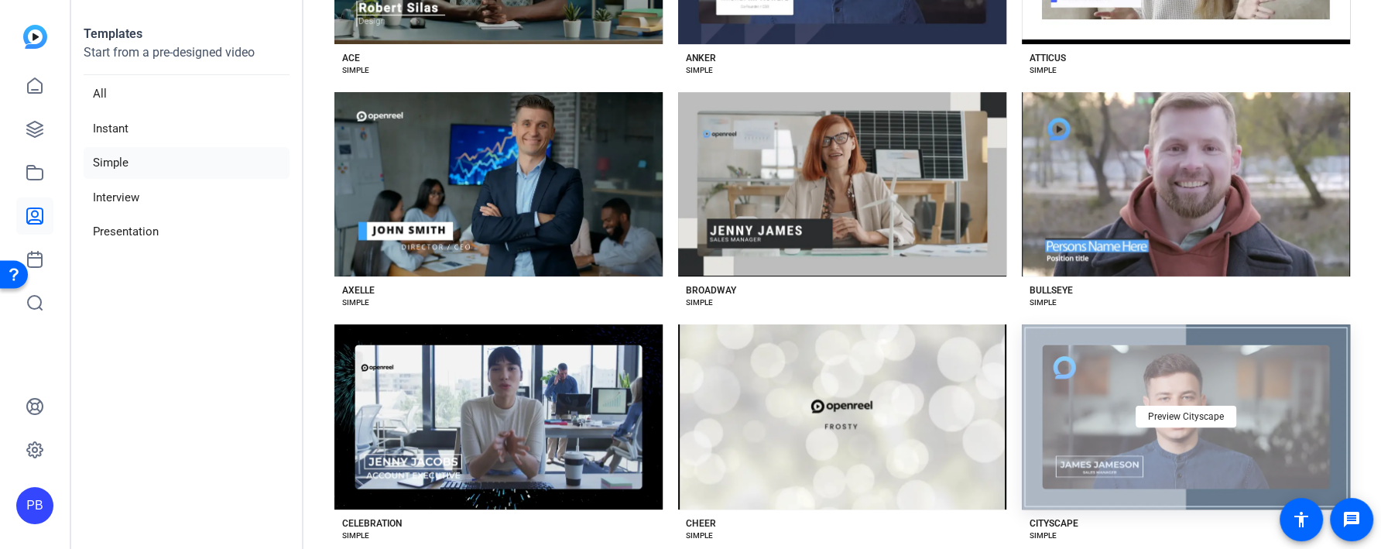
click at [1156, 437] on div "Preview Cityscape" at bounding box center [1186, 416] width 328 height 185
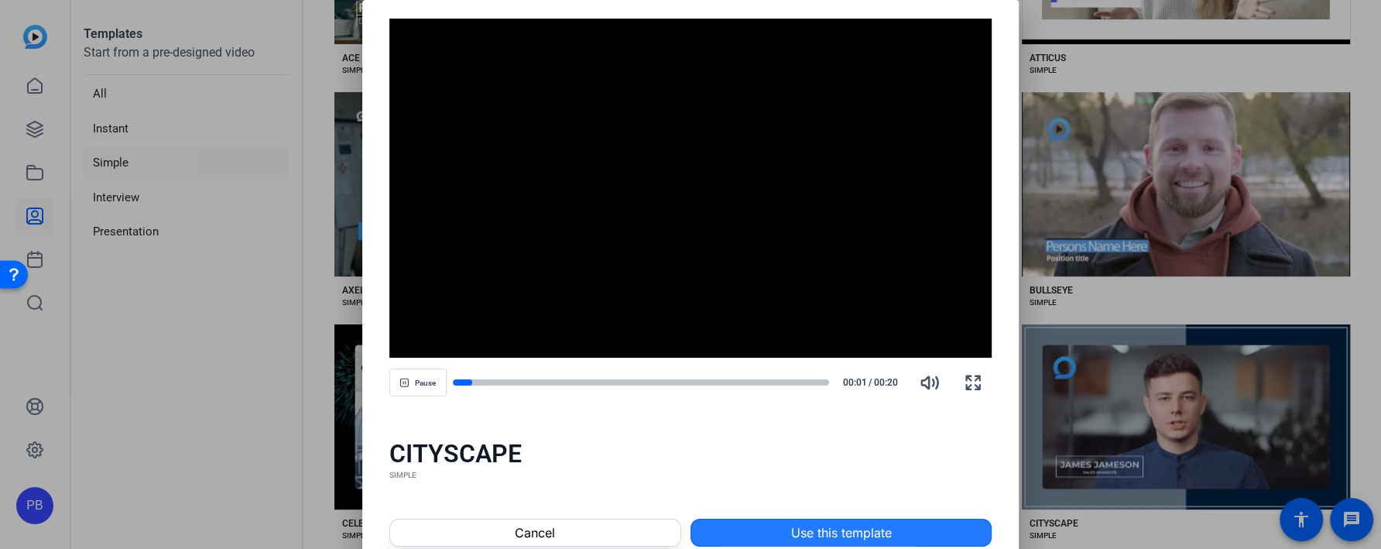
click at [758, 525] on span at bounding box center [841, 532] width 300 height 37
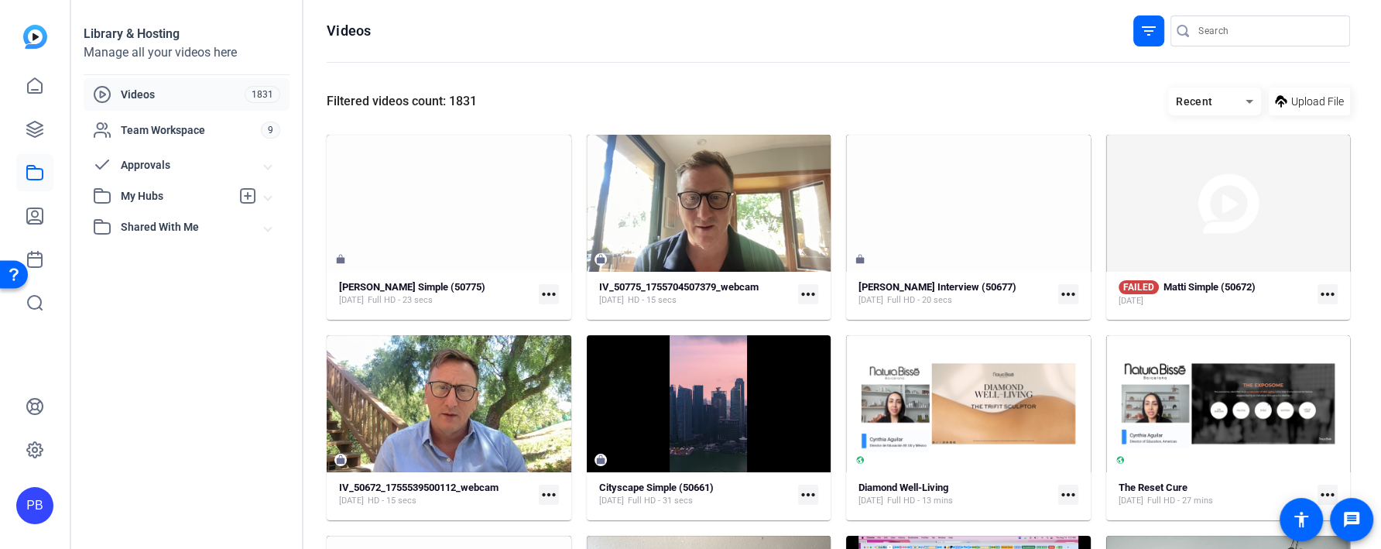
click at [180, 173] on span "Approvals" at bounding box center [193, 165] width 144 height 16
click at [200, 199] on span "Submitted for Approval" at bounding box center [160, 199] width 116 height 15
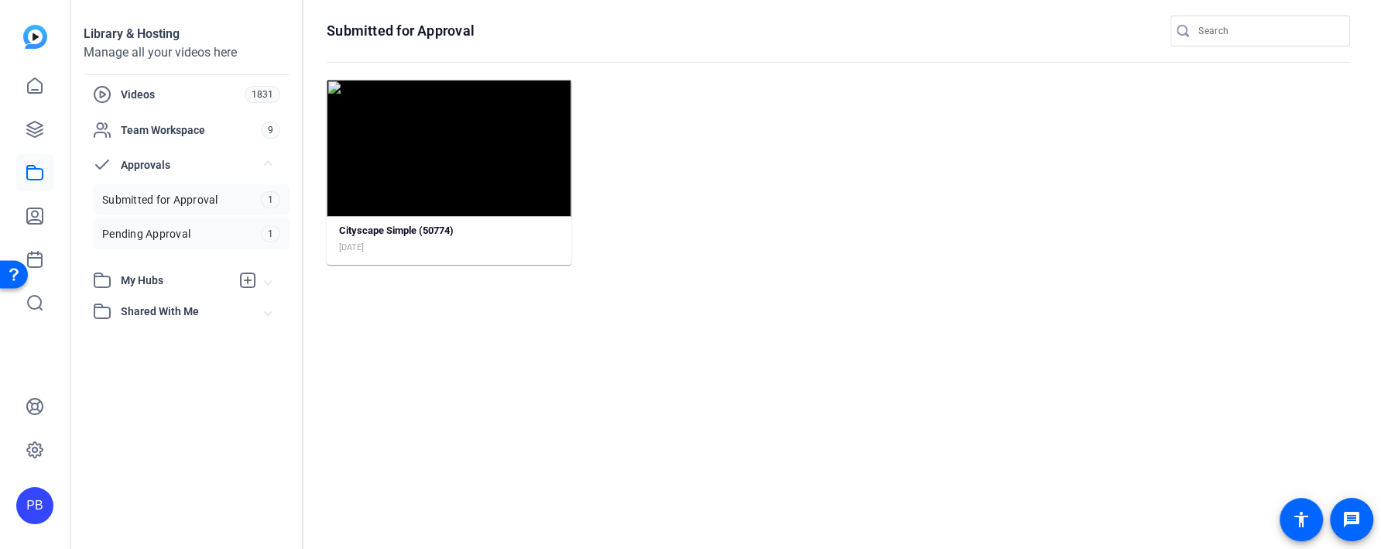
click at [214, 227] on link "Pending Approval 1" at bounding box center [191, 233] width 197 height 31
click at [207, 206] on span "Submitted for Approval" at bounding box center [160, 199] width 116 height 15
click at [425, 201] on div at bounding box center [449, 148] width 245 height 137
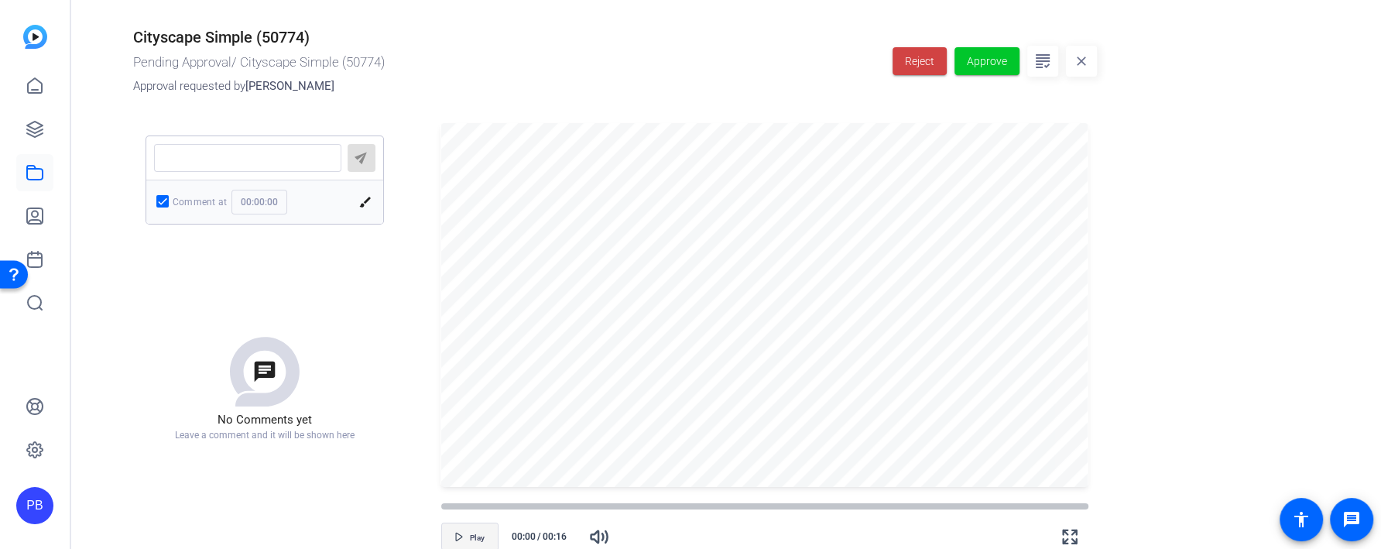
click at [462, 536] on icon "button" at bounding box center [458, 536] width 9 height 9
click at [462, 536] on span "button" at bounding box center [470, 536] width 56 height 37
click at [255, 159] on textarea at bounding box center [247, 158] width 163 height 12
type textarea "T"
type input "00:00:02"
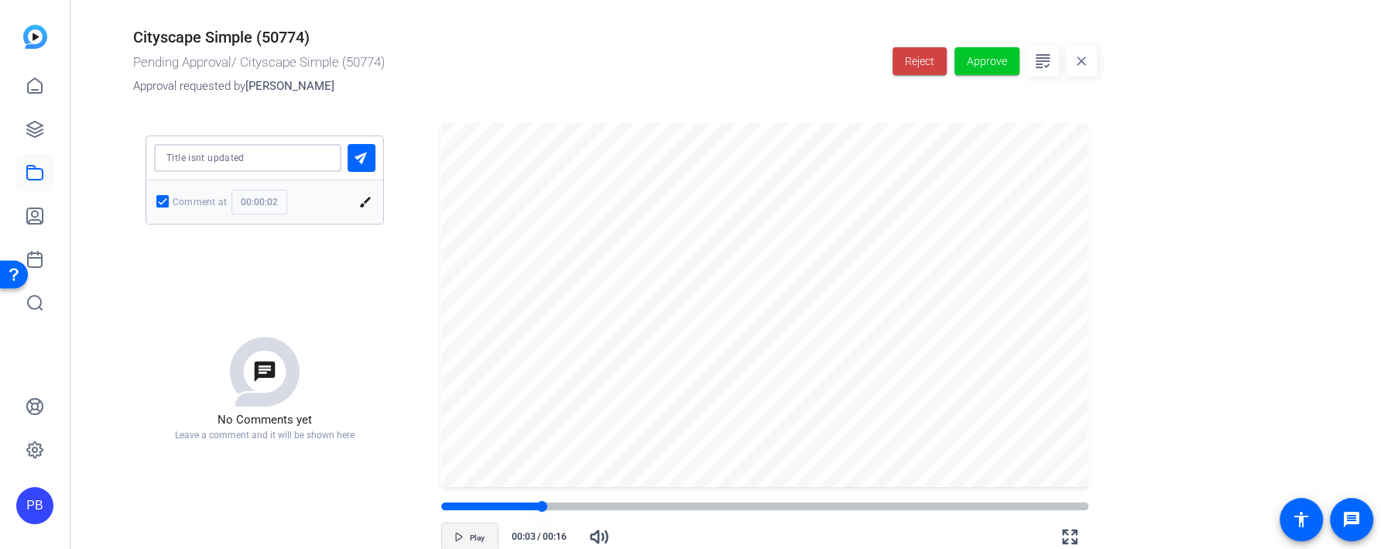
type textarea "Title isnt updated"
click at [956, 504] on div at bounding box center [764, 506] width 647 height 8
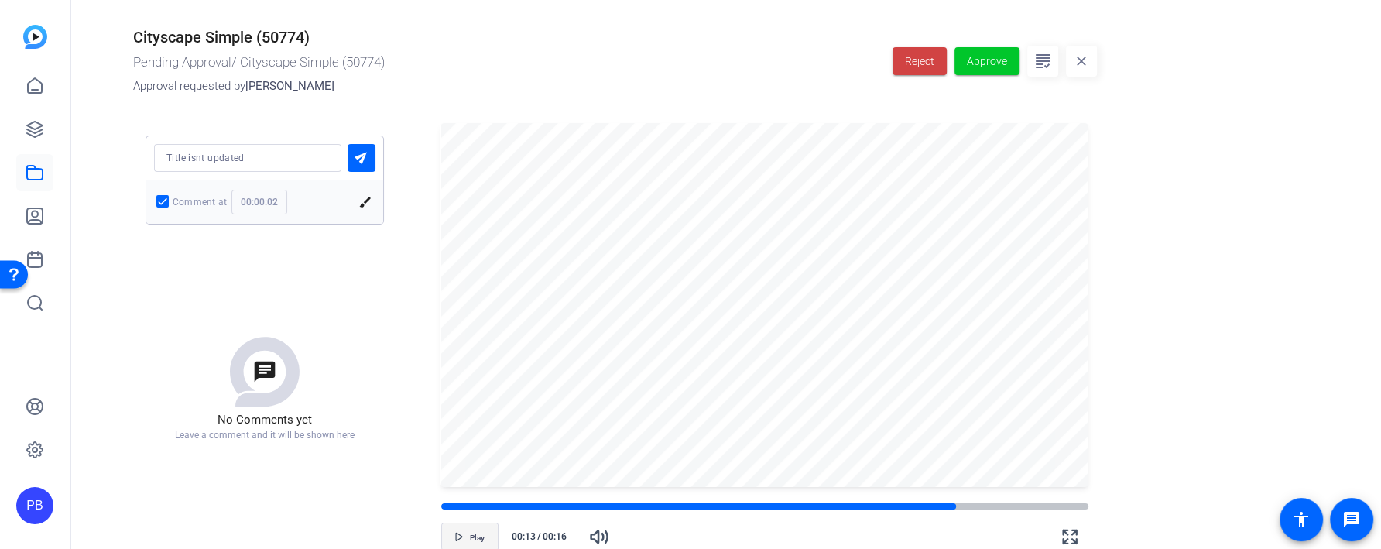
click at [262, 162] on textarea at bounding box center [247, 158] width 163 height 12
click at [362, 165] on mat-icon "send" at bounding box center [361, 155] width 19 height 19
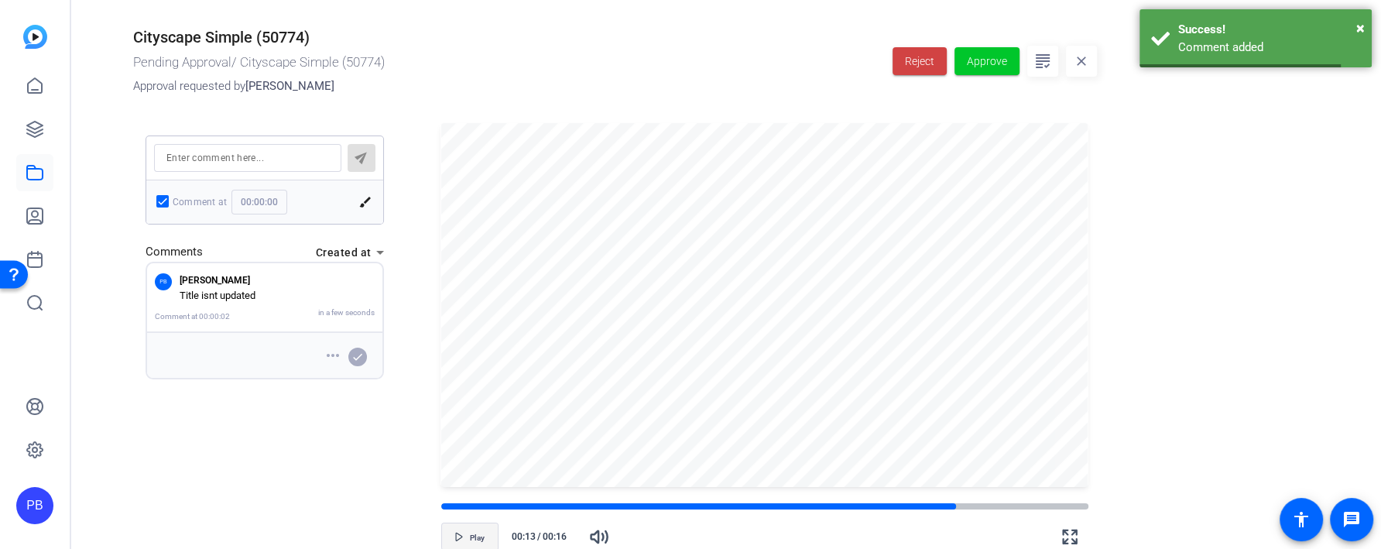
click at [275, 200] on input "00:00:00" at bounding box center [259, 202] width 56 height 25
click at [924, 507] on div at bounding box center [698, 506] width 515 height 8
click at [266, 201] on input "00:00:00" at bounding box center [259, 202] width 56 height 25
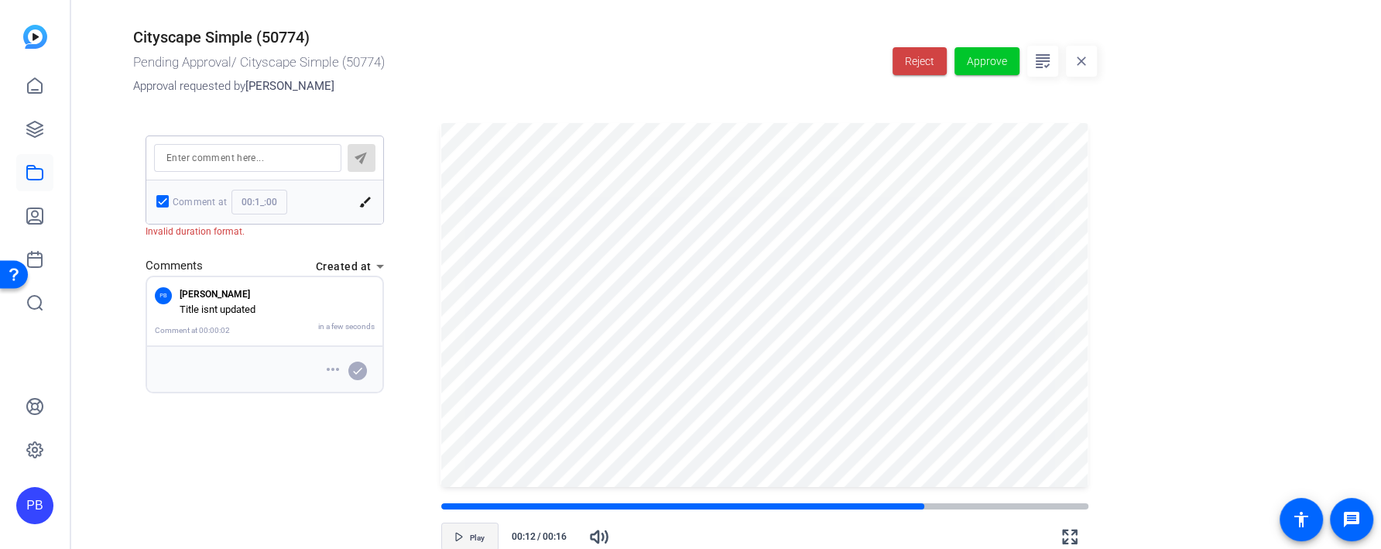
type input "00:12:00"
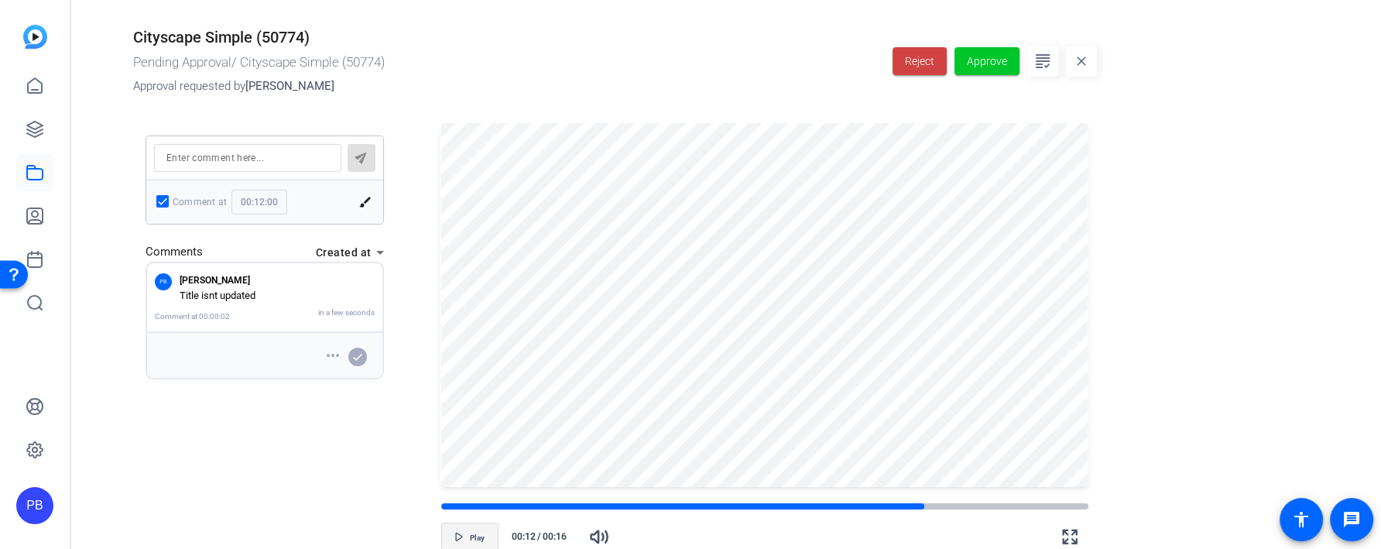
click at [263, 160] on textarea at bounding box center [247, 158] width 163 height 12
type textarea "End card is wrong"
click at [355, 156] on mat-icon "send" at bounding box center [361, 155] width 19 height 19
type input "00:00:00"
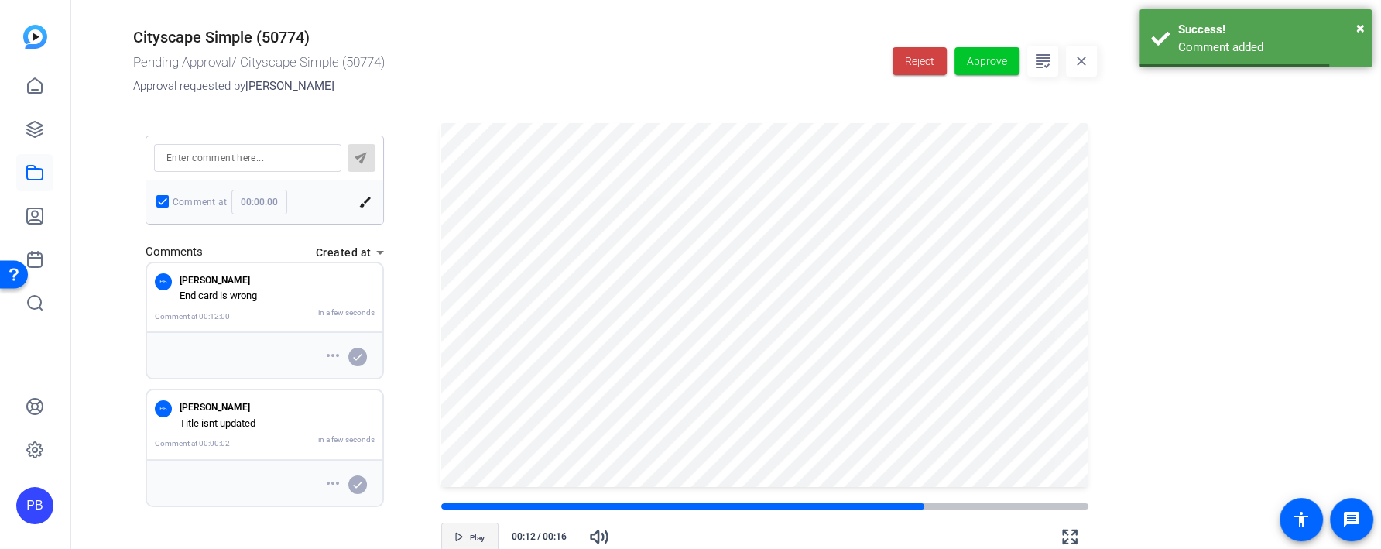
click at [363, 197] on mat-icon "brush" at bounding box center [365, 202] width 14 height 14
click at [672, 71] on div "Cityscape Simple (50774) Pending Approval / Cityscape Simple (50774) Approval r…" at bounding box center [615, 61] width 964 height 67
click at [931, 60] on span "Reject" at bounding box center [919, 61] width 29 height 16
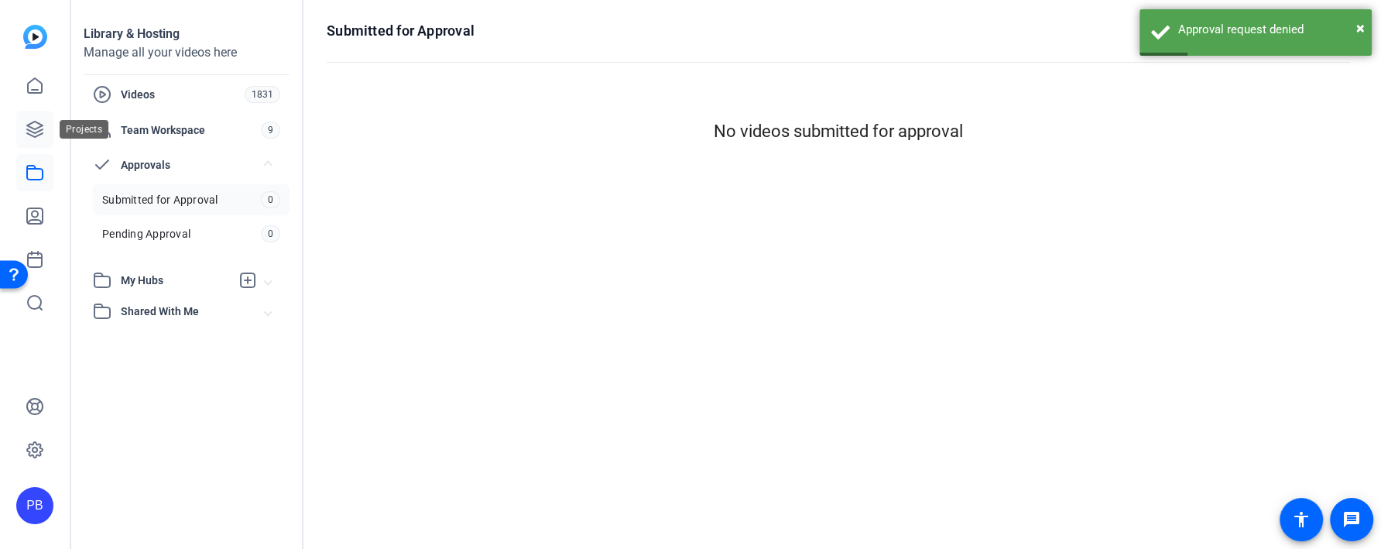
click at [26, 125] on icon at bounding box center [35, 129] width 19 height 19
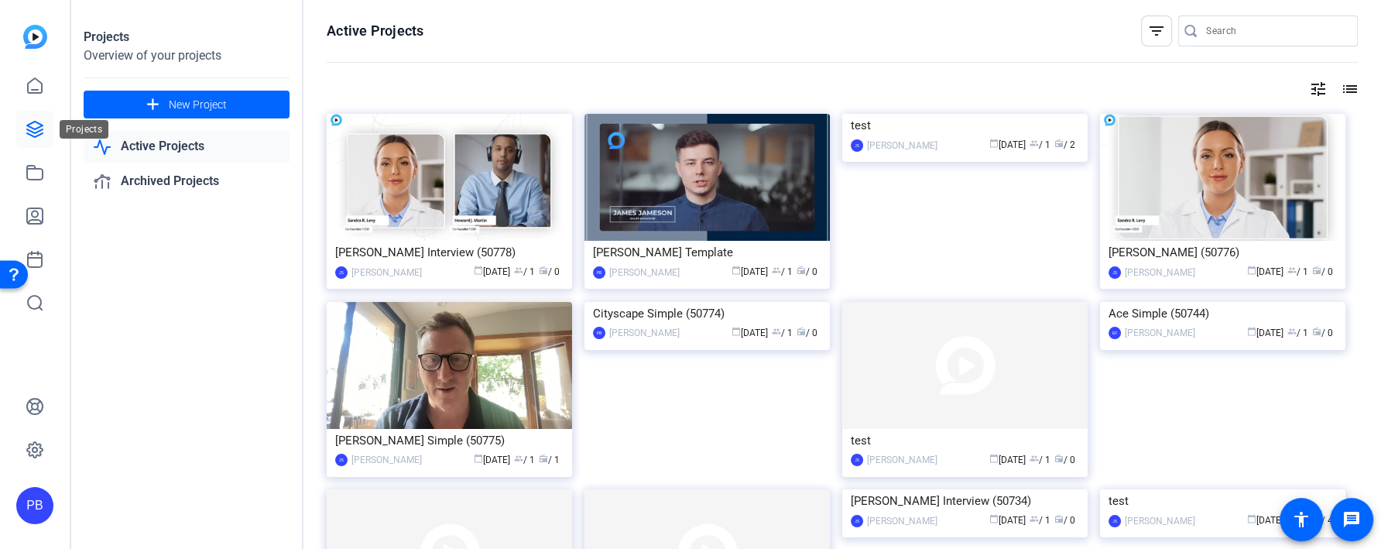
click at [39, 132] on icon at bounding box center [35, 129] width 19 height 19
